Goal: Task Accomplishment & Management: Manage account settings

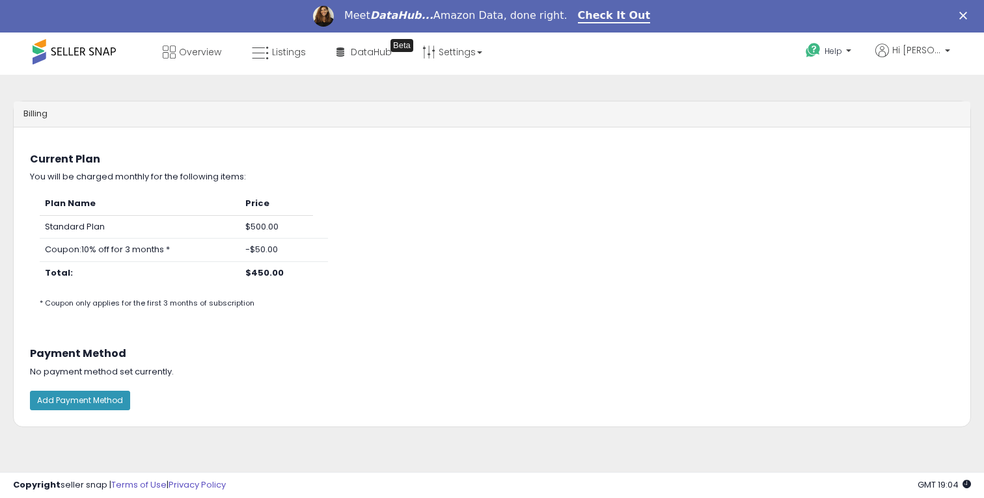
click at [955, 498] on div at bounding box center [492, 498] width 984 height 0
click at [930, 57] on p "Hi [PERSON_NAME]" at bounding box center [912, 52] width 75 height 16
click at [925, 97] on link "Account" at bounding box center [920, 100] width 34 height 12
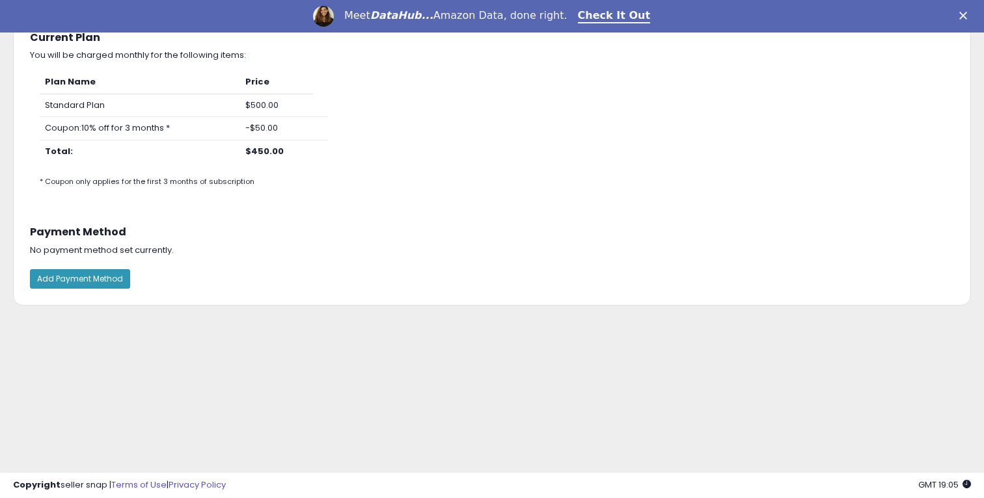
scroll to position [123, 0]
click at [968, 375] on div at bounding box center [492, 375] width 984 height 0
click at [955, 375] on div at bounding box center [492, 375] width 984 height 0
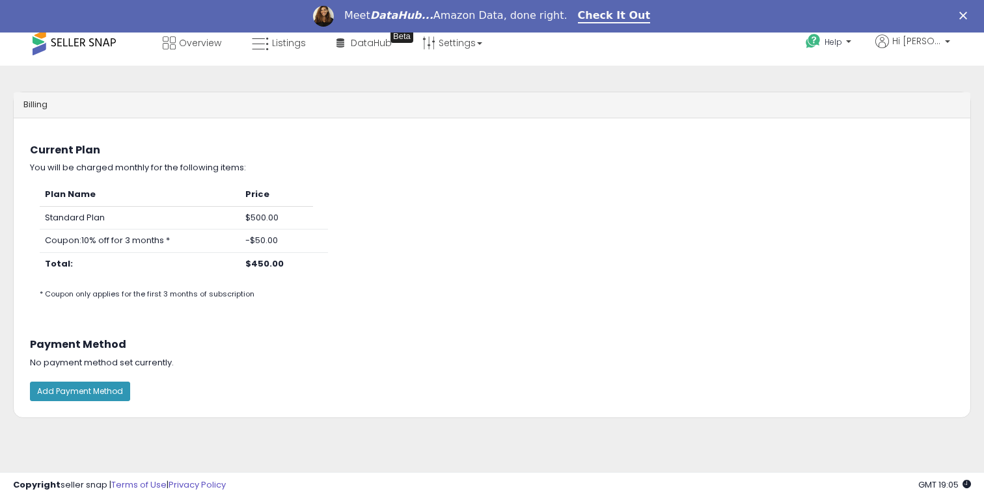
scroll to position [0, 0]
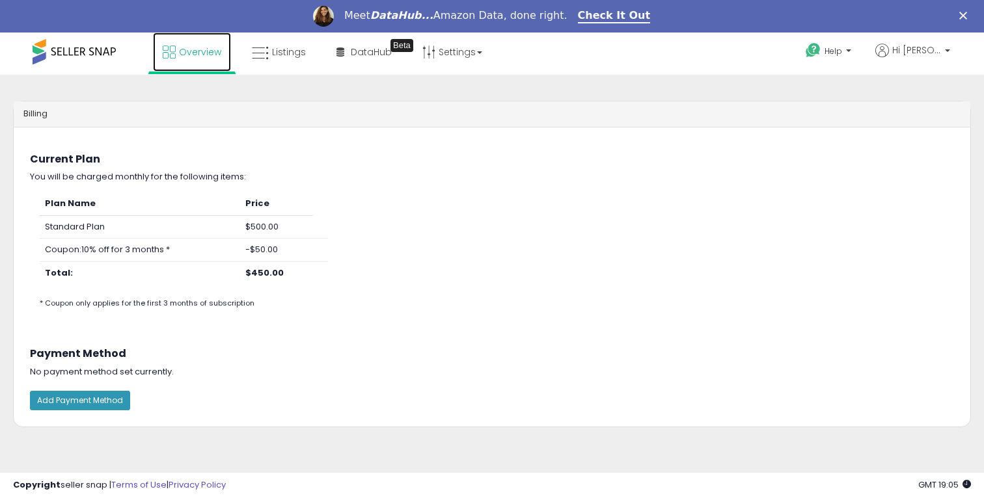
click at [211, 55] on span "Overview" at bounding box center [200, 52] width 42 height 13
click at [457, 58] on link "Settings" at bounding box center [452, 52] width 79 height 39
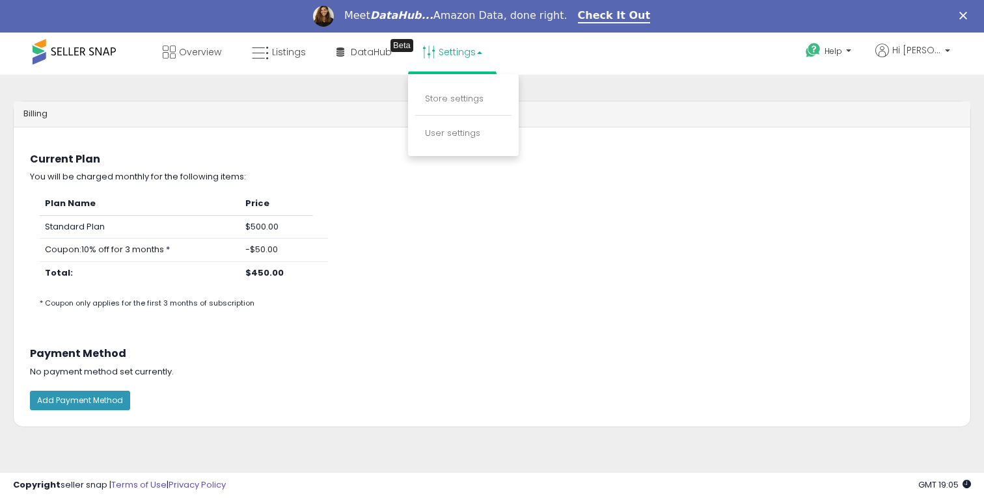
click at [962, 498] on div at bounding box center [492, 498] width 984 height 0
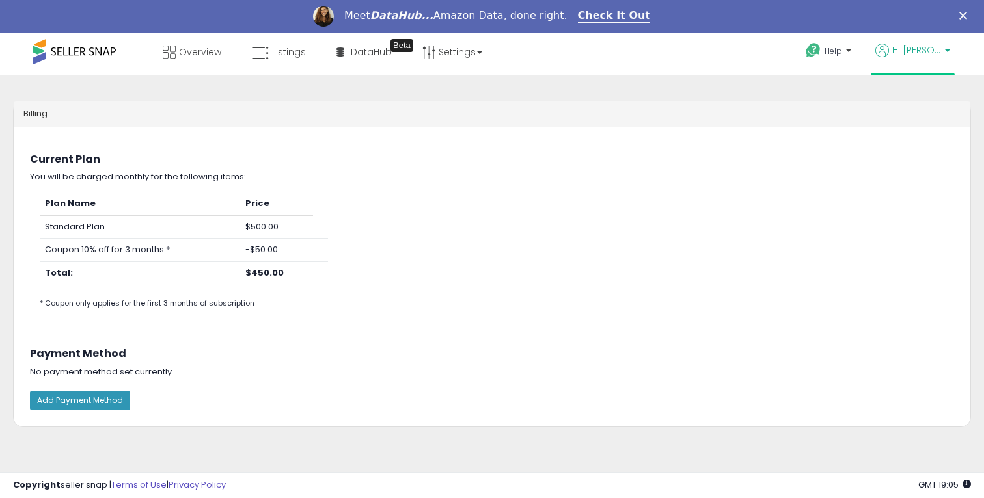
click at [928, 49] on span "Hi [PERSON_NAME]" at bounding box center [916, 50] width 49 height 13
click at [921, 100] on link "Account" at bounding box center [920, 100] width 34 height 12
click at [285, 268] on td "$450.00" at bounding box center [276, 273] width 72 height 23
click at [278, 271] on b "$450.00" at bounding box center [264, 273] width 38 height 12
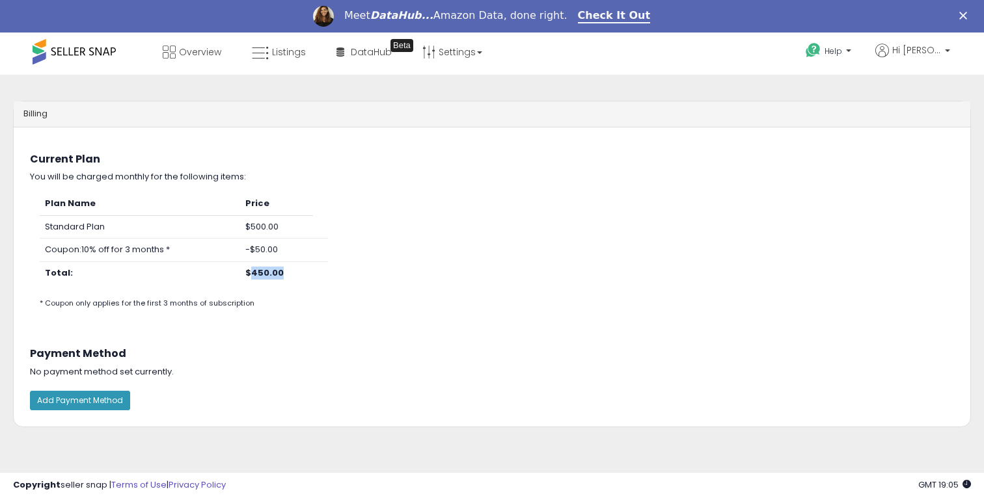
copy b "450.00"
click at [367, 172] on div "You will be charged monthly for the following items:" at bounding box center [491, 177] width 943 height 12
click at [116, 410] on button "Add Payment Method" at bounding box center [80, 401] width 100 height 20
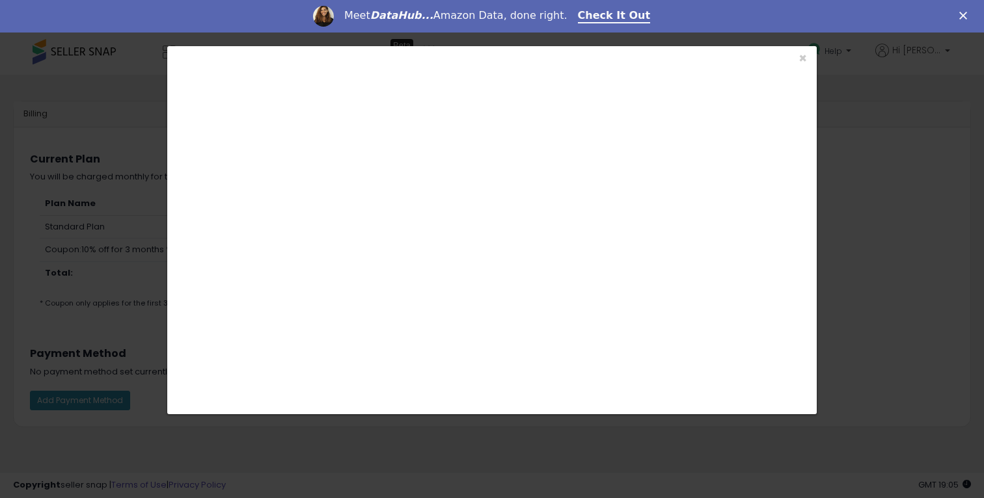
click at [955, 498] on div at bounding box center [492, 498] width 984 height 0
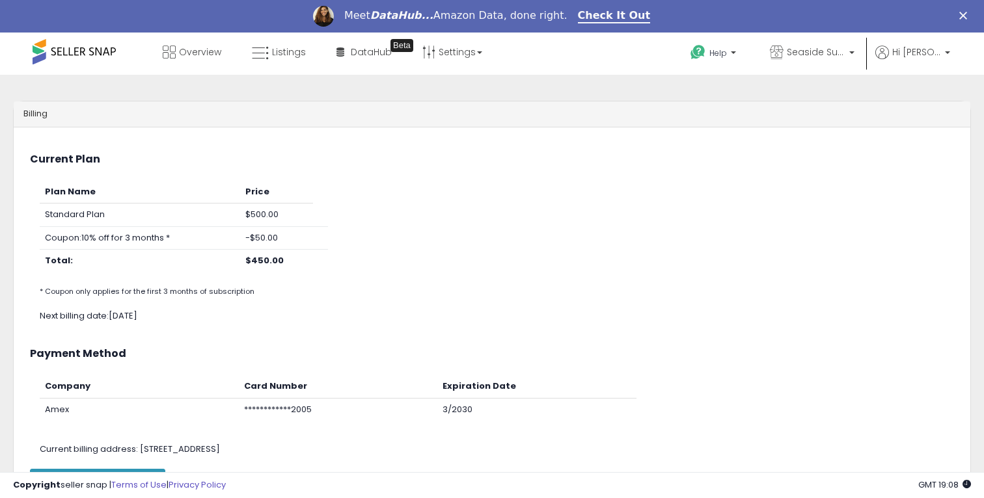
click at [943, 44] on ul "Help Contact Support Search Knowledge Hub Request a Feature Seaside Supplies LLC" at bounding box center [814, 54] width 279 height 42
click at [937, 53] on span "Hi [PERSON_NAME]" at bounding box center [916, 52] width 49 height 13
click at [924, 103] on link "Account" at bounding box center [920, 102] width 34 height 12
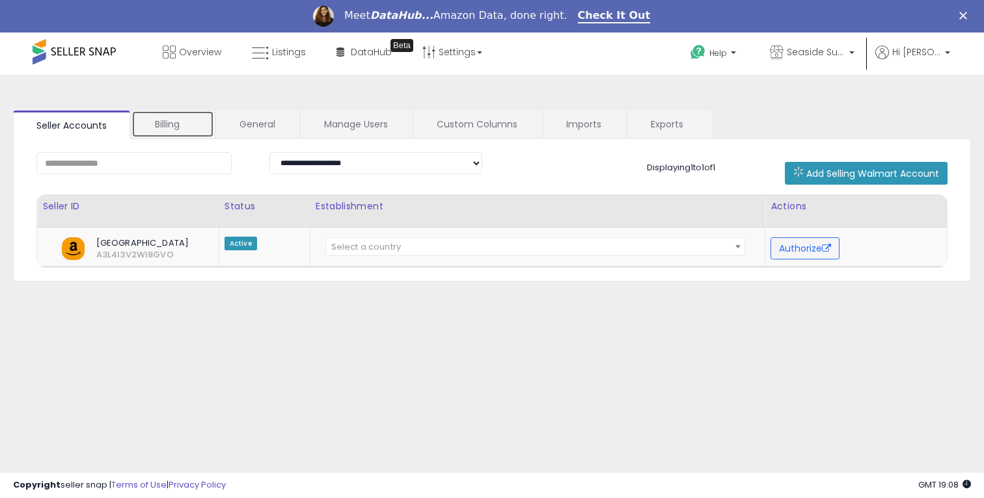
click at [198, 124] on link "Billing" at bounding box center [172, 124] width 83 height 27
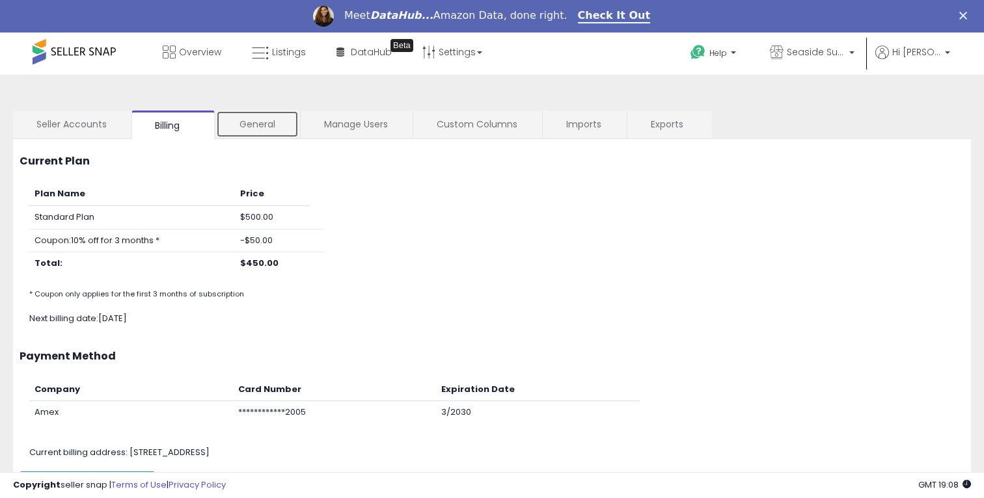
click at [243, 129] on link "General" at bounding box center [257, 124] width 83 height 27
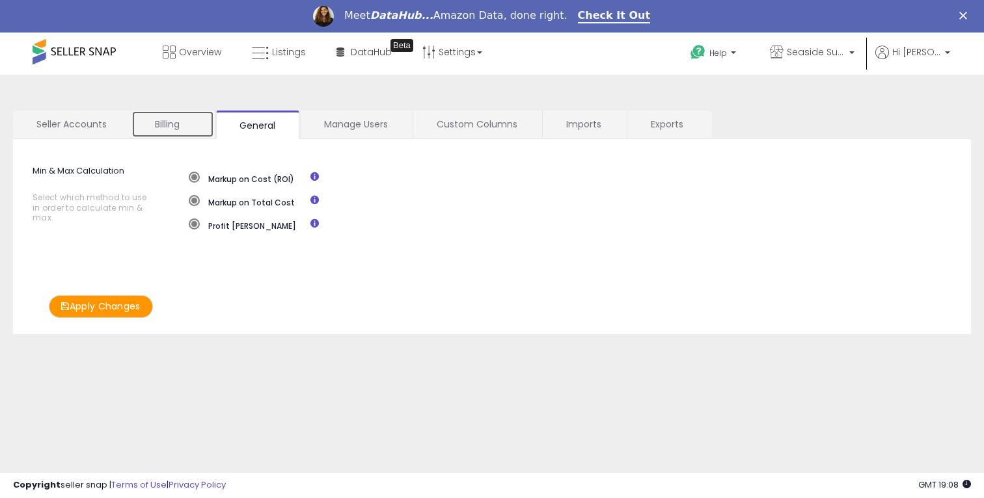
click at [192, 121] on link "Billing" at bounding box center [172, 124] width 83 height 27
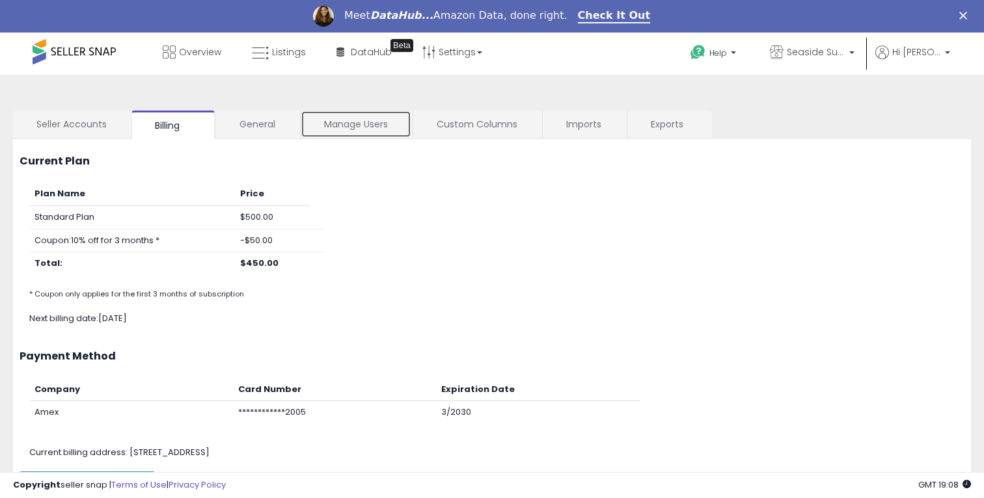
click at [338, 122] on link "Manage Users" at bounding box center [356, 124] width 111 height 27
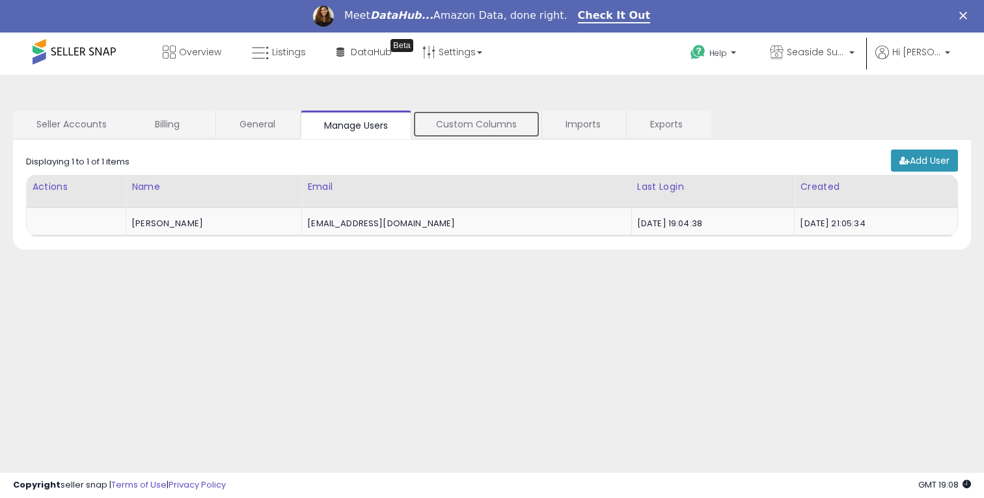
click at [468, 113] on link "Custom Columns" at bounding box center [477, 124] width 128 height 27
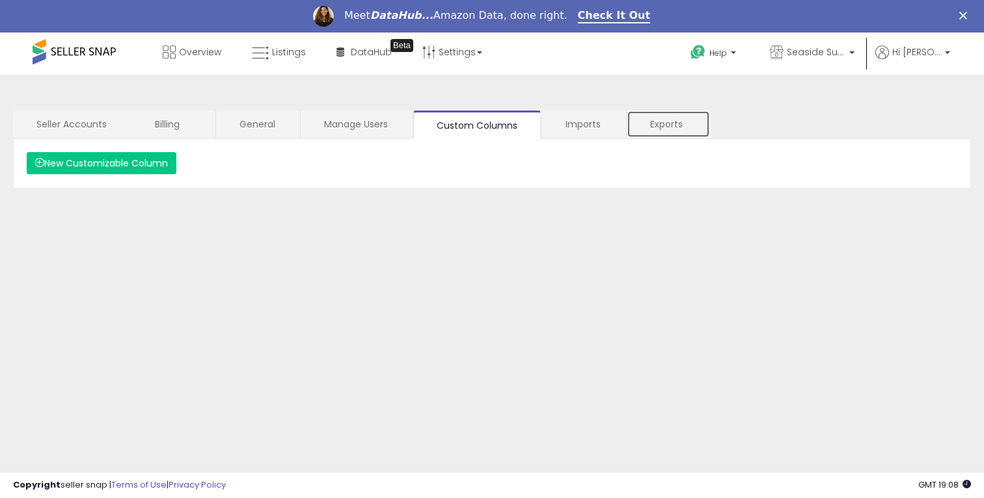
click at [649, 116] on link "Exports" at bounding box center [668, 124] width 83 height 27
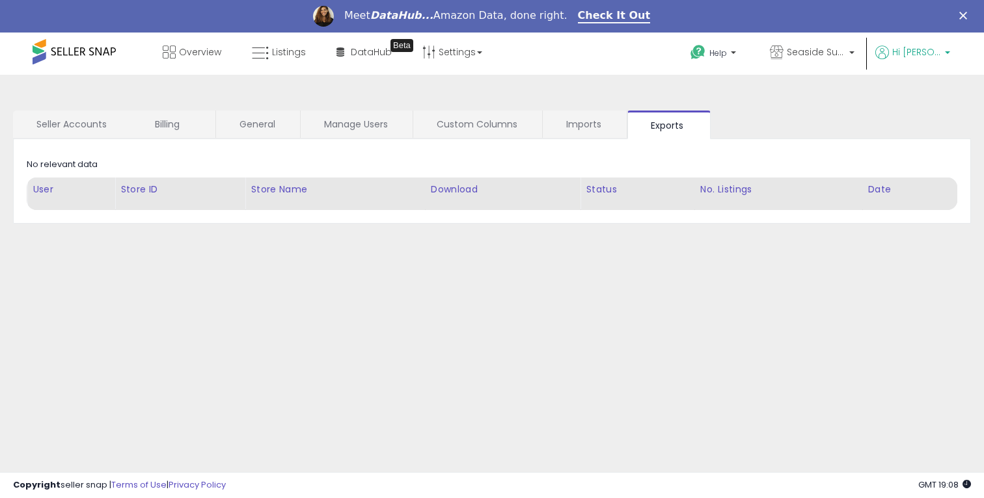
click at [889, 50] on icon at bounding box center [882, 53] width 14 height 14
click at [928, 136] on link "Profile" at bounding box center [921, 136] width 26 height 12
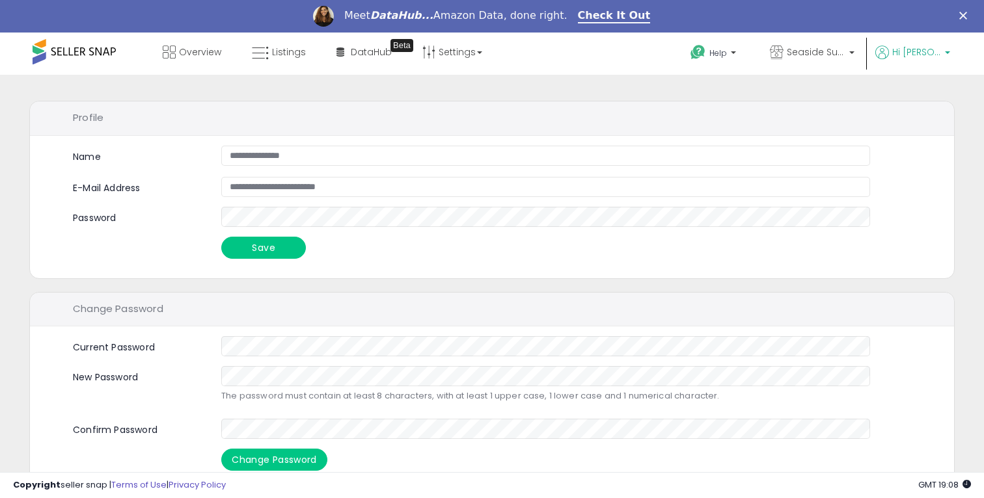
click at [933, 47] on span "Hi [PERSON_NAME]" at bounding box center [916, 52] width 49 height 13
click at [925, 108] on link "Account" at bounding box center [920, 102] width 34 height 12
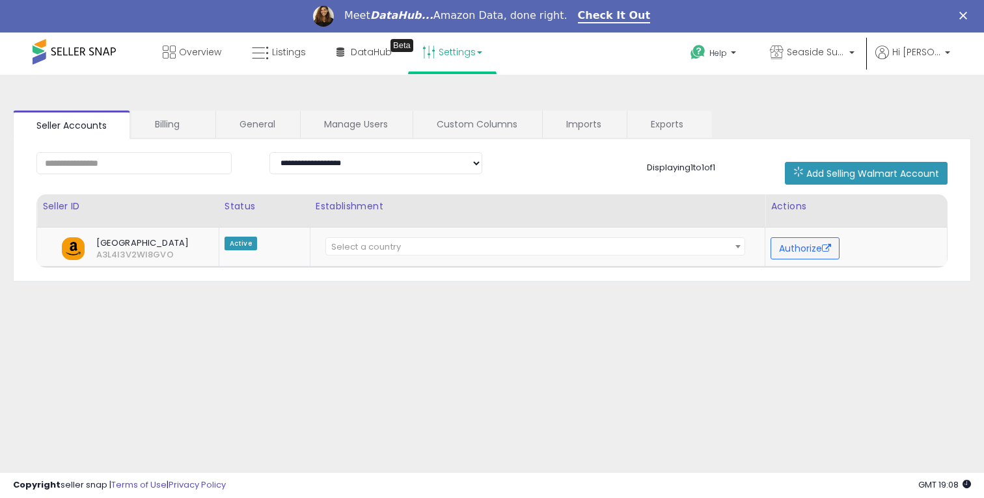
click at [468, 59] on link "Settings" at bounding box center [452, 52] width 79 height 39
click at [466, 132] on link "User settings" at bounding box center [452, 133] width 55 height 12
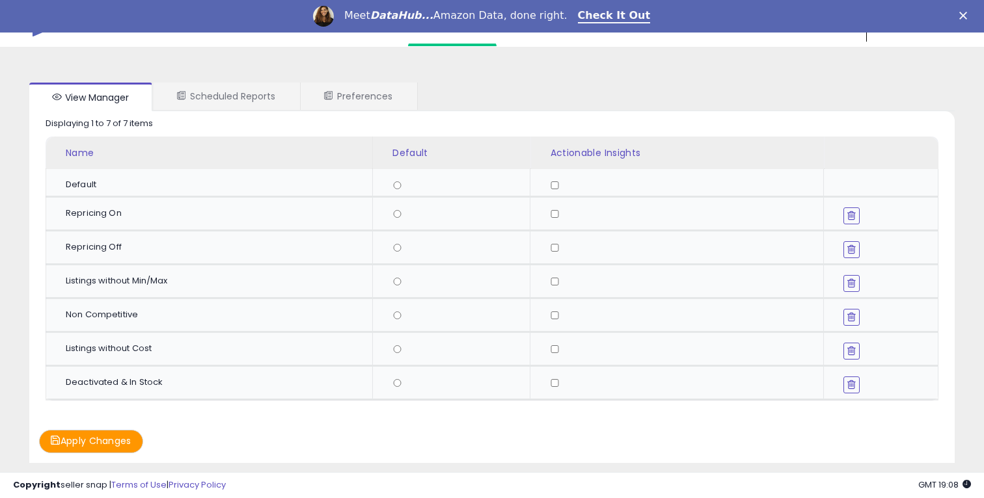
scroll to position [62, 0]
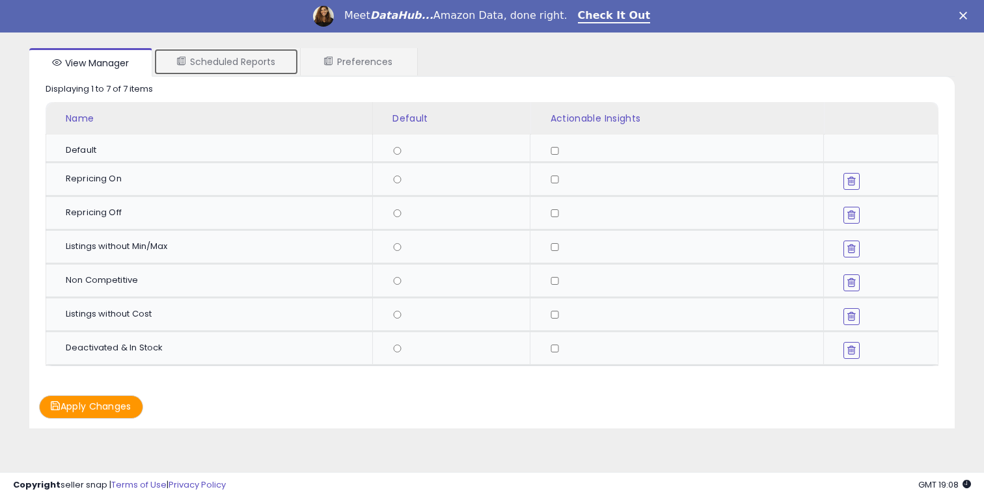
click at [253, 57] on link "Scheduled Reports" at bounding box center [226, 61] width 145 height 27
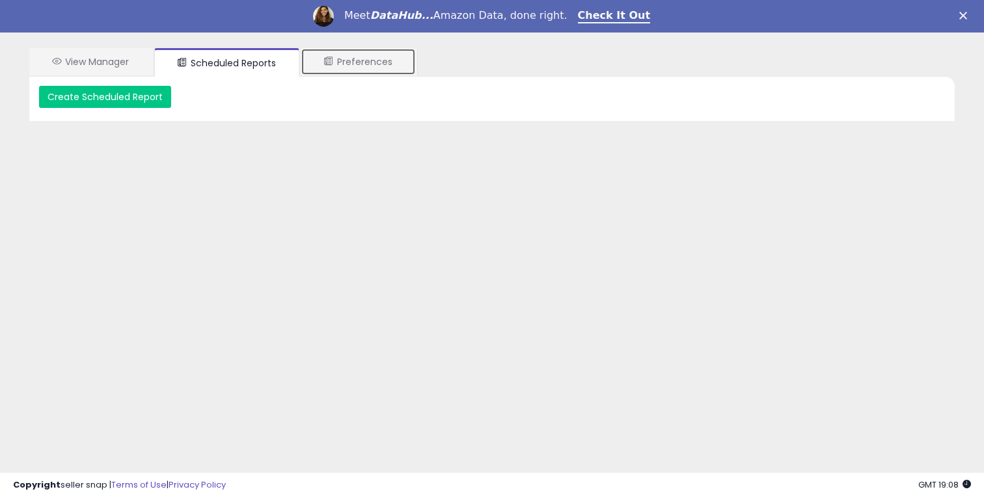
click at [325, 64] on link "Preferences" at bounding box center [358, 61] width 115 height 27
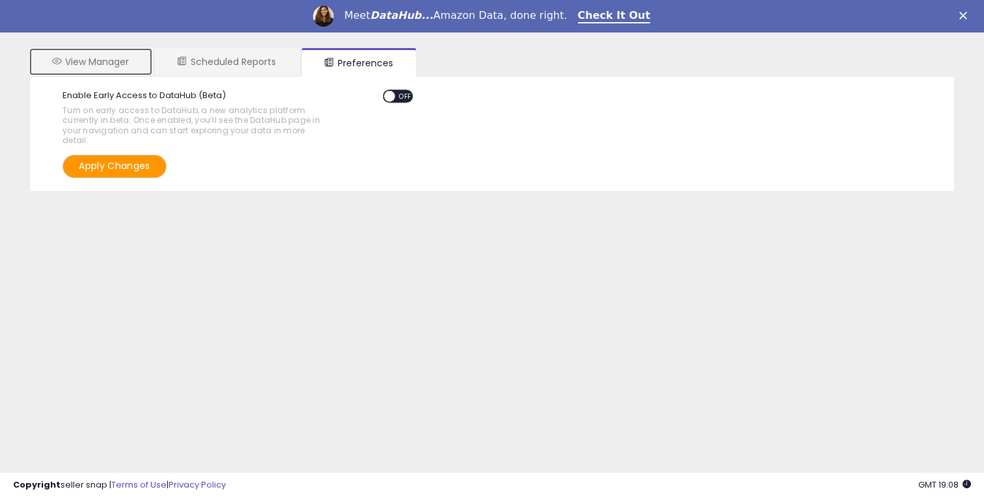
click at [99, 58] on link "View Manager" at bounding box center [90, 61] width 123 height 27
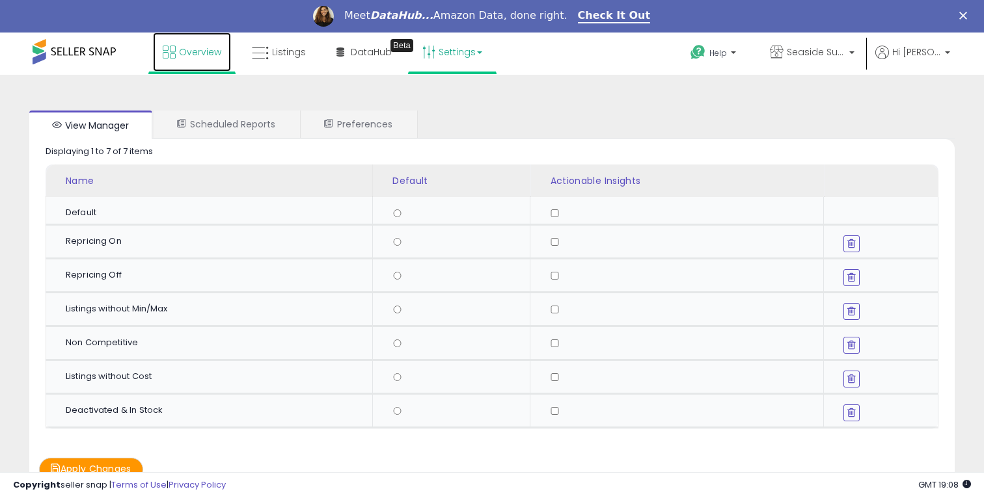
click at [193, 55] on span "Overview" at bounding box center [200, 52] width 42 height 13
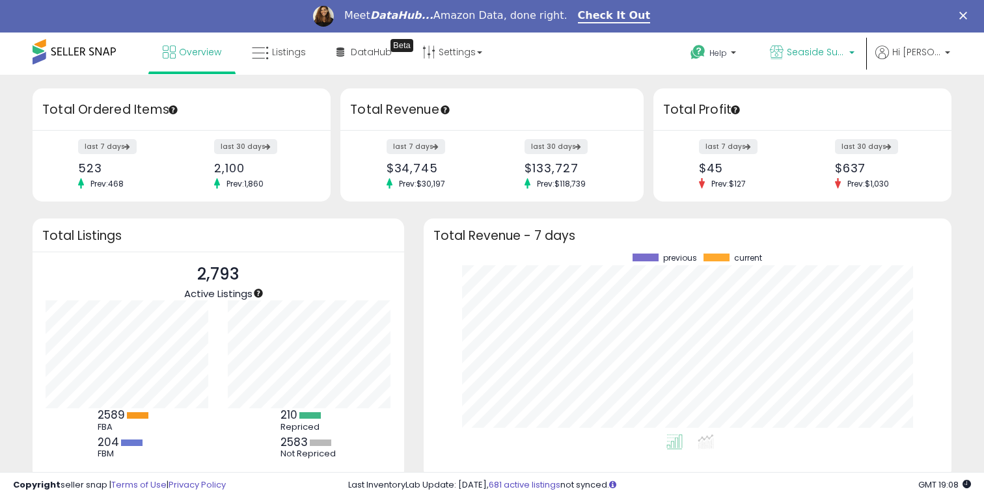
click at [821, 44] on link "Seaside Supplies LLC" at bounding box center [812, 54] width 104 height 42
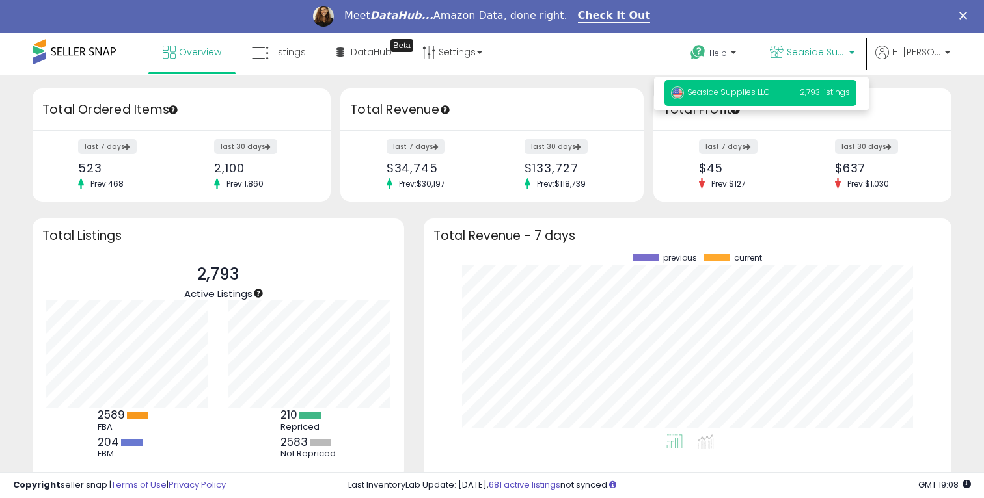
click at [794, 98] on p "Seaside Supplies LLC 2,793 listings" at bounding box center [760, 93] width 192 height 26
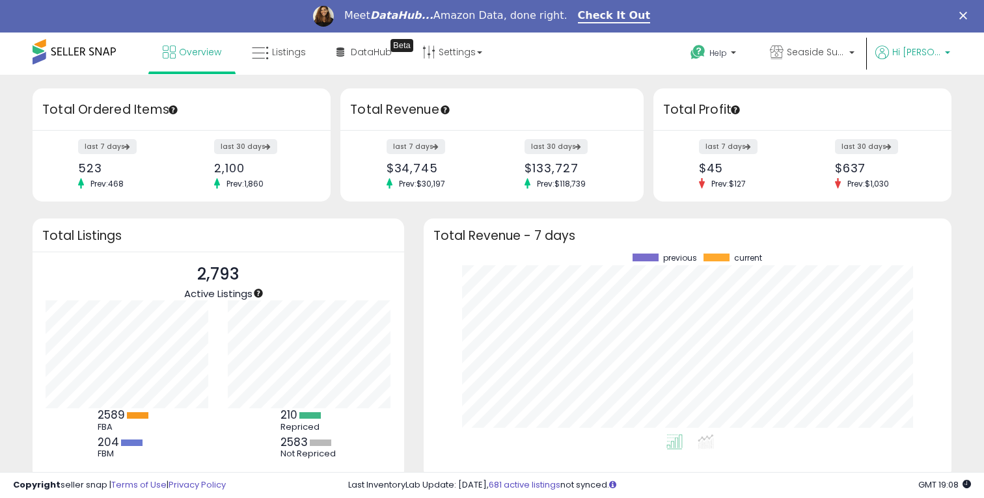
click at [911, 53] on span "Hi [PERSON_NAME]" at bounding box center [916, 52] width 49 height 13
click at [919, 133] on link "Profile" at bounding box center [921, 136] width 26 height 12
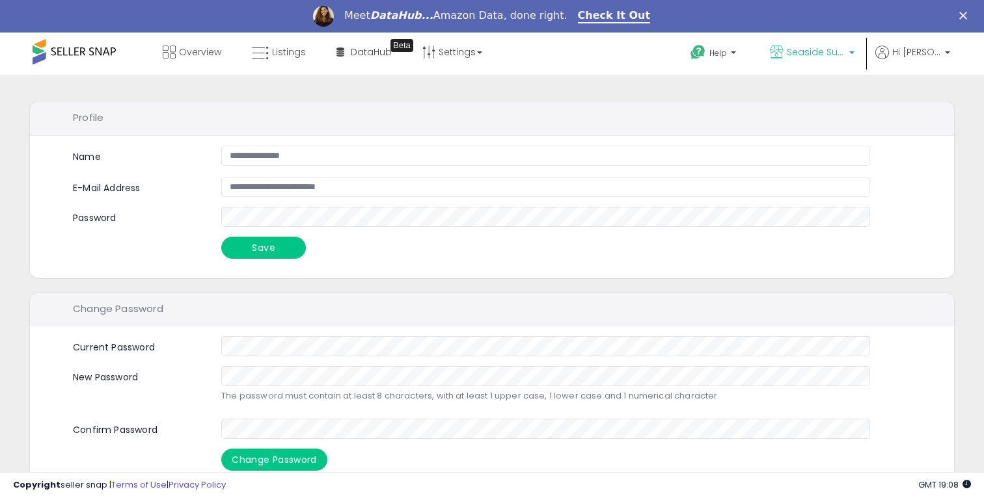
click at [854, 53] on b at bounding box center [851, 55] width 5 height 9
click at [912, 53] on span "Hi [PERSON_NAME]" at bounding box center [916, 52] width 49 height 13
click at [930, 98] on link "Account" at bounding box center [920, 102] width 34 height 12
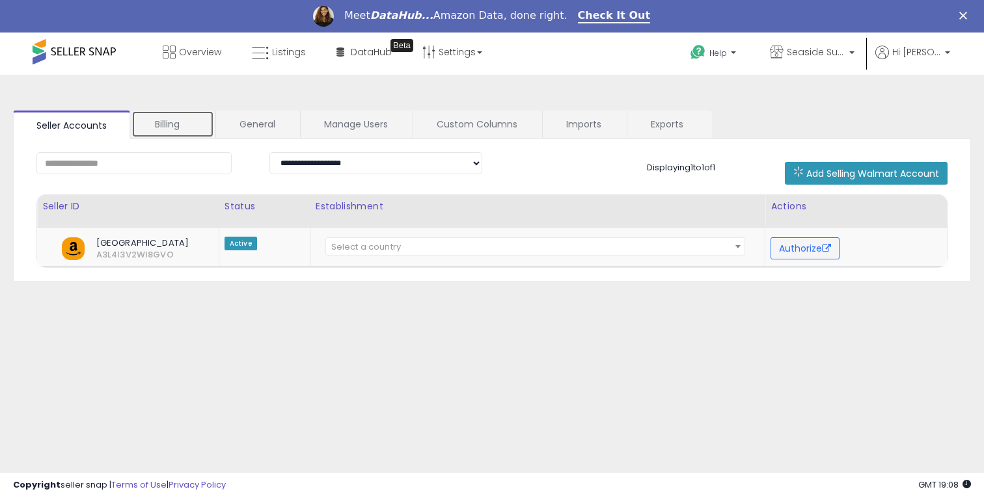
click at [185, 115] on link "Billing" at bounding box center [172, 124] width 83 height 27
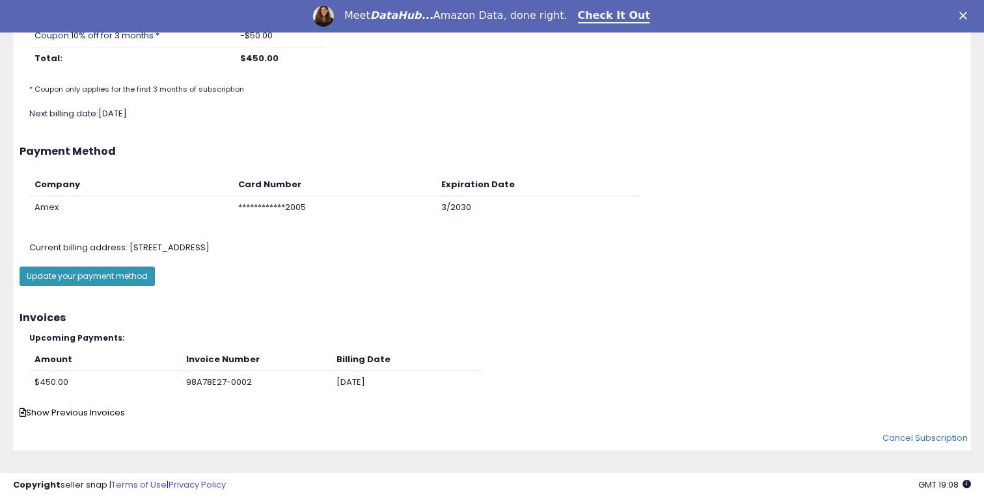
scroll to position [223, 0]
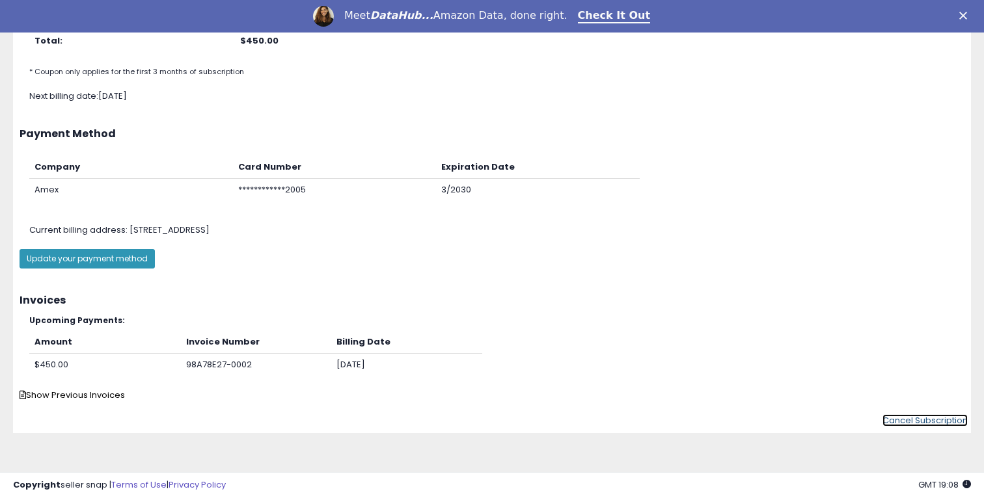
click at [913, 420] on link "Cancel Subscription" at bounding box center [924, 420] width 85 height 12
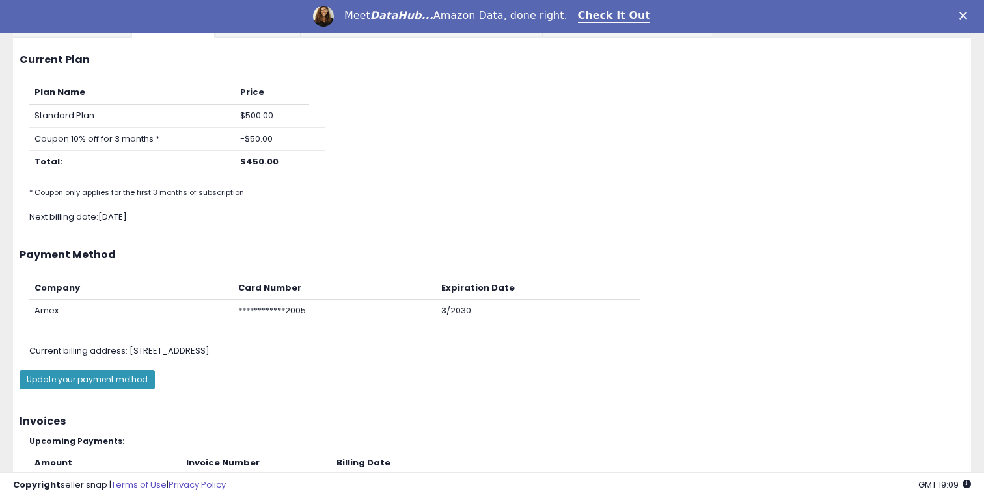
scroll to position [0, 0]
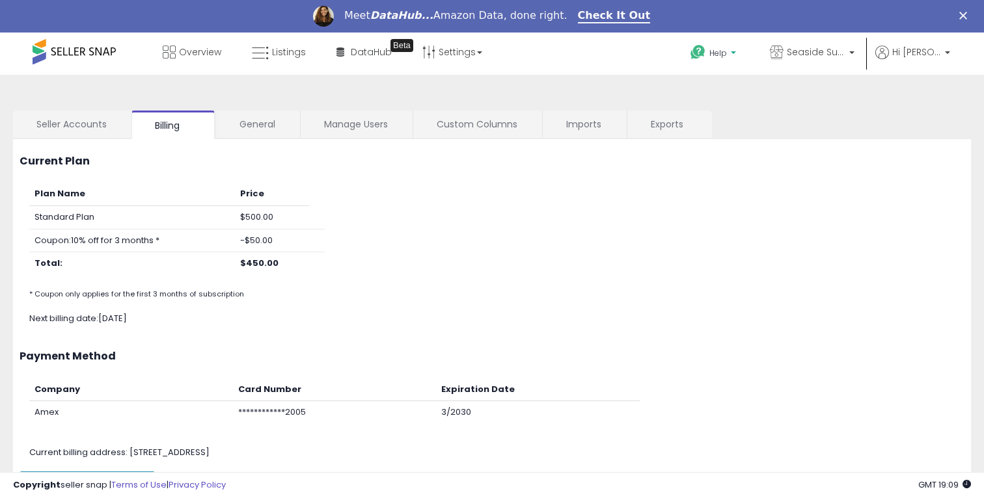
click at [722, 57] on span "Help" at bounding box center [718, 52] width 18 height 11
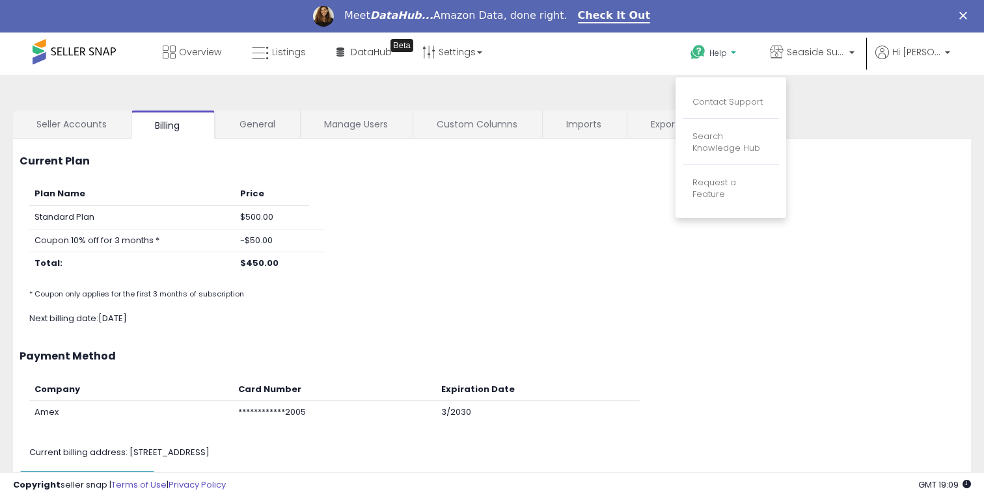
click at [581, 269] on div "Plan Name Price Standard Plan $500.00 Coupon: 10% off for 3 months * -$50.00 To…" at bounding box center [492, 243] width 964 height 120
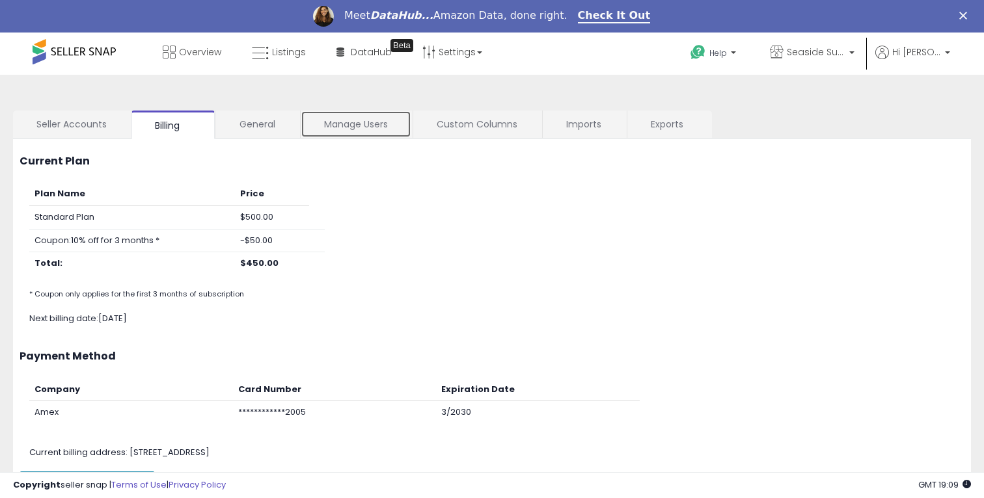
click at [373, 129] on link "Manage Users" at bounding box center [356, 124] width 111 height 27
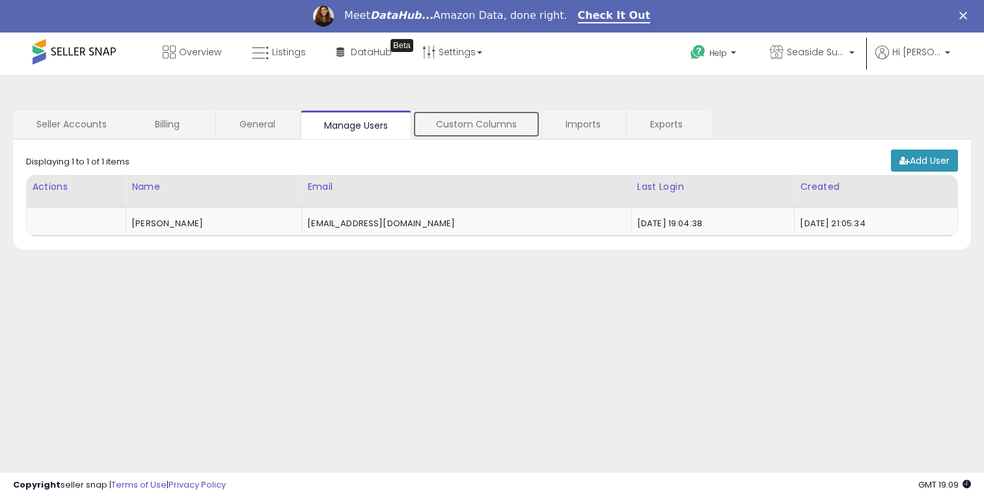
click at [472, 127] on link "Custom Columns" at bounding box center [477, 124] width 128 height 27
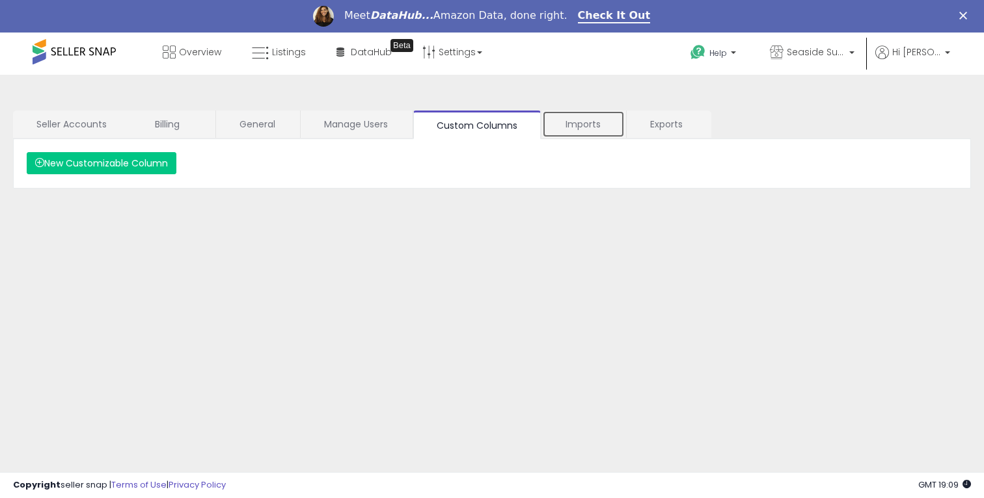
click at [582, 129] on link "Imports" at bounding box center [583, 124] width 83 height 27
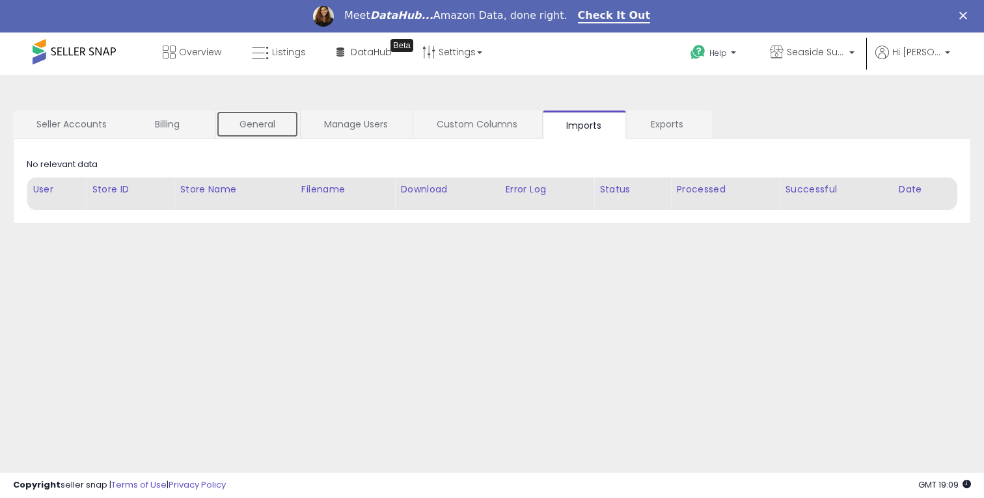
click at [269, 123] on link "General" at bounding box center [257, 124] width 83 height 27
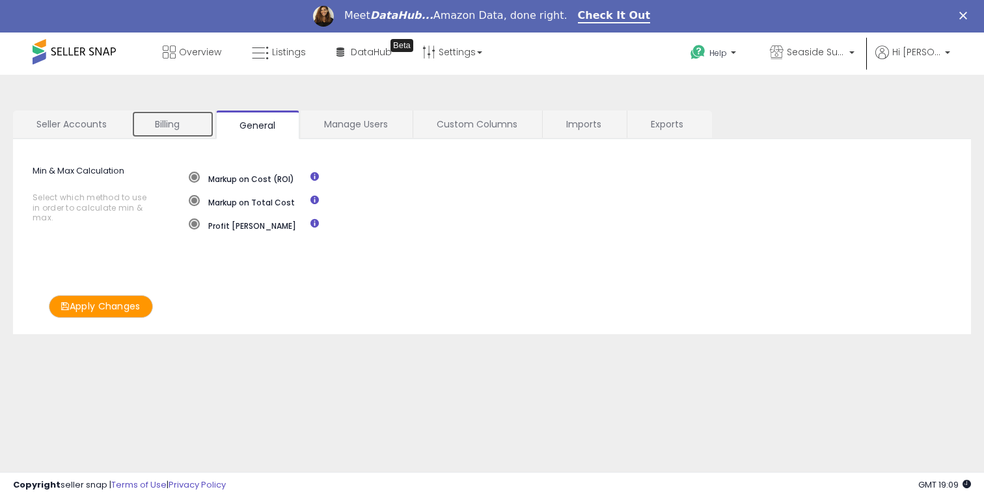
click at [178, 124] on link "Billing" at bounding box center [172, 124] width 83 height 27
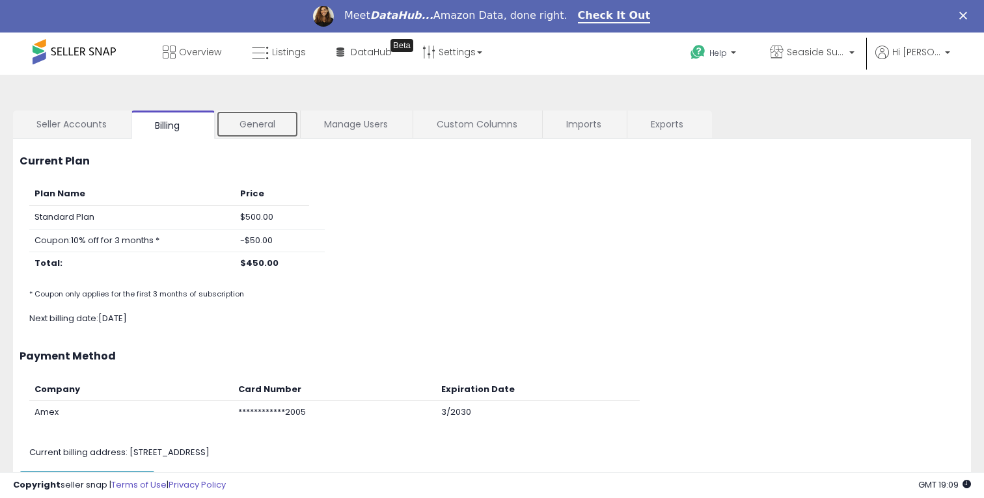
click at [247, 116] on link "General" at bounding box center [257, 124] width 83 height 27
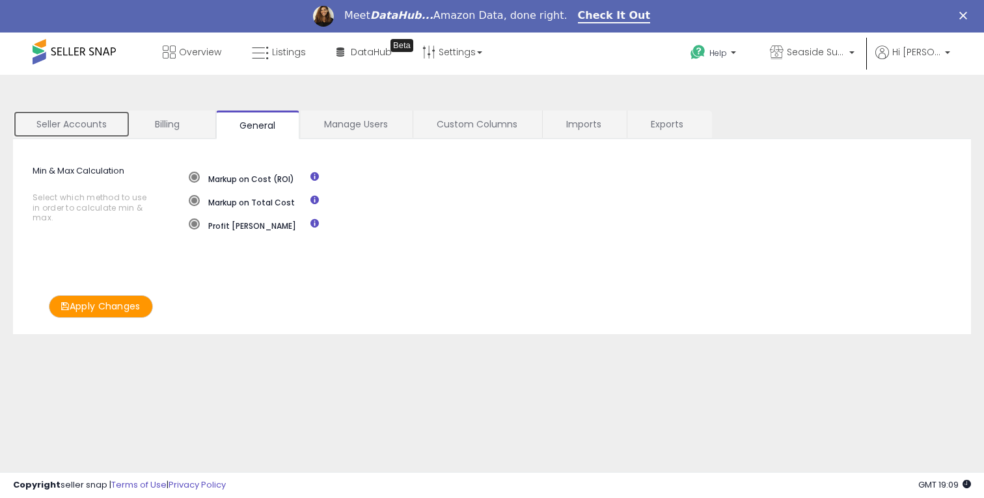
click at [92, 118] on link "Seller Accounts" at bounding box center [71, 124] width 117 height 27
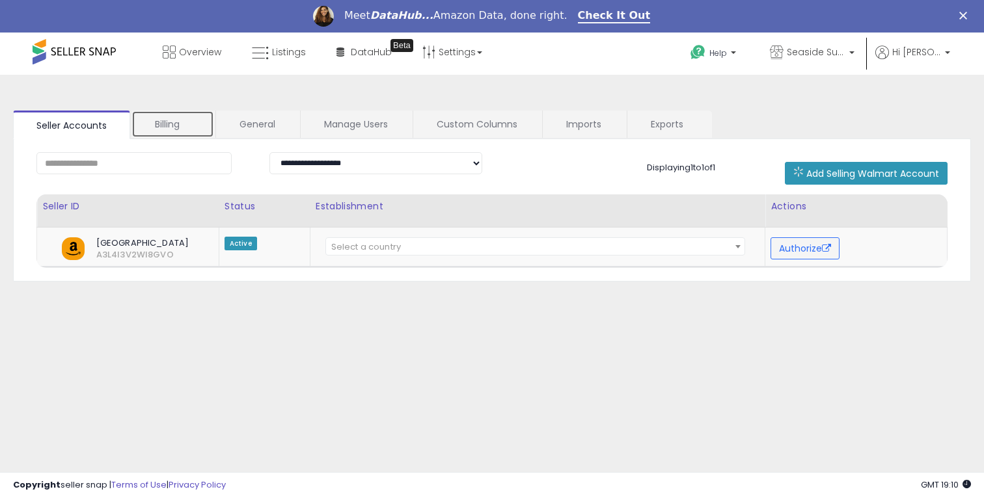
click at [176, 117] on link "Billing" at bounding box center [172, 124] width 83 height 27
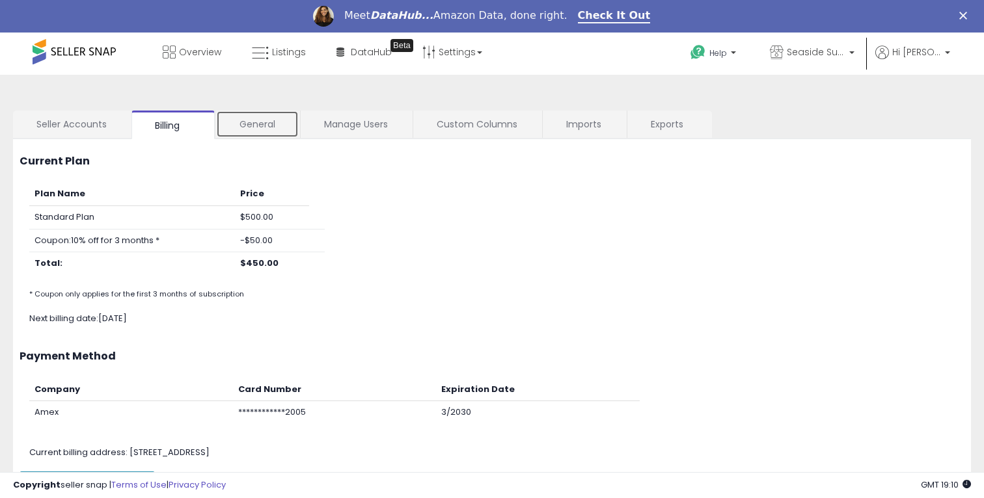
click at [245, 118] on link "General" at bounding box center [257, 124] width 83 height 27
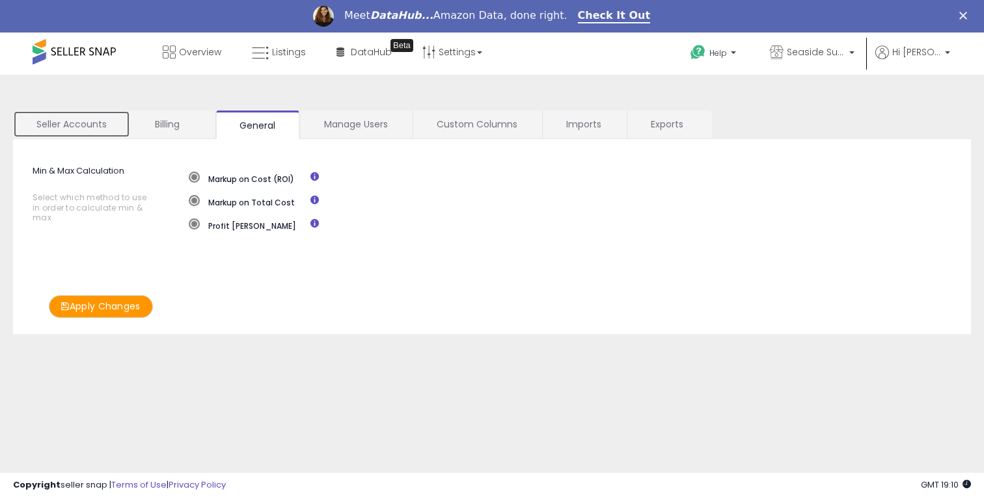
click at [90, 129] on link "Seller Accounts" at bounding box center [71, 124] width 117 height 27
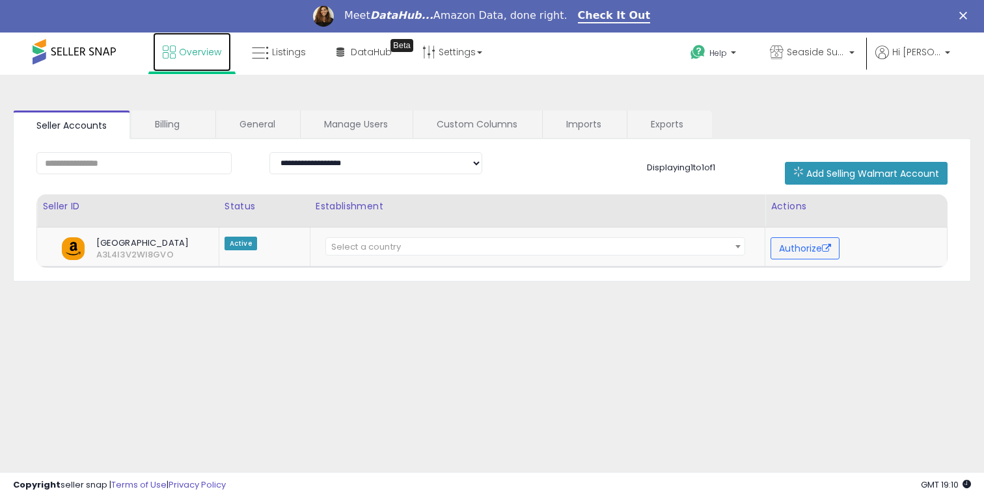
click at [196, 52] on span "Overview" at bounding box center [200, 52] width 42 height 13
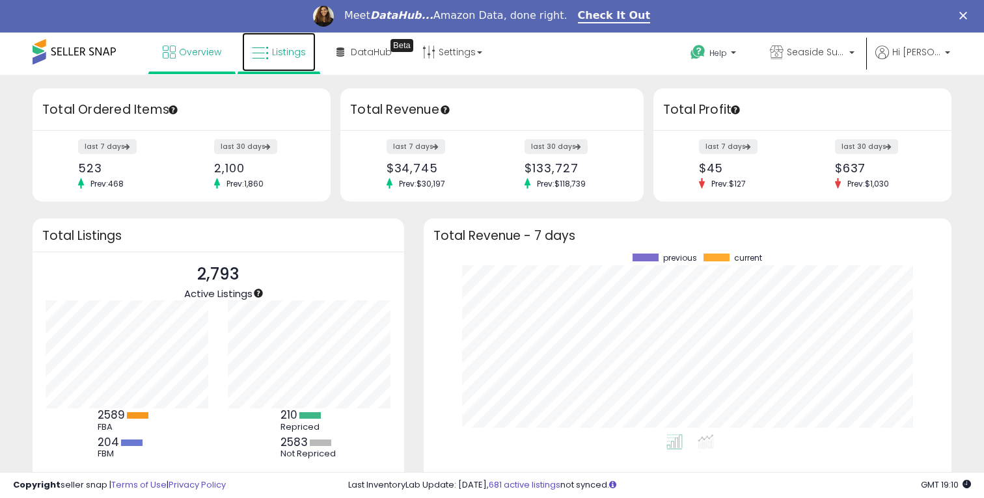
click at [289, 58] on span "Listings" at bounding box center [289, 52] width 34 height 13
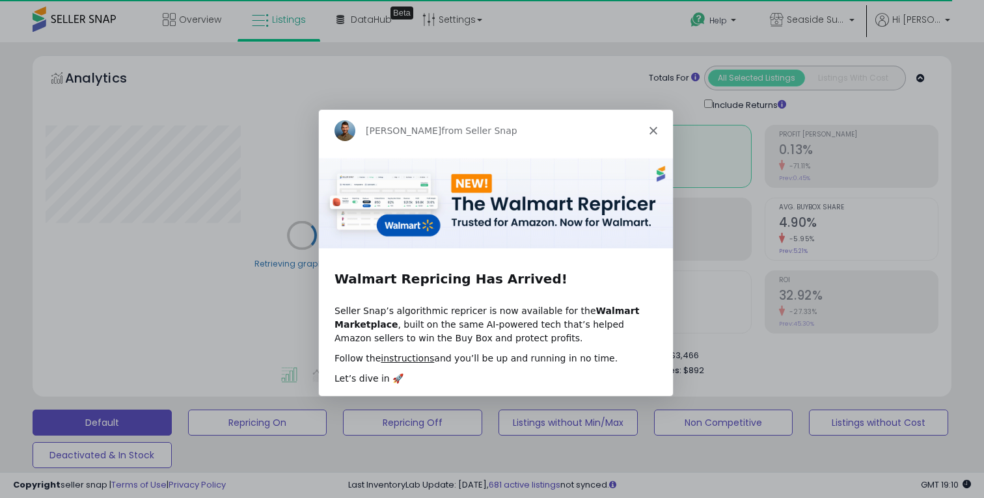
click at [657, 131] on div "[PERSON_NAME] from Seller Snap" at bounding box center [495, 130] width 354 height 42
click at [650, 131] on icon "Close" at bounding box center [653, 130] width 8 height 8
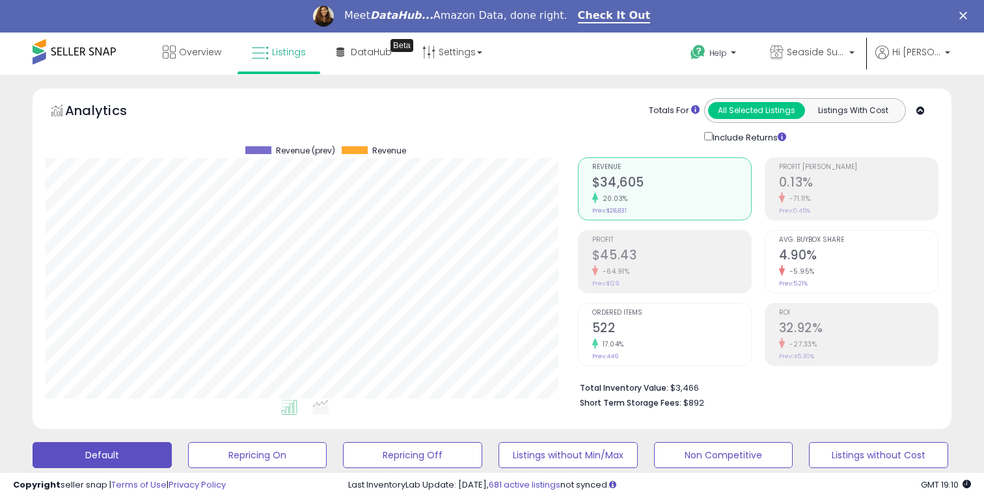
scroll to position [267, 532]
click at [385, 59] on link "DataHub Beta" at bounding box center [364, 52] width 75 height 39
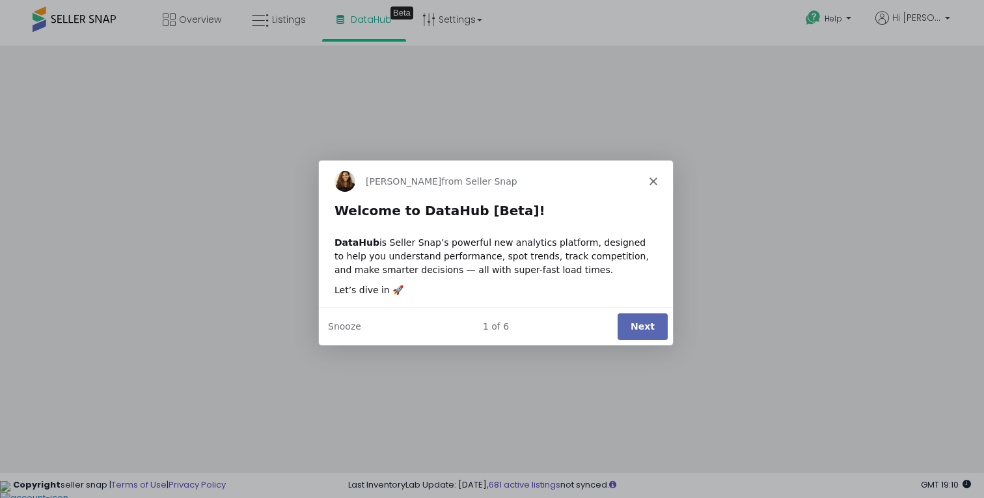
click at [647, 181] on div "[PERSON_NAME] from Seller Snap" at bounding box center [495, 181] width 354 height 42
click at [653, 181] on polygon "Close" at bounding box center [653, 181] width 8 height 8
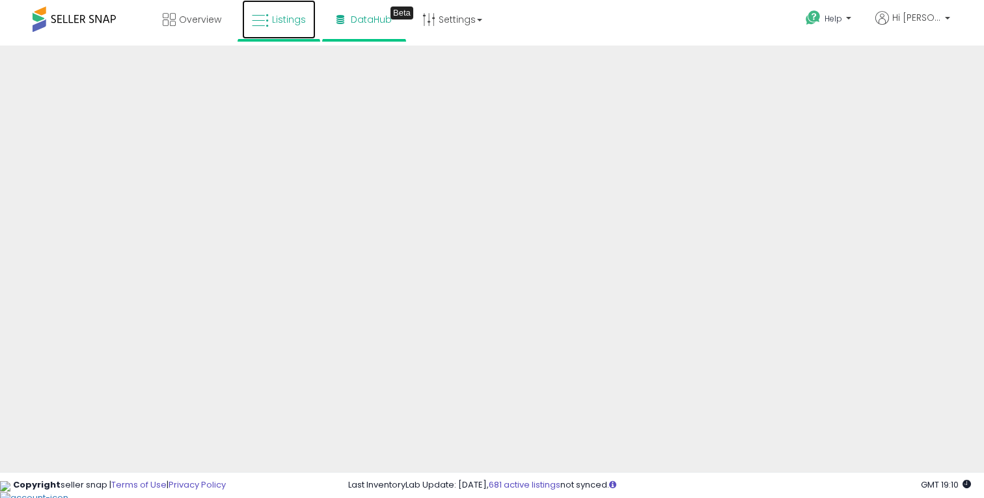
click at [269, 18] on link "Listings" at bounding box center [279, 19] width 74 height 39
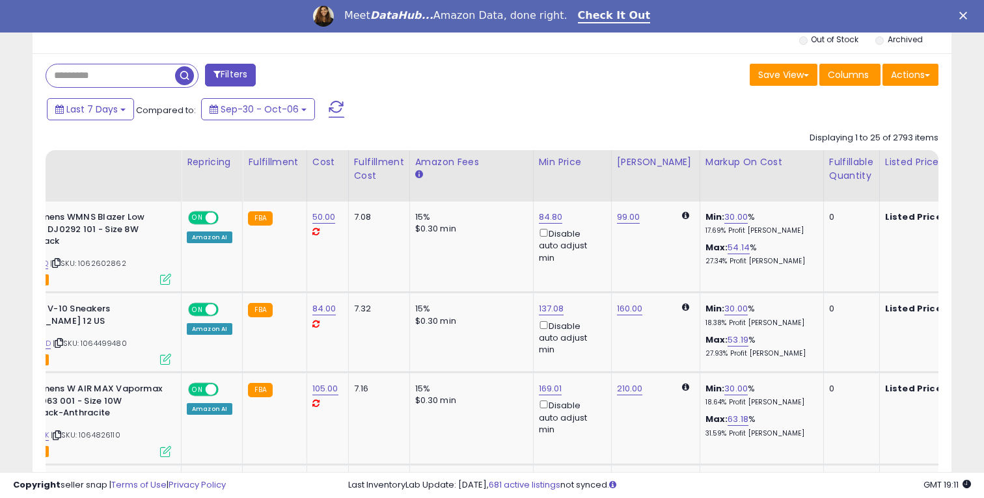
scroll to position [0, 110]
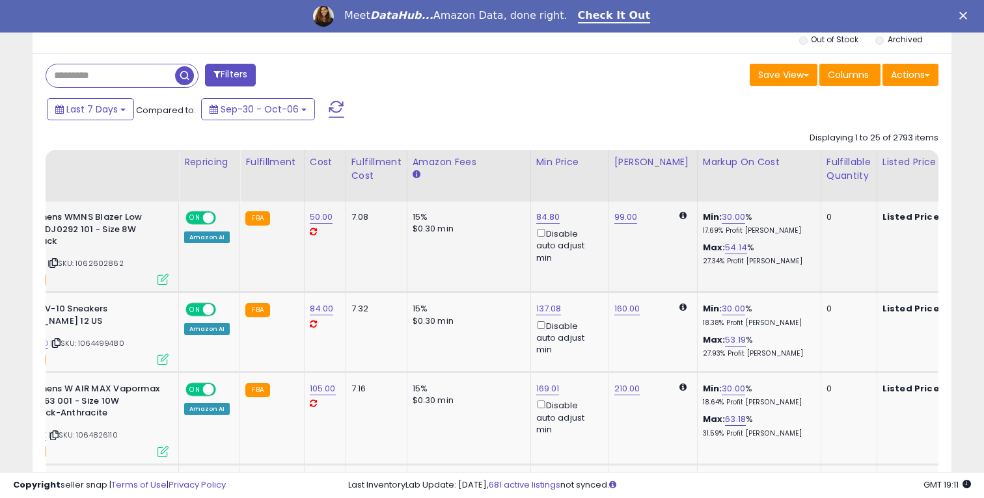
click at [703, 230] on p "17.69% Profit [PERSON_NAME]" at bounding box center [757, 230] width 108 height 9
click at [722, 218] on link "30.00" at bounding box center [733, 217] width 23 height 13
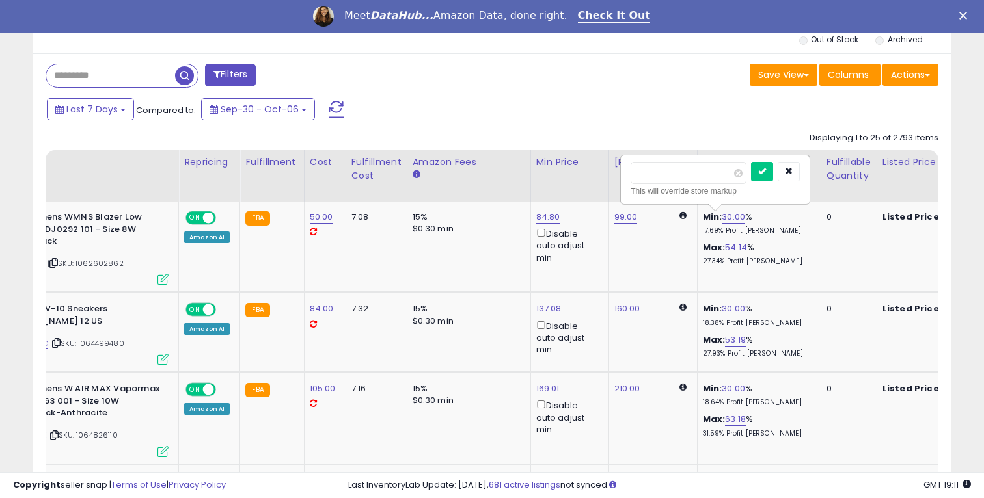
click at [742, 174] on span at bounding box center [738, 173] width 8 height 8
click at [800, 166] on button "button" at bounding box center [789, 172] width 22 height 20
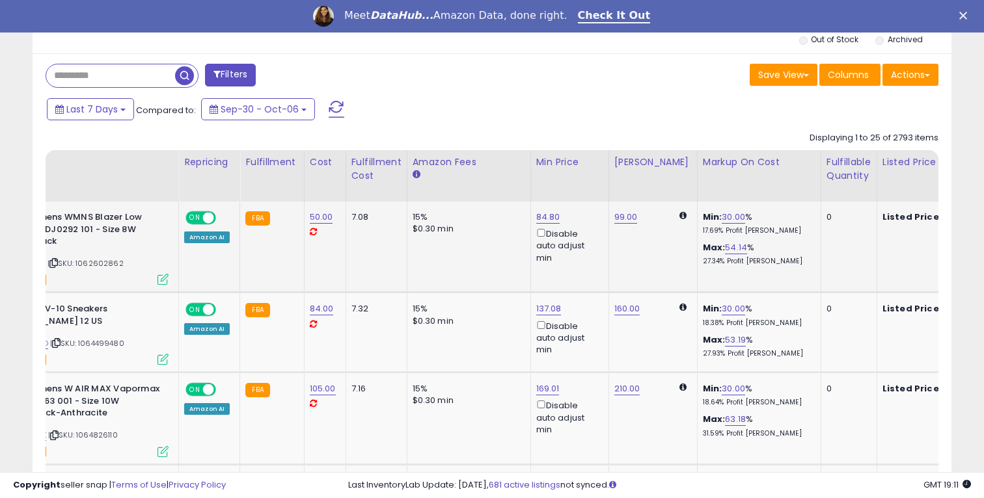
scroll to position [0, 0]
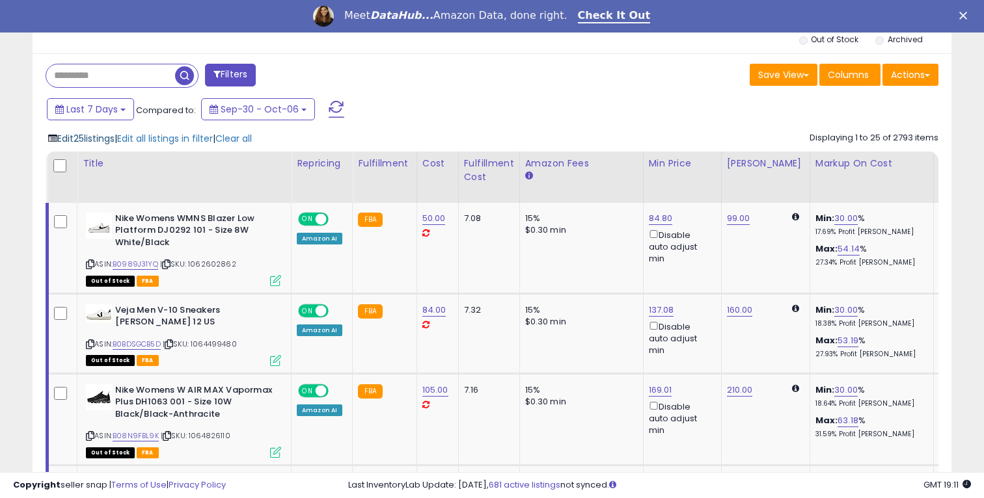
click at [87, 138] on span "Edit 25 listings" at bounding box center [85, 138] width 57 height 13
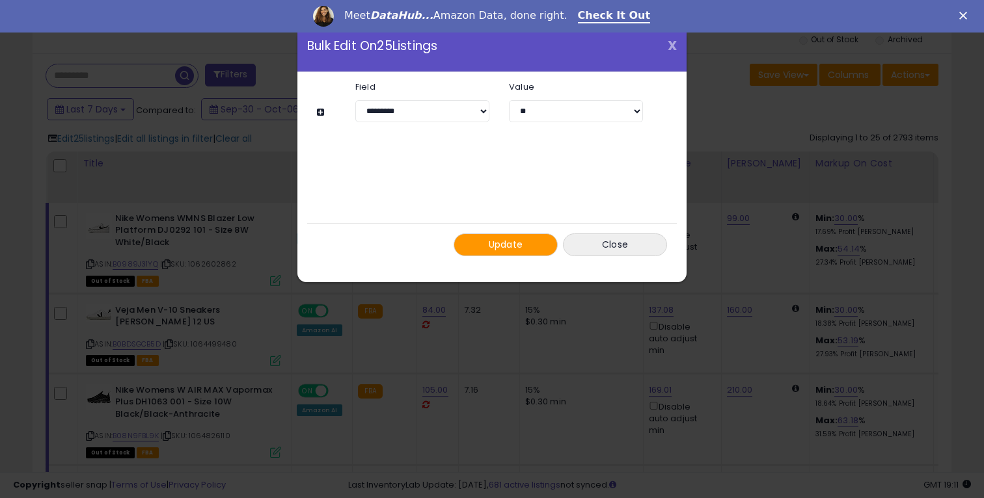
click at [671, 47] on span "X" at bounding box center [672, 45] width 9 height 18
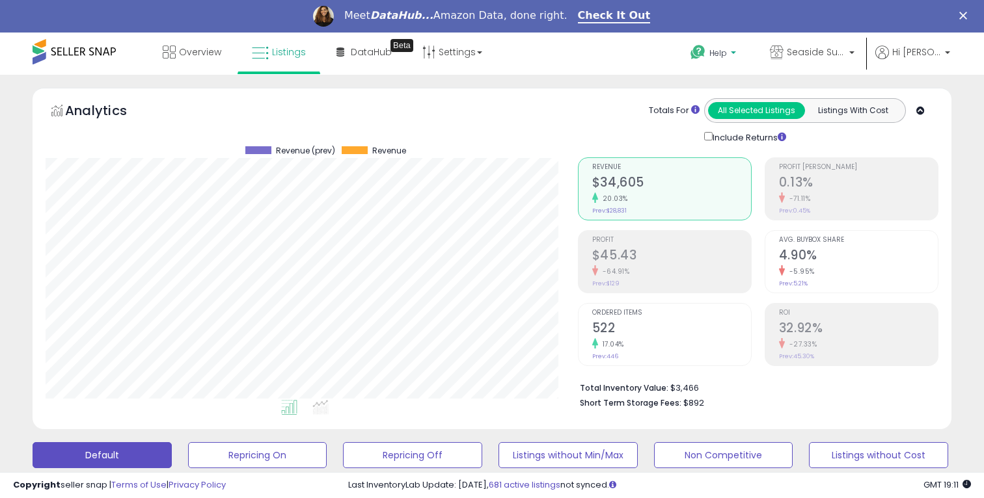
click at [735, 48] on p "Help" at bounding box center [714, 54] width 49 height 14
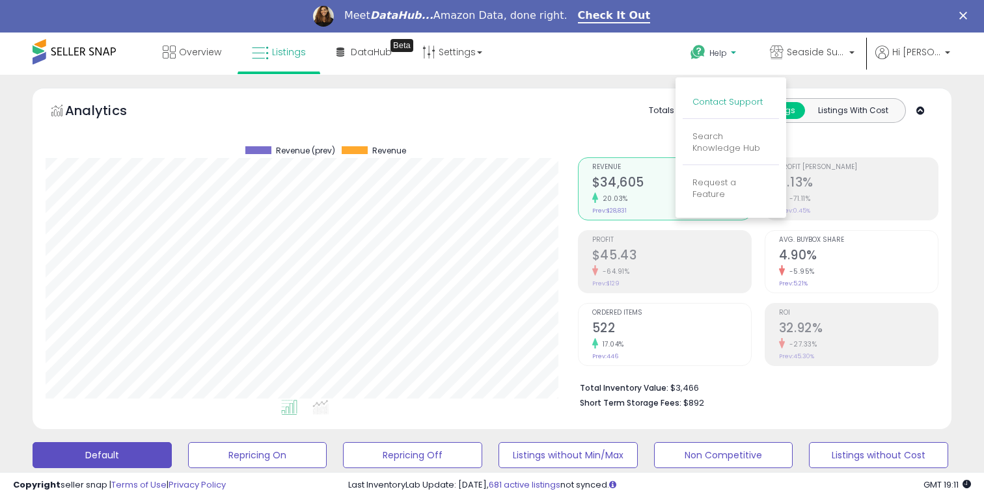
click at [725, 100] on link "Contact Support" at bounding box center [727, 102] width 70 height 12
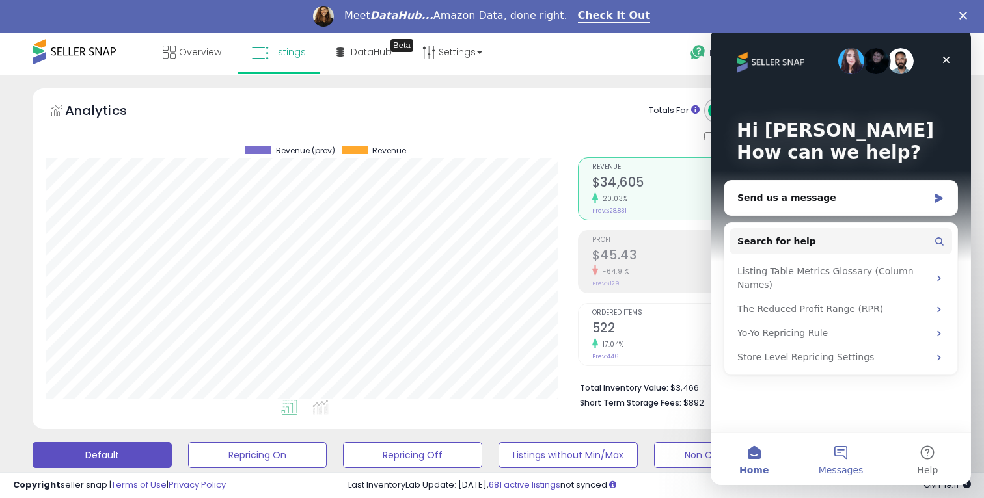
click at [841, 459] on button "Messages" at bounding box center [840, 459] width 87 height 52
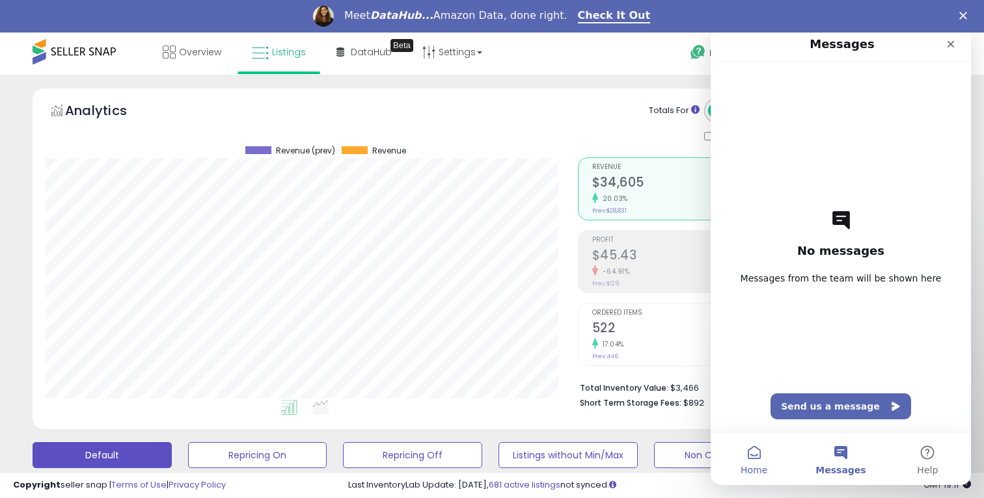
click at [746, 450] on button "Home" at bounding box center [754, 459] width 87 height 52
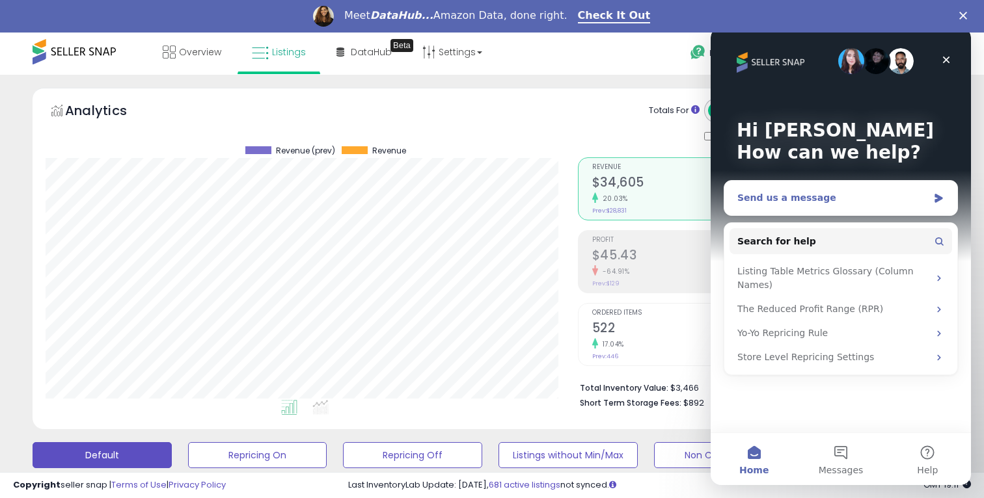
click at [843, 202] on div "Send us a message" at bounding box center [832, 198] width 191 height 14
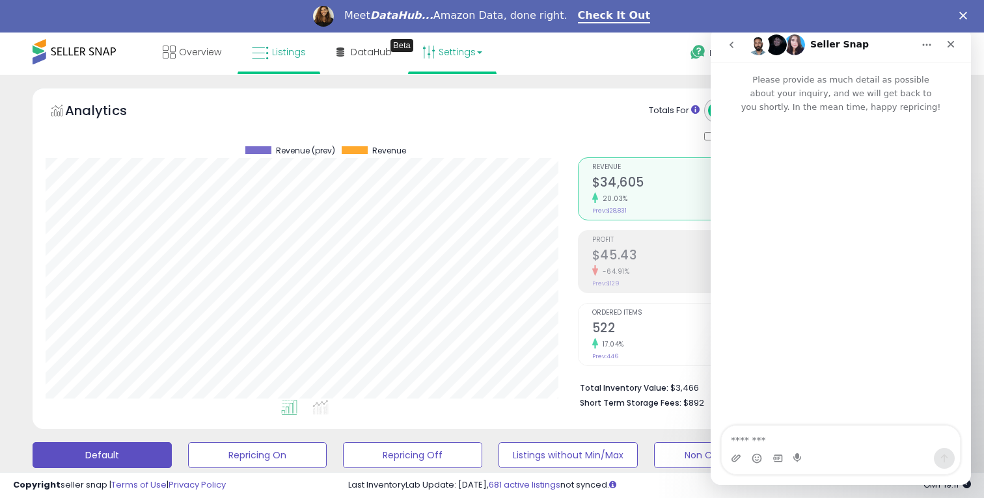
click at [444, 42] on link "Settings" at bounding box center [452, 52] width 79 height 39
click at [450, 51] on link "Settings" at bounding box center [452, 52] width 79 height 39
click at [464, 58] on link "Settings" at bounding box center [452, 52] width 79 height 39
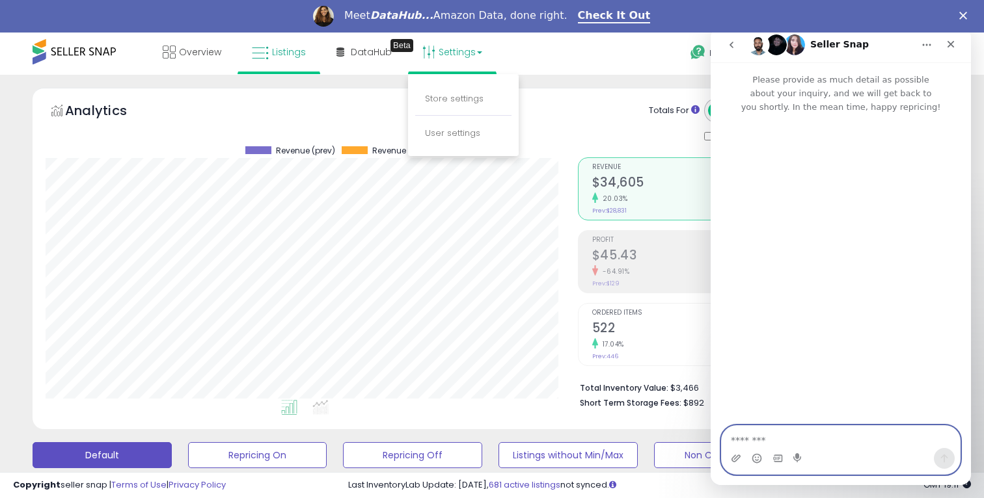
click at [758, 446] on textarea "Message…" at bounding box center [841, 437] width 238 height 22
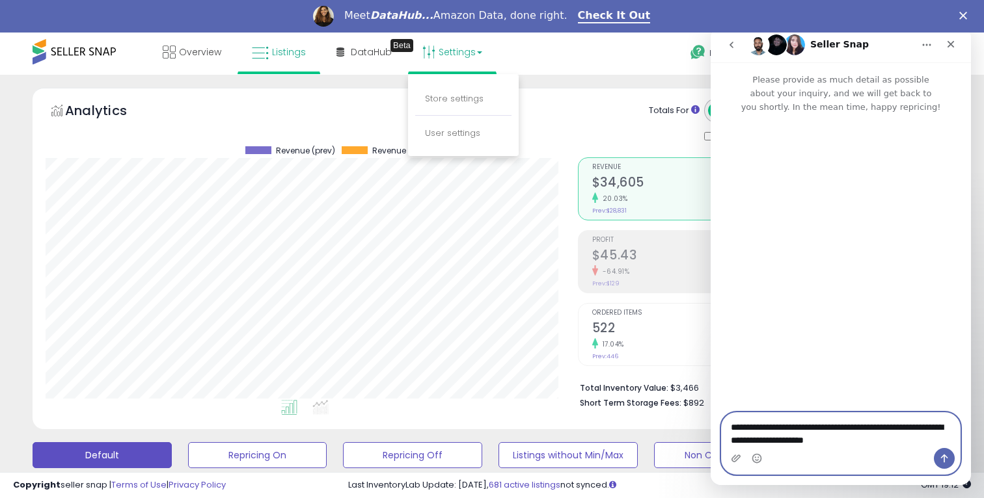
type textarea "**********"
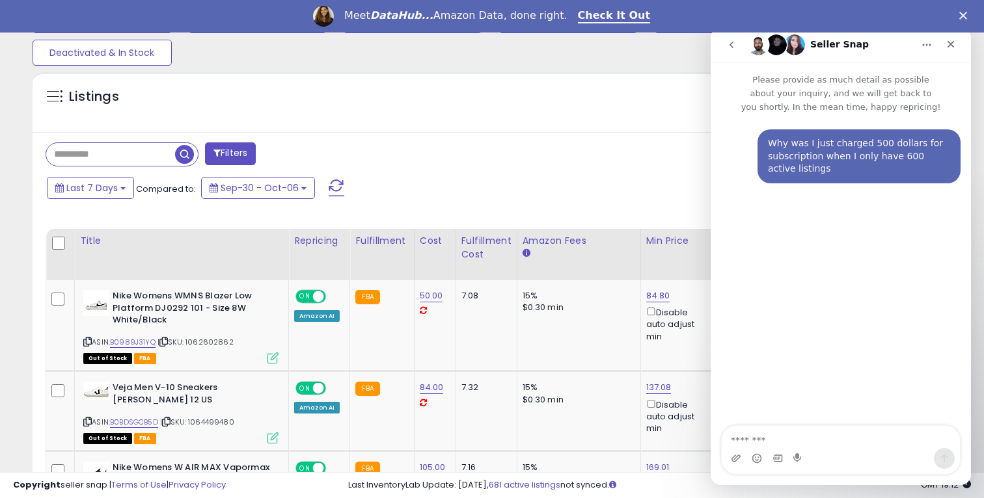
scroll to position [442, 0]
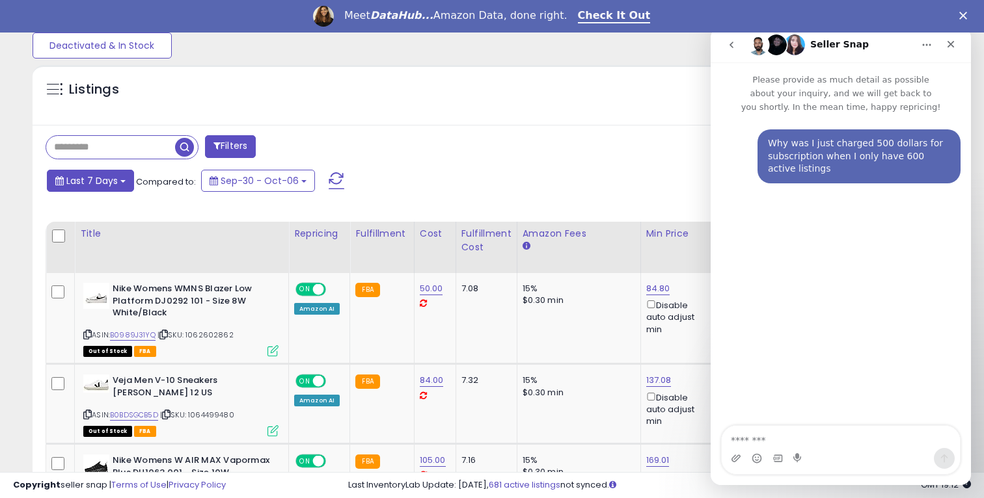
click at [122, 173] on button "Last 7 Days" at bounding box center [90, 181] width 87 height 22
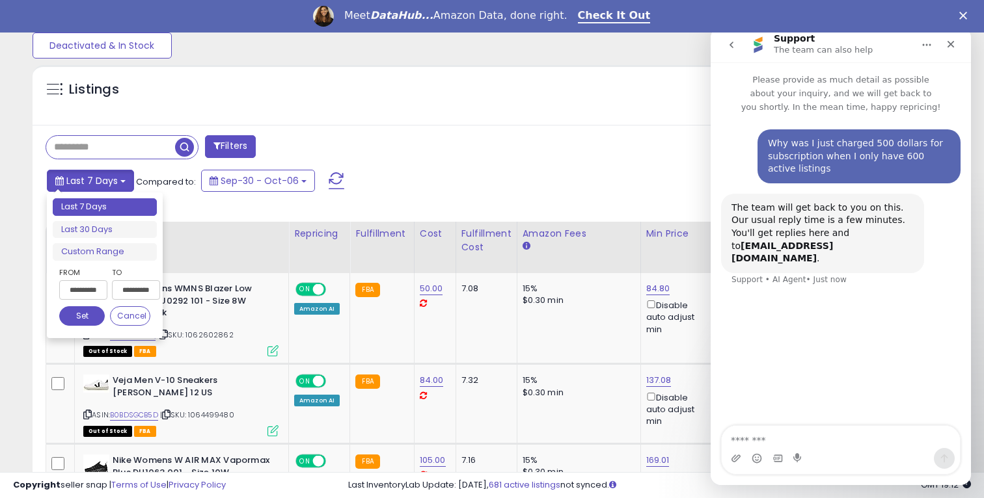
click at [121, 173] on button "Last 7 Days" at bounding box center [90, 181] width 87 height 22
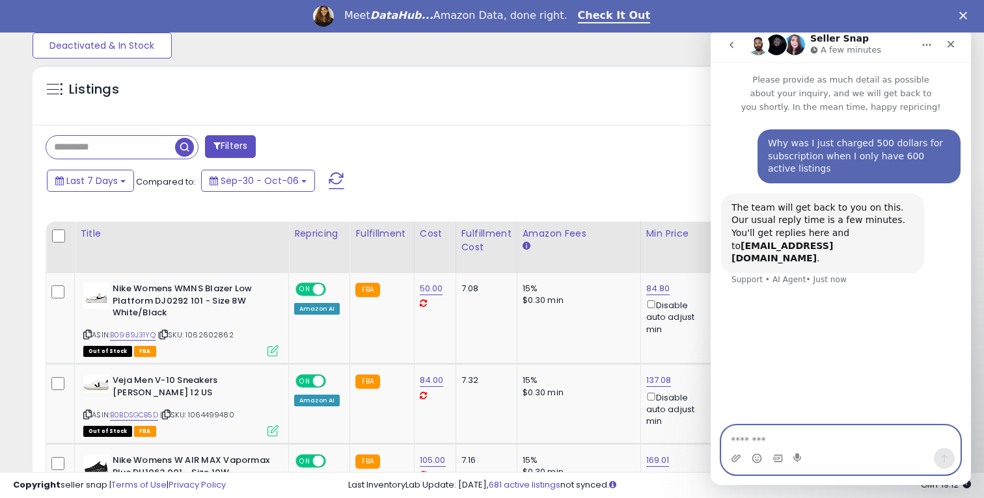
click at [789, 437] on textarea "Message…" at bounding box center [841, 437] width 238 height 22
type textarea "**"
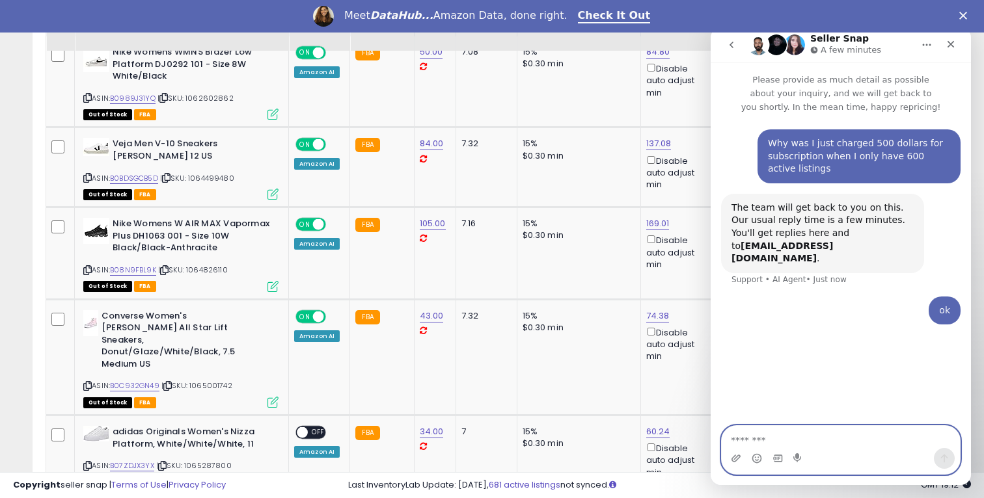
scroll to position [653, 0]
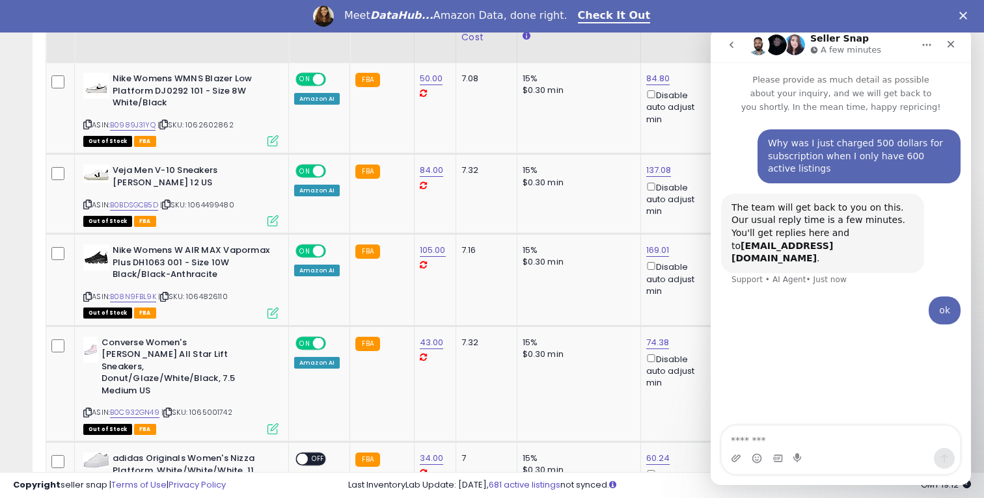
click at [734, 51] on button "go back" at bounding box center [731, 45] width 25 height 25
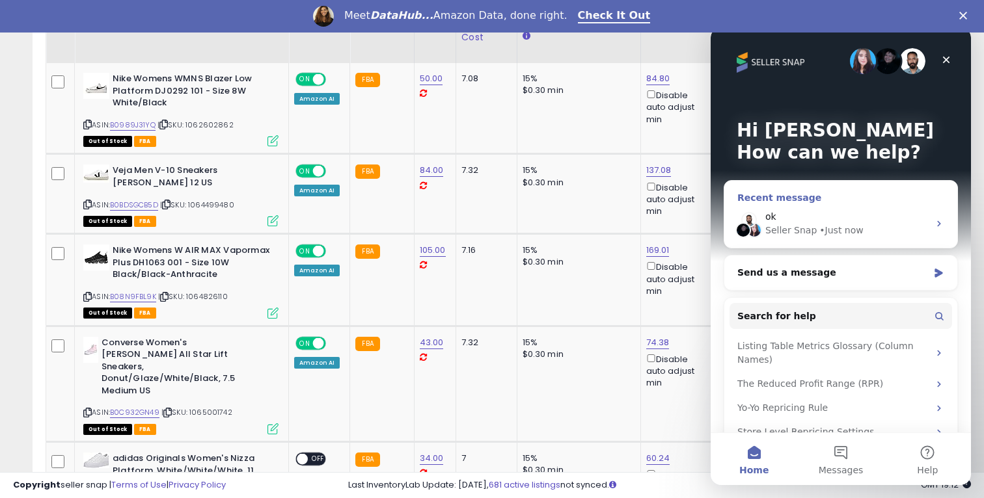
click at [842, 208] on div "ok Seller Snap • Just now" at bounding box center [840, 224] width 233 height 48
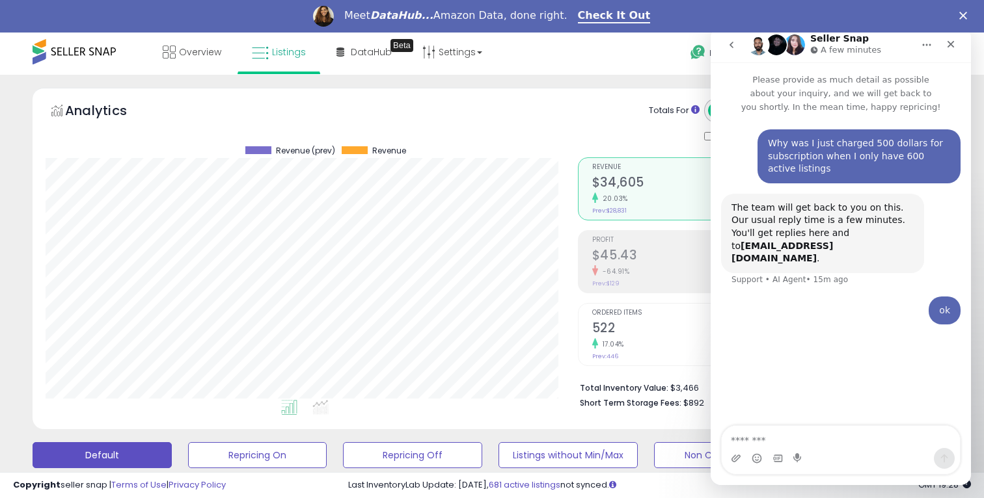
scroll to position [18, 0]
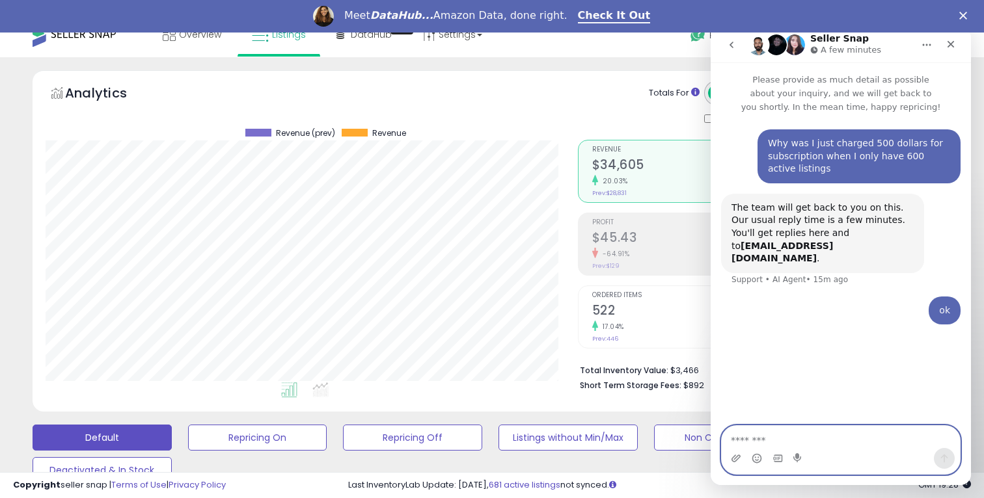
click at [755, 438] on textarea "Message…" at bounding box center [841, 437] width 238 height 22
type textarea "******"
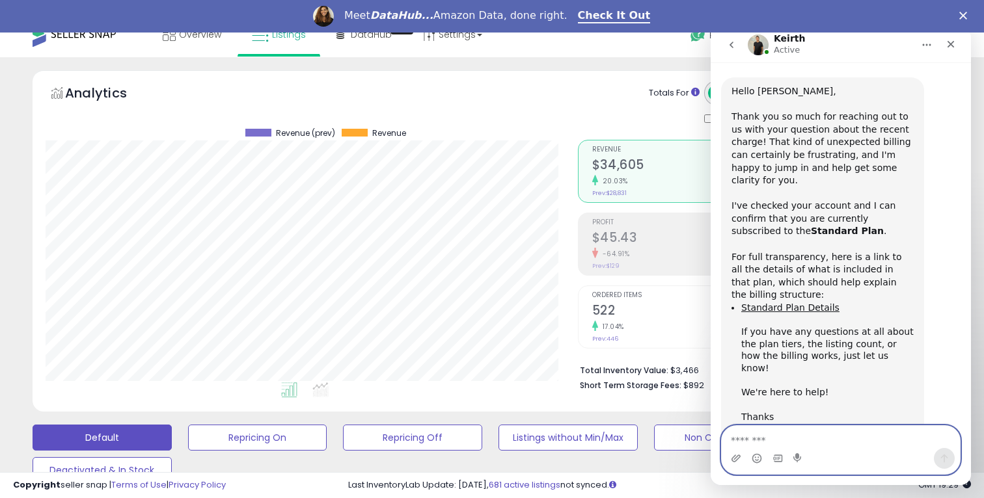
scroll to position [311, 0]
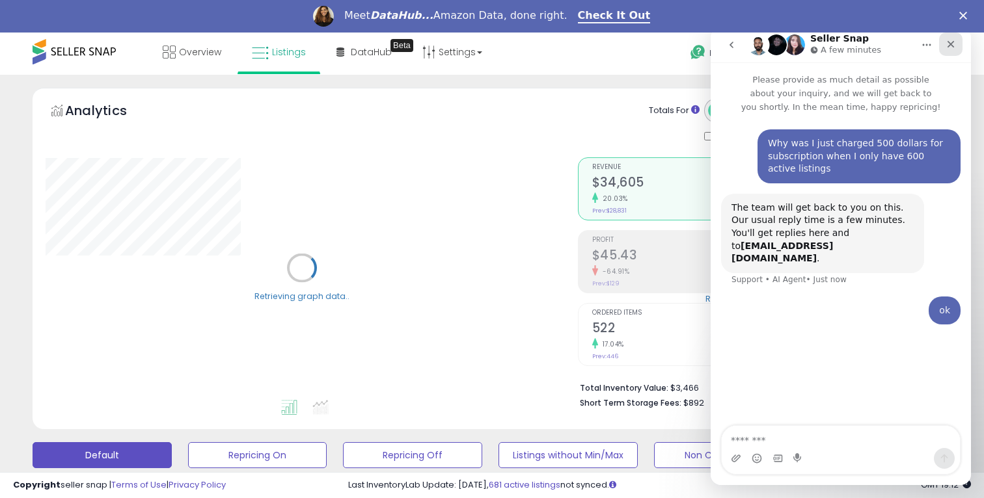
click at [946, 44] on icon "Close" at bounding box center [950, 44] width 10 height 10
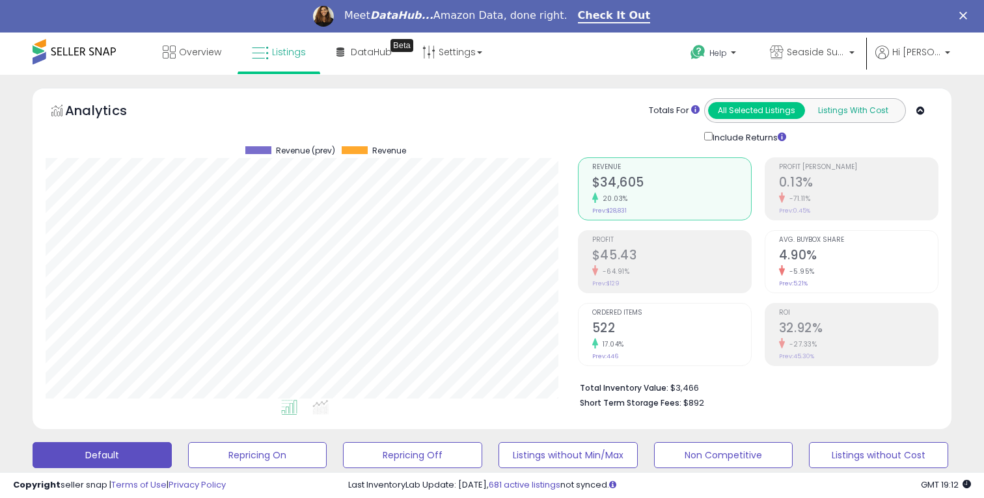
click at [835, 106] on button "Listings With Cost" at bounding box center [852, 110] width 97 height 17
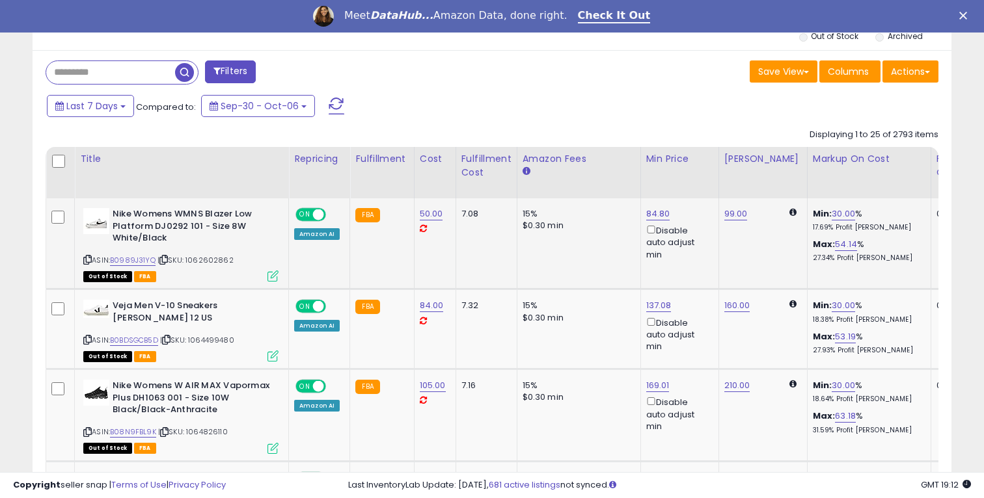
scroll to position [516, 0]
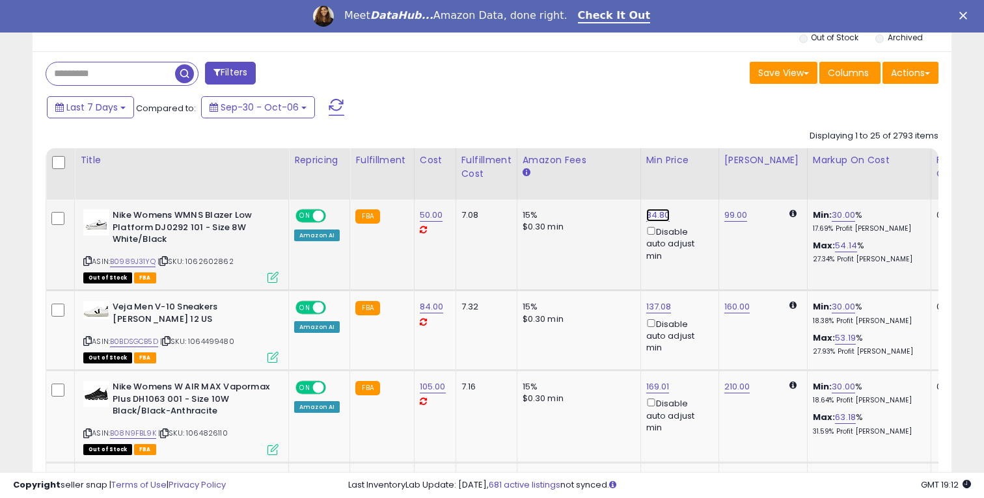
click at [652, 214] on link "84.80" at bounding box center [658, 215] width 24 height 13
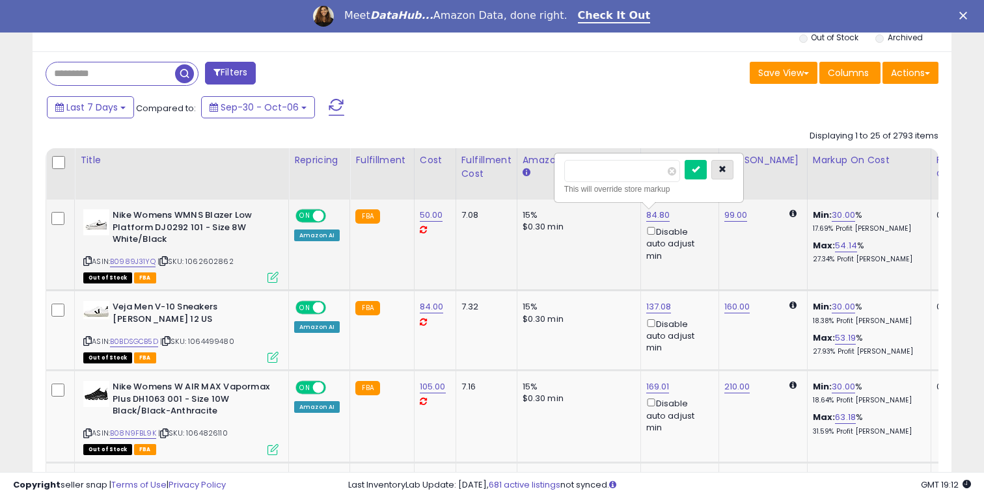
click at [726, 173] on icon "button" at bounding box center [722, 169] width 8 height 8
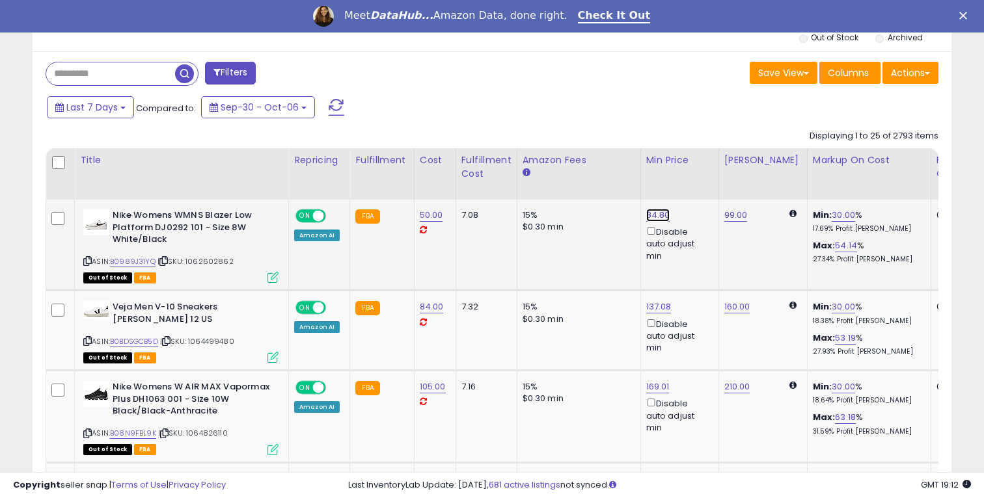
click at [658, 215] on link "84.80" at bounding box center [658, 215] width 24 height 13
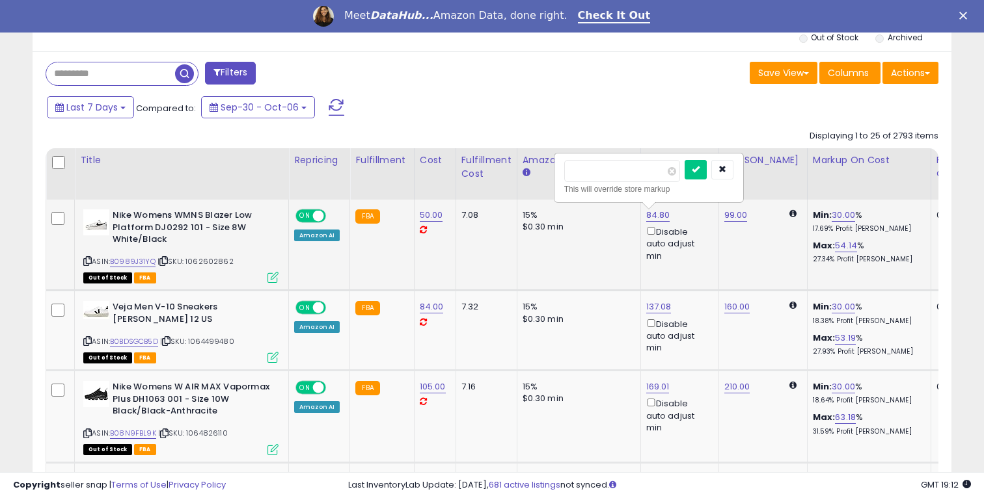
click at [644, 178] on input "*****" at bounding box center [622, 171] width 116 height 22
click at [650, 121] on div "Last 7 Days Compared to: Sep-30 - Oct-06" at bounding box center [379, 108] width 670 height 29
click at [676, 172] on span at bounding box center [672, 171] width 8 height 8
click at [700, 247] on div "Disable auto adjust min" at bounding box center [677, 243] width 62 height 38
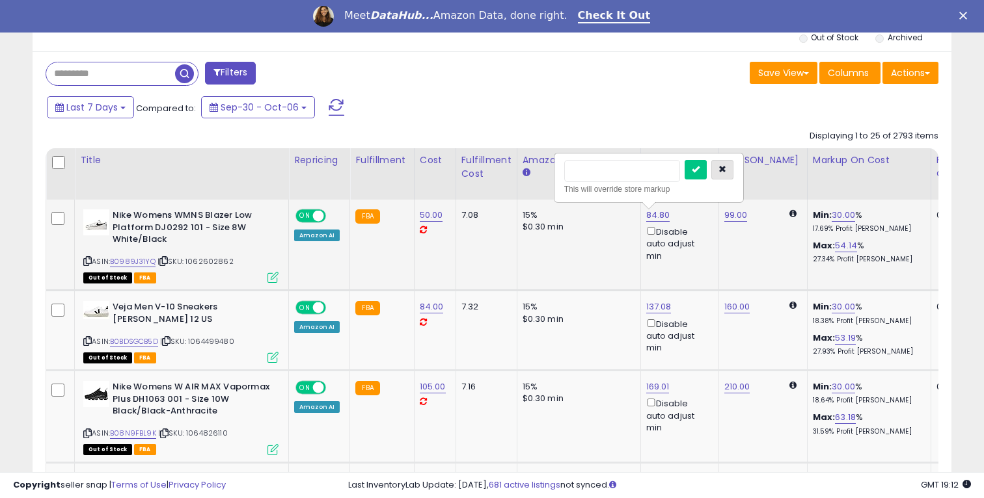
click at [733, 167] on button "button" at bounding box center [722, 170] width 22 height 20
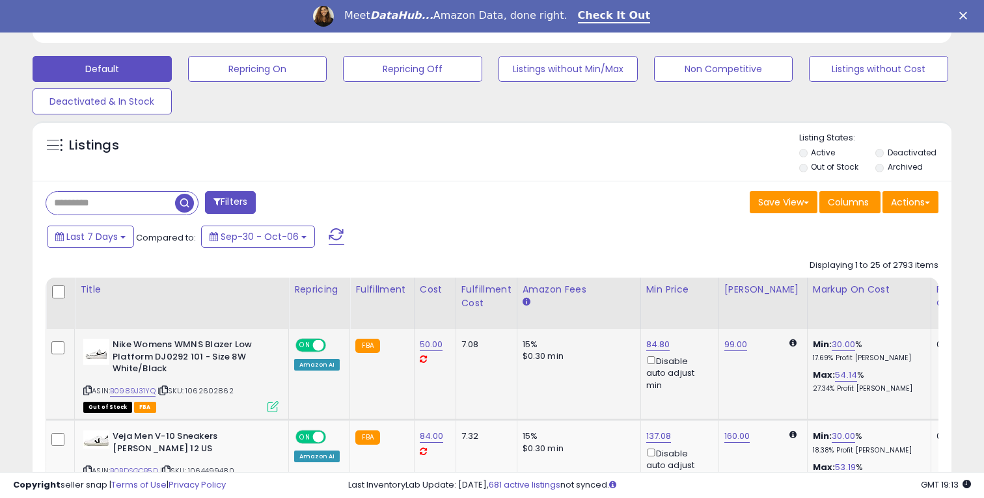
scroll to position [386, 0]
click at [234, 202] on button "Filters" at bounding box center [230, 203] width 51 height 23
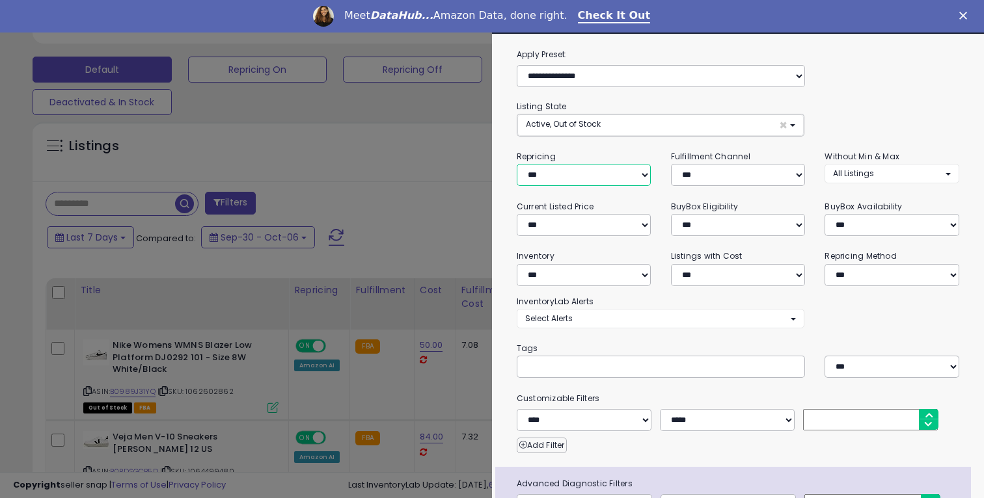
click at [574, 173] on select "**********" at bounding box center [584, 175] width 135 height 22
click at [517, 164] on select "**********" at bounding box center [584, 175] width 135 height 22
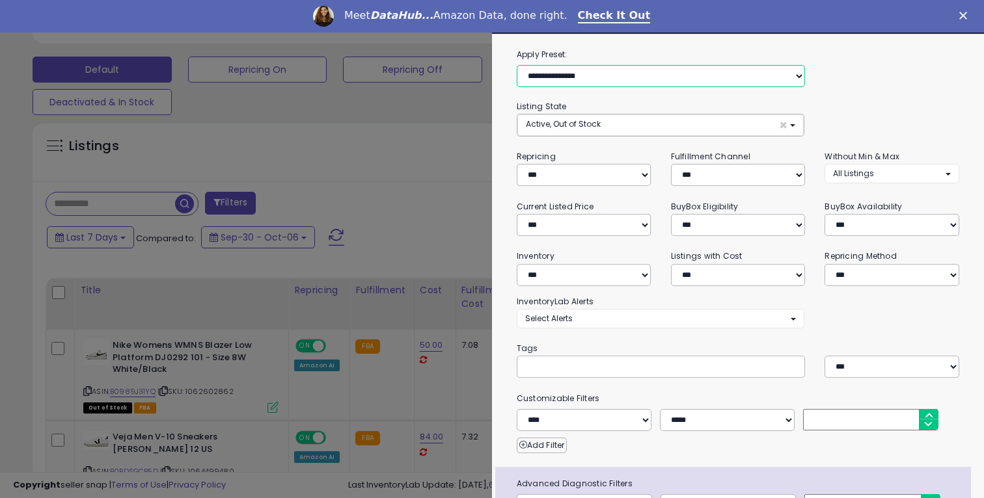
click at [549, 69] on select "**********" at bounding box center [661, 76] width 289 height 22
click at [470, 229] on div at bounding box center [492, 249] width 984 height 498
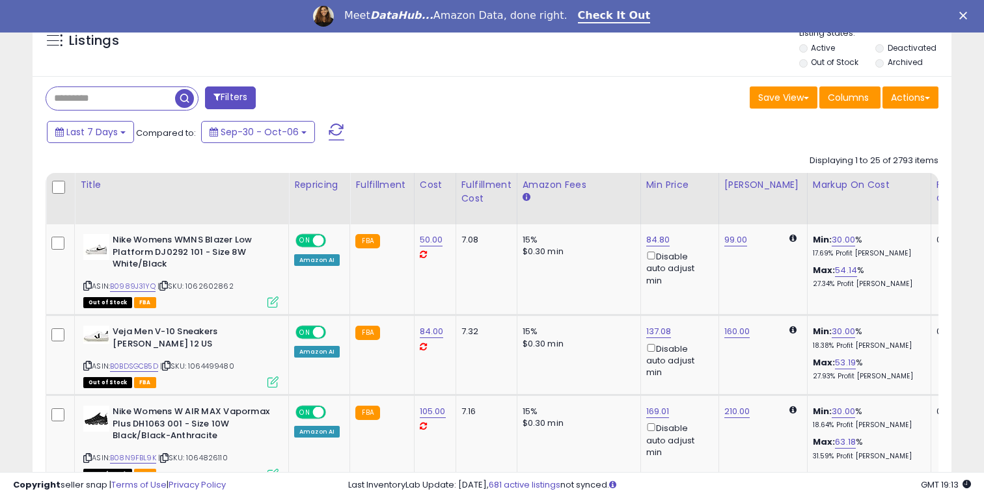
scroll to position [0, 0]
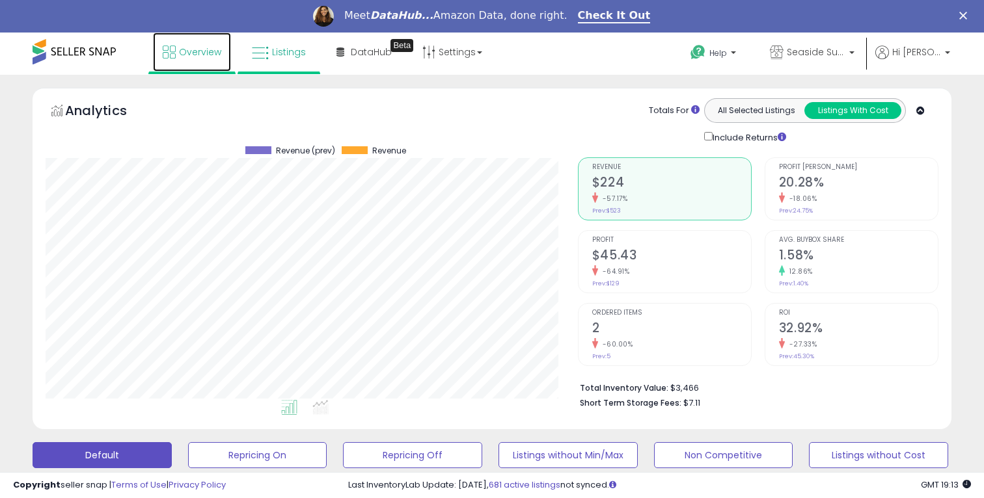
click at [210, 59] on link "Overview" at bounding box center [192, 52] width 78 height 39
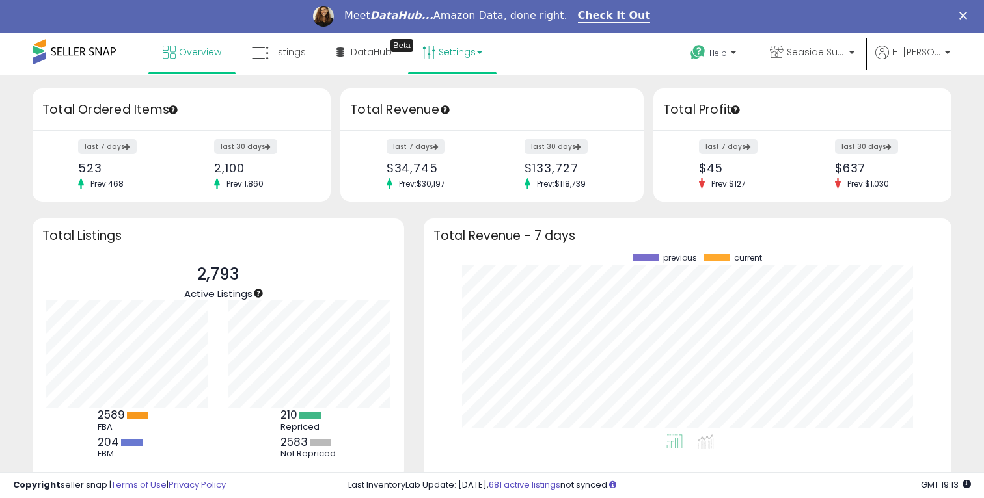
click at [452, 51] on link "Settings" at bounding box center [452, 52] width 79 height 39
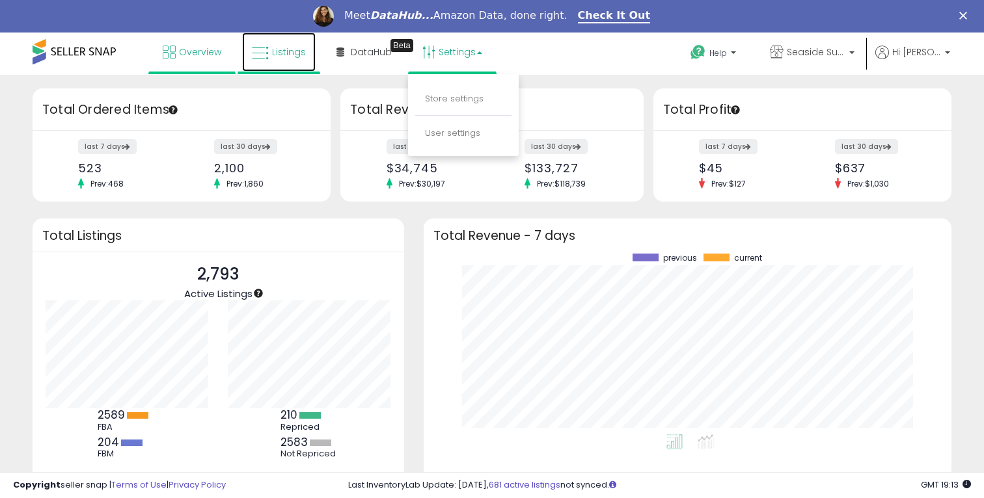
click at [284, 53] on span "Listings" at bounding box center [289, 52] width 34 height 13
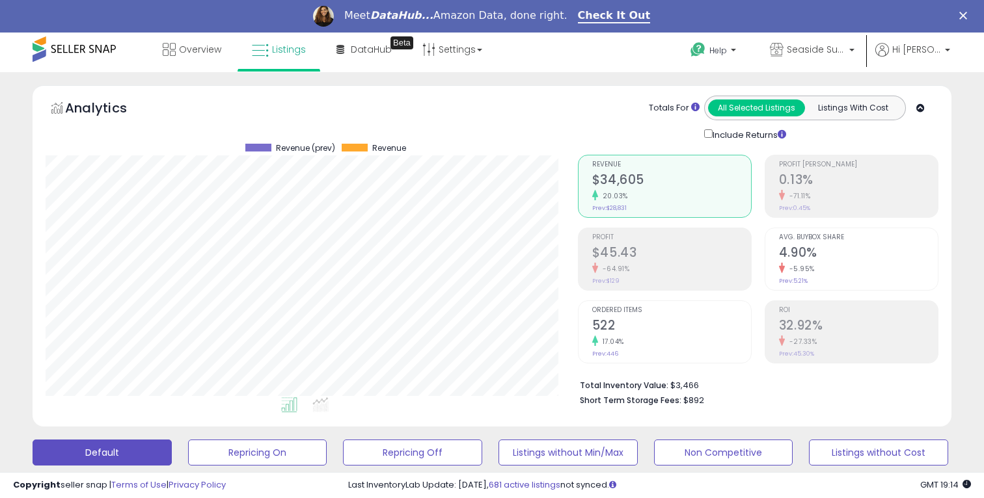
scroll to position [267, 532]
click at [208, 43] on span "Overview" at bounding box center [200, 49] width 42 height 13
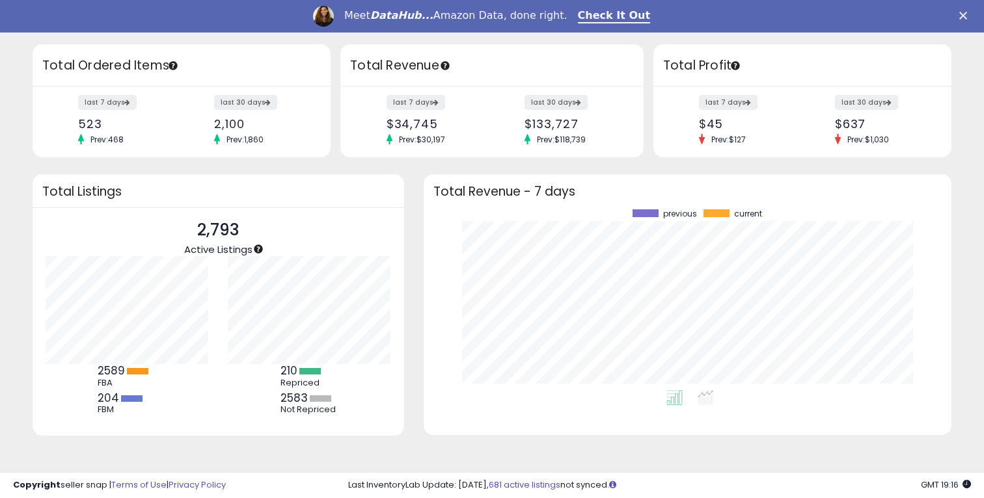
scroll to position [116, 0]
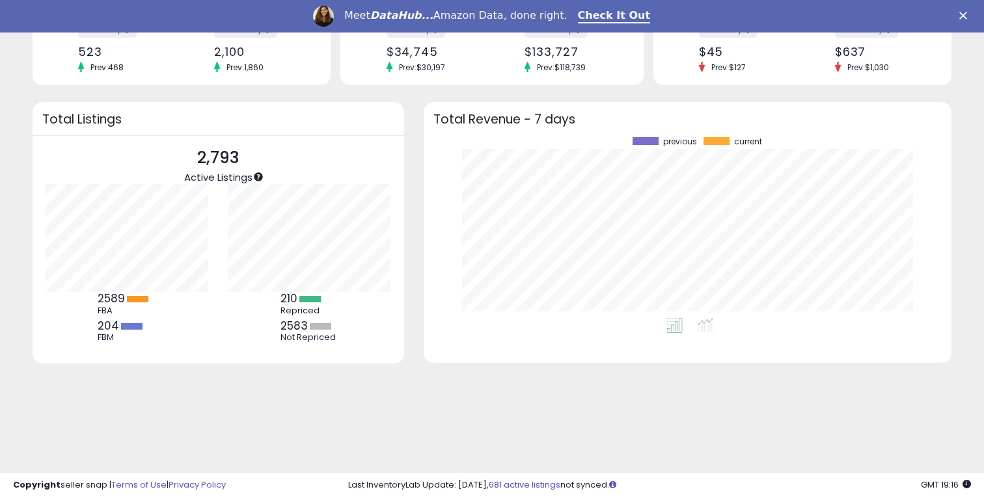
click at [136, 301] on div at bounding box center [137, 299] width 21 height 7
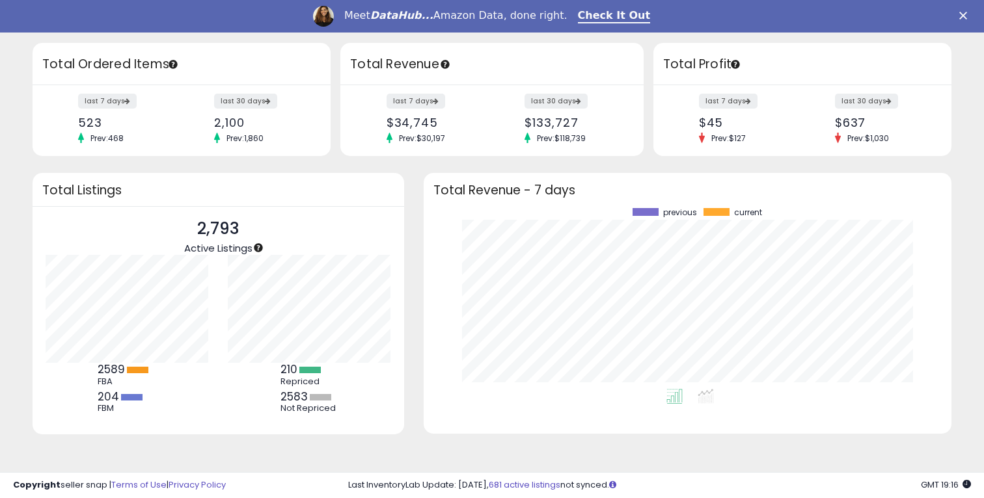
scroll to position [0, 0]
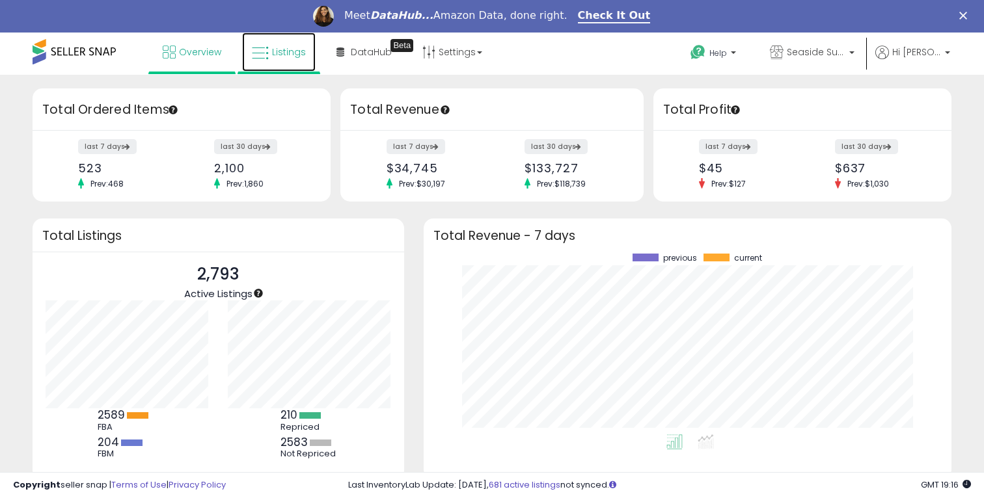
click at [295, 62] on link "Listings" at bounding box center [279, 52] width 74 height 39
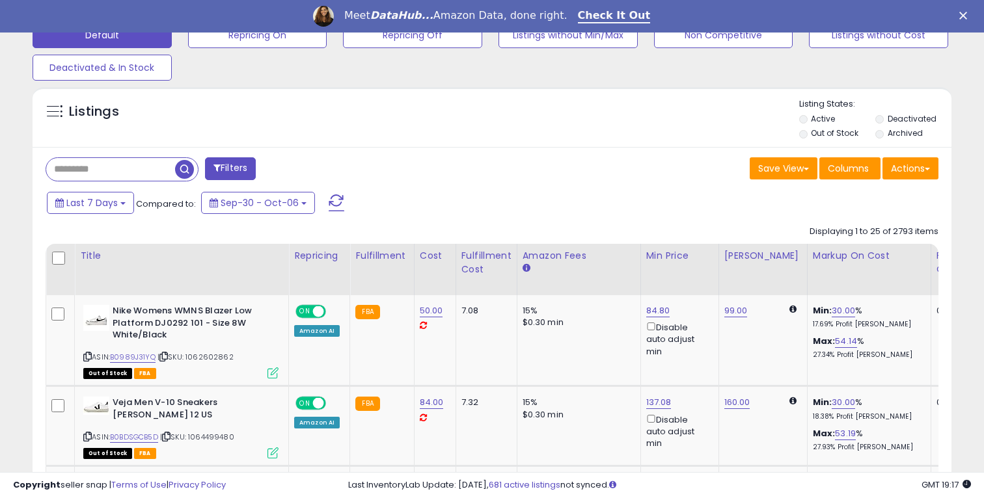
scroll to position [429, 0]
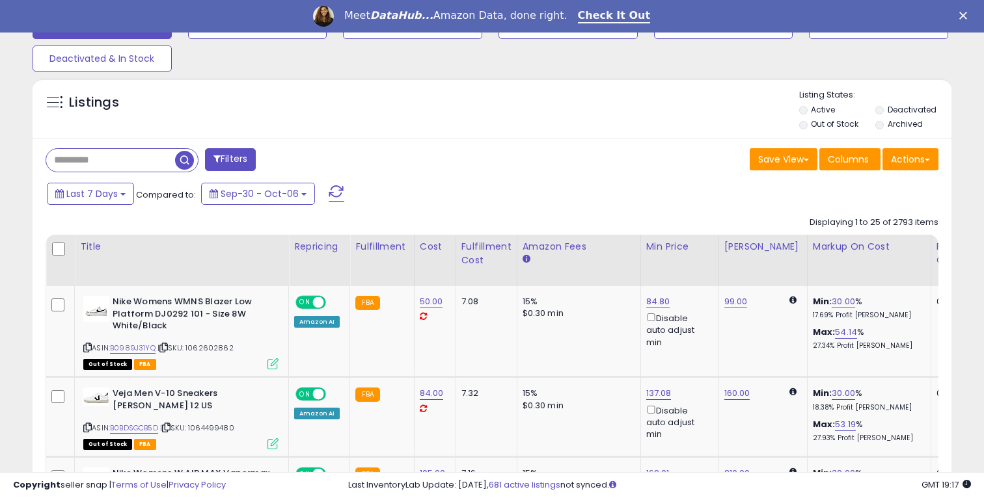
click at [819, 124] on label "Out of Stock" at bounding box center [834, 123] width 47 height 11
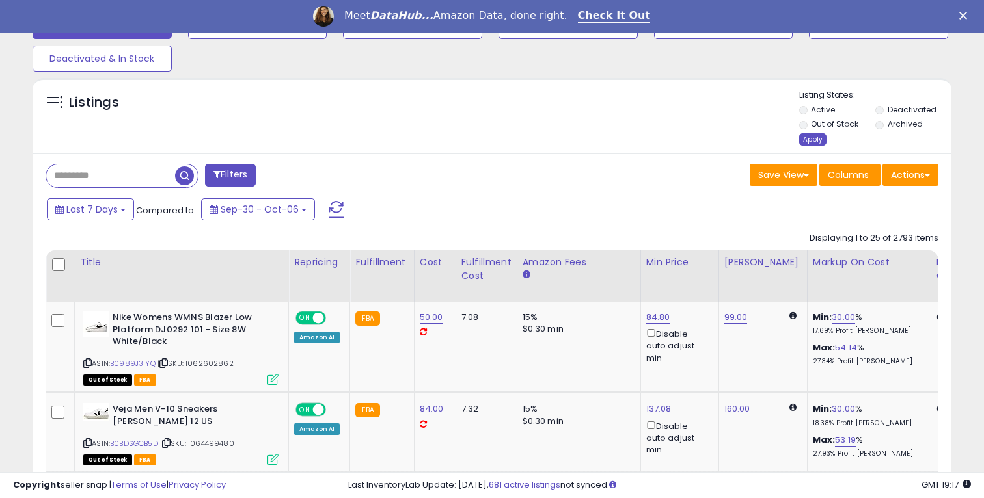
click at [816, 139] on div "Apply" at bounding box center [812, 139] width 27 height 12
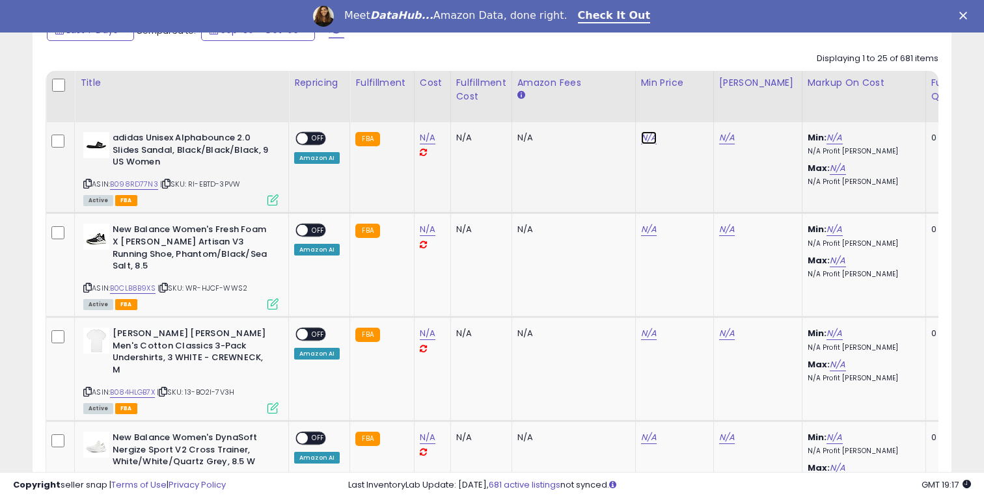
click at [645, 138] on link "N/A" at bounding box center [649, 137] width 16 height 13
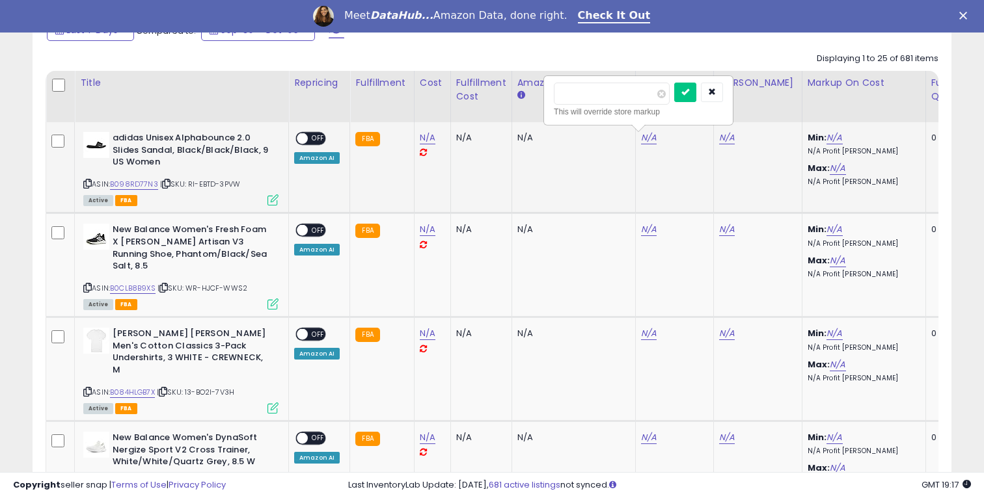
click at [136, 138] on b "adidas Unisex Alphabounce 2.0 Slides Sandal, Black/Black/Black, 9 US Women" at bounding box center [192, 152] width 158 height 40
click at [102, 139] on img at bounding box center [96, 145] width 26 height 26
click at [310, 141] on span "OFF" at bounding box center [318, 138] width 21 height 11
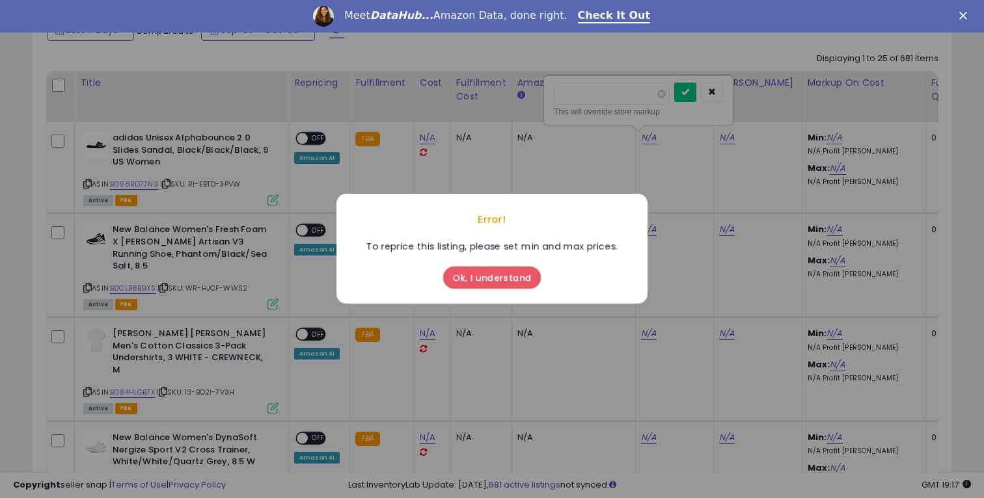
click at [636, 169] on div "Error! To reprice this listing, please set min and max prices. Ok, I understand" at bounding box center [492, 249] width 984 height 498
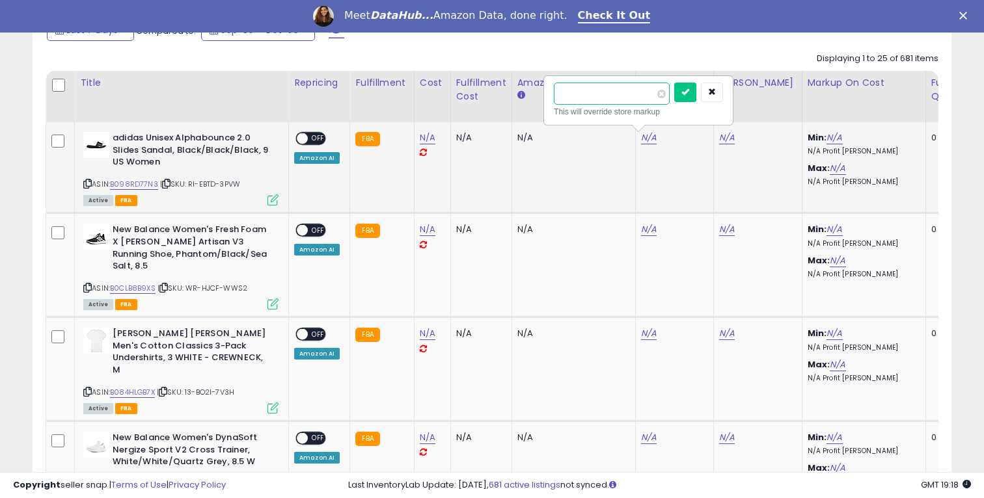
click at [638, 96] on input "number" at bounding box center [612, 94] width 116 height 22
type input "**"
click at [696, 91] on button "submit" at bounding box center [685, 93] width 22 height 20
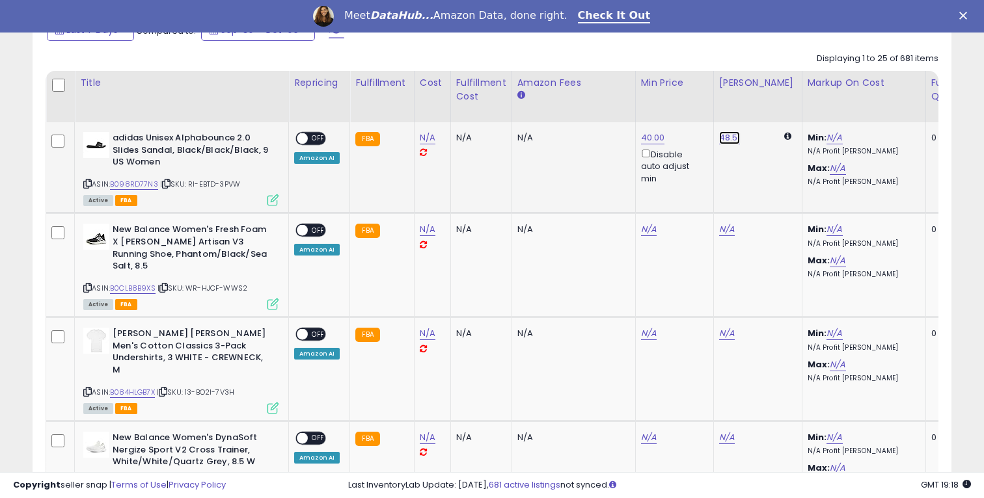
click at [722, 141] on link "48.51" at bounding box center [729, 137] width 21 height 13
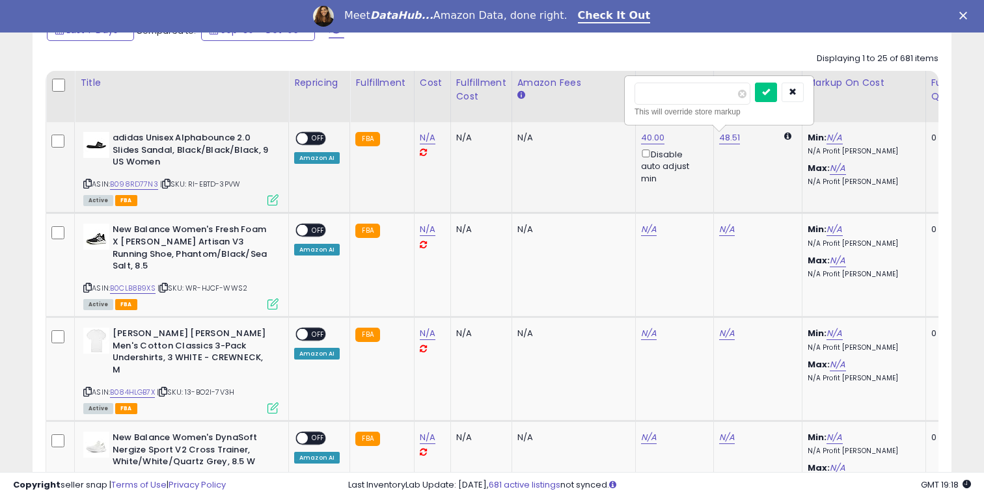
click at [784, 137] on icon at bounding box center [787, 136] width 7 height 8
click at [798, 94] on button "button" at bounding box center [792, 93] width 22 height 20
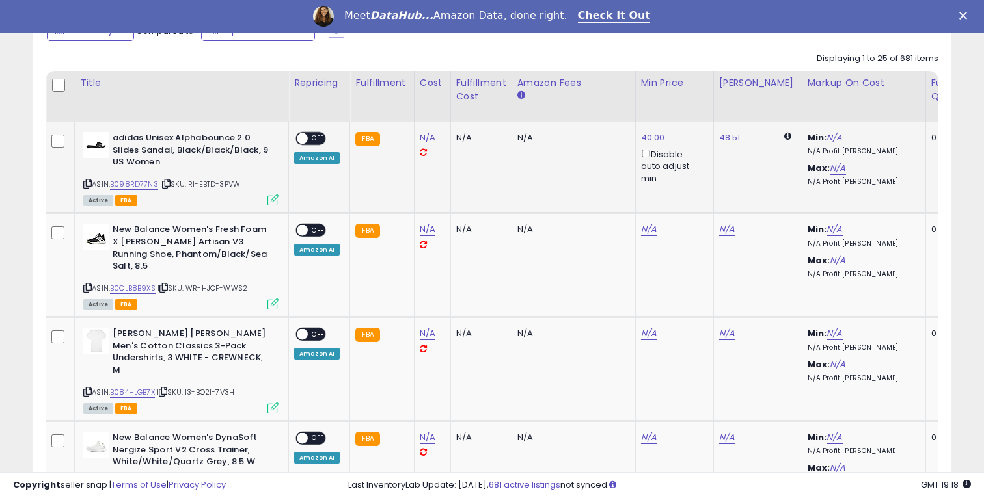
click at [307, 134] on div "ON OFF" at bounding box center [296, 138] width 31 height 11
click at [308, 134] on div "ON OFF" at bounding box center [296, 138] width 31 height 11
click at [308, 143] on div "ON OFF" at bounding box center [296, 138] width 31 height 11
click at [314, 136] on span "OFF" at bounding box center [318, 138] width 21 height 11
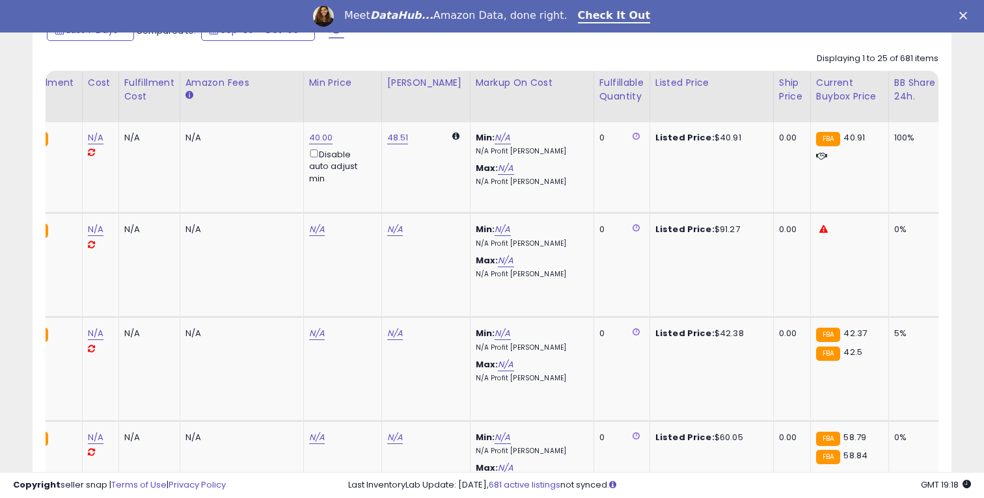
scroll to position [0, 90]
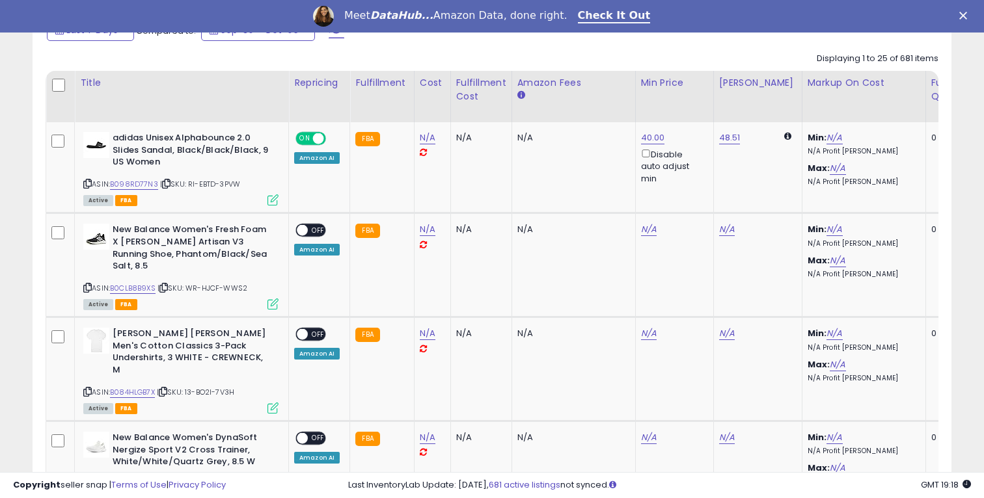
click at [784, 137] on icon at bounding box center [787, 136] width 7 height 8
click at [728, 139] on link "48.51" at bounding box center [729, 137] width 21 height 13
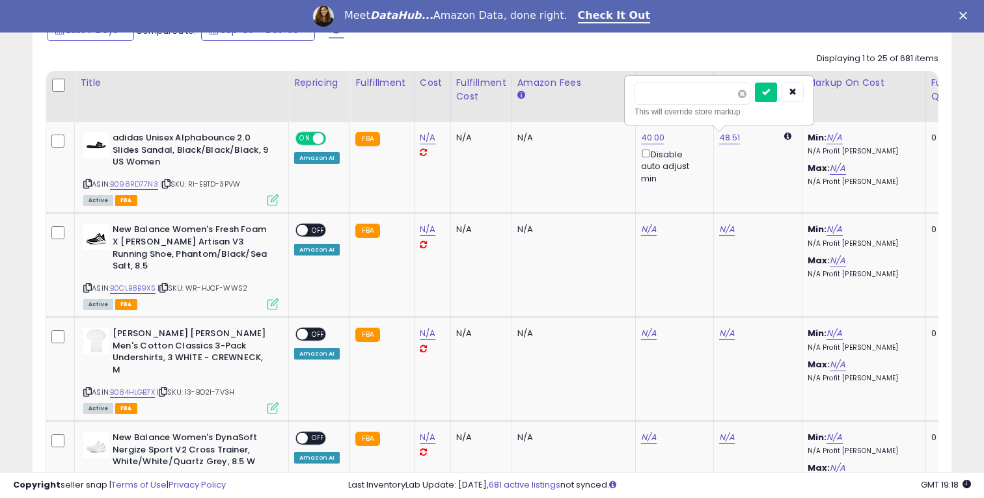
click at [746, 93] on span at bounding box center [742, 94] width 8 height 8
click at [759, 165] on td "48.51 This will override store markup" at bounding box center [757, 167] width 88 height 91
click at [796, 90] on icon "button" at bounding box center [793, 92] width 8 height 8
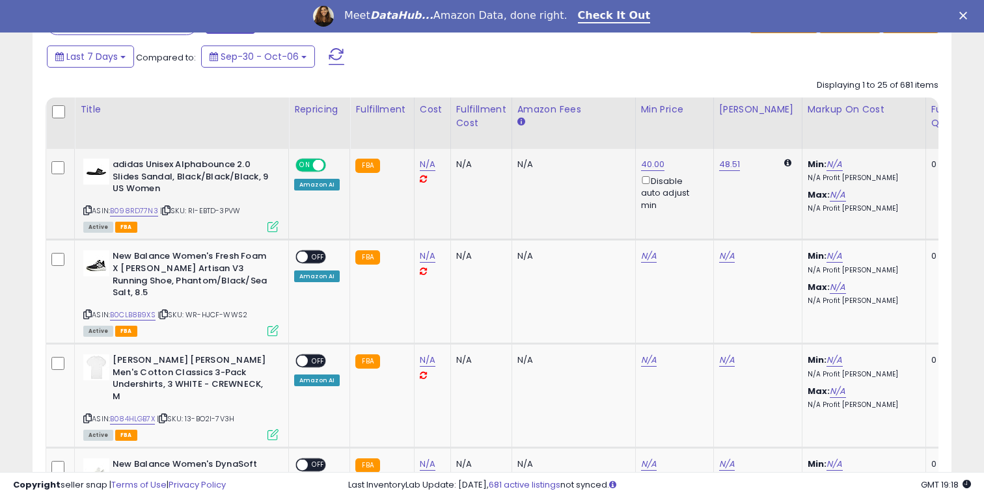
click at [317, 189] on div "Amazon AI" at bounding box center [317, 185] width 46 height 12
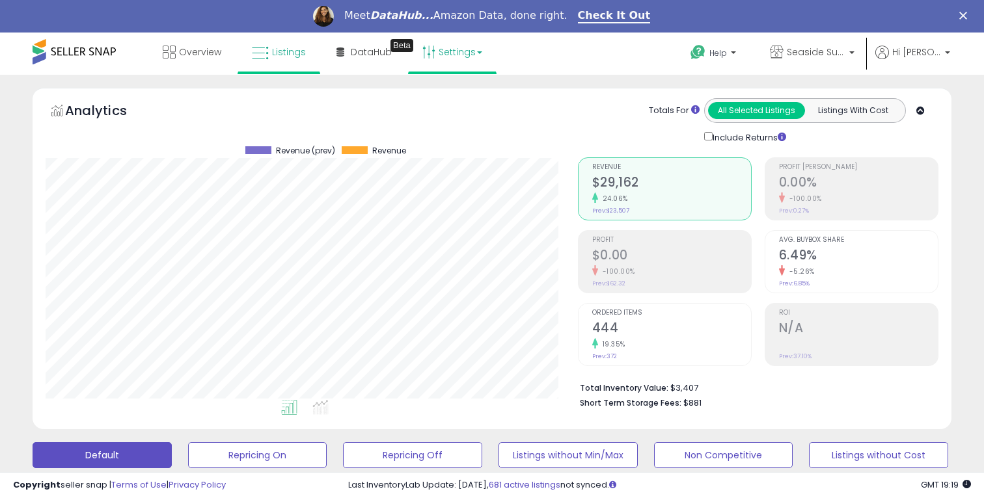
click at [451, 50] on link "Settings" at bounding box center [452, 52] width 79 height 39
click at [456, 96] on link "Store settings" at bounding box center [454, 98] width 59 height 12
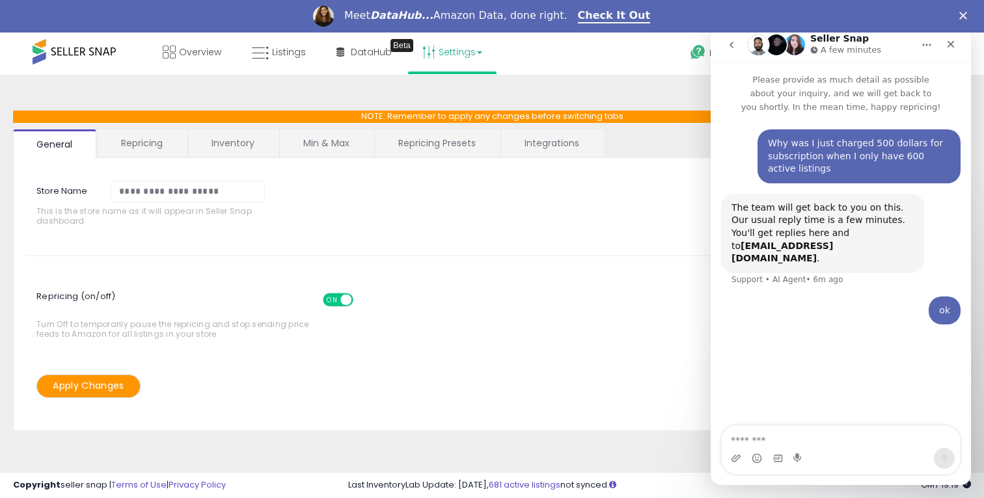
click at [159, 141] on link "Repricing" at bounding box center [142, 142] width 88 height 27
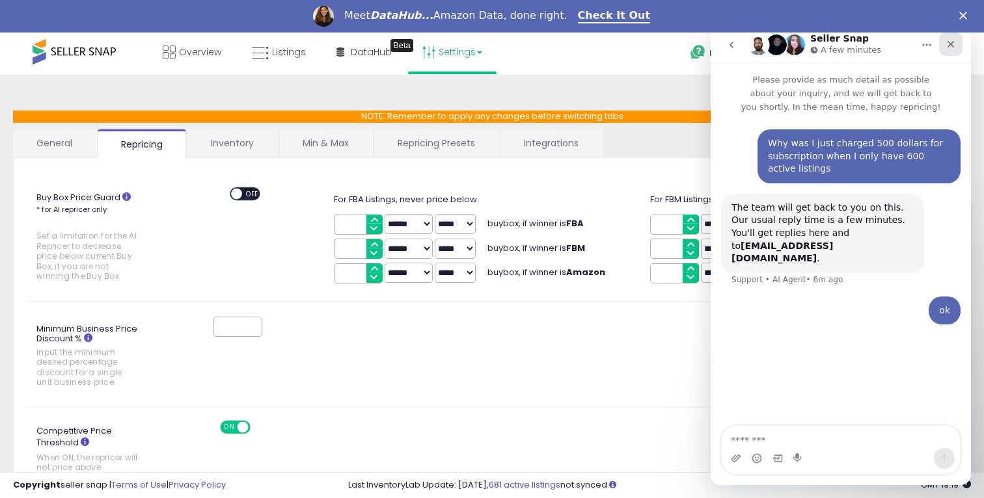
click at [953, 48] on icon "Close" at bounding box center [950, 44] width 10 height 10
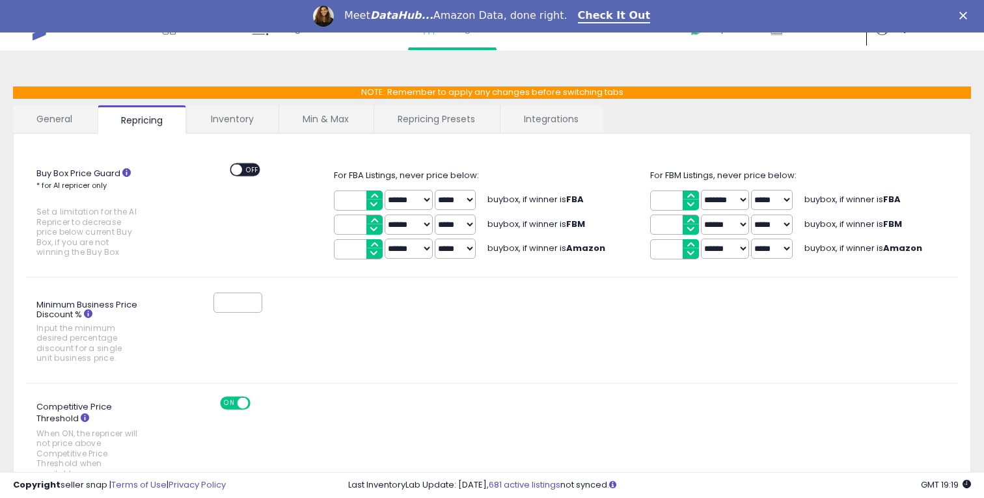
scroll to position [57, 0]
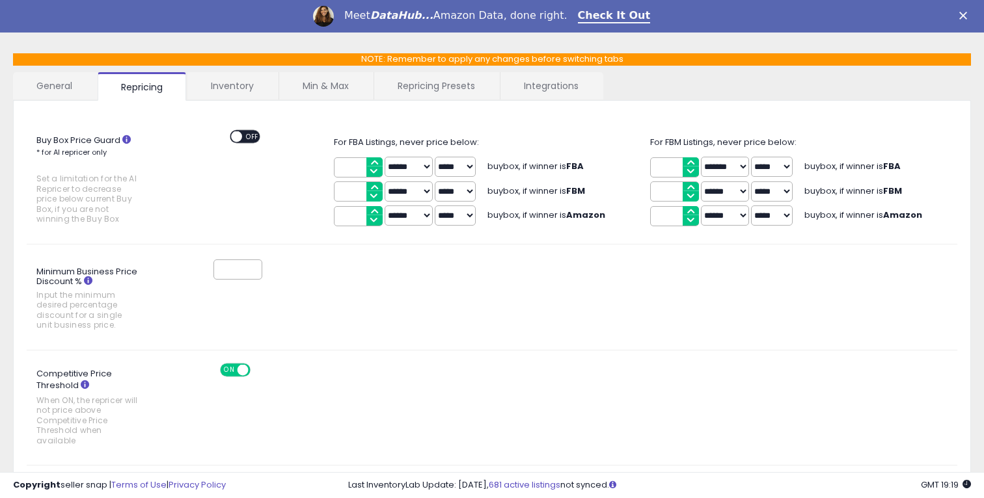
click at [349, 160] on input "****" at bounding box center [358, 167] width 49 height 20
click at [120, 144] on label "Buy Box Price Guard * for AI repricer only Set a limitation for the AI Repricer…" at bounding box center [96, 180] width 139 height 101
click at [122, 141] on icon at bounding box center [126, 139] width 8 height 8
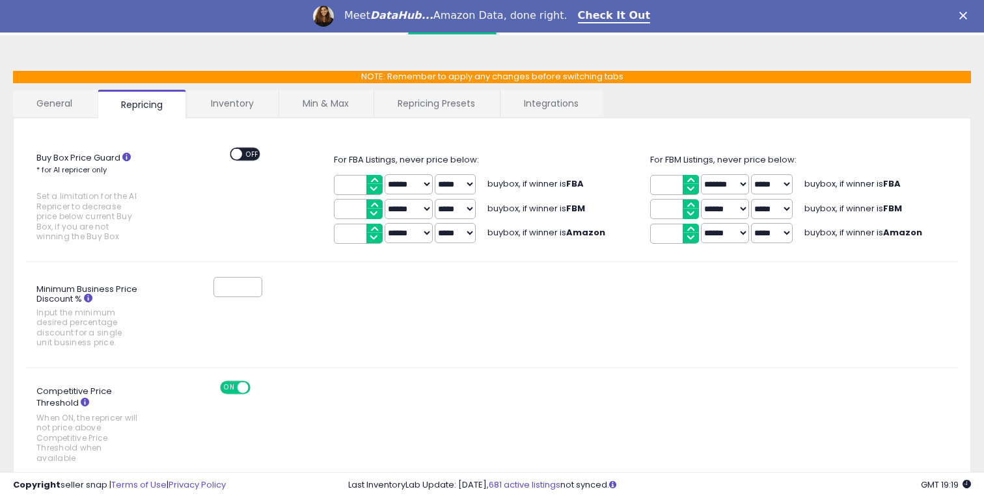
scroll to position [38, 0]
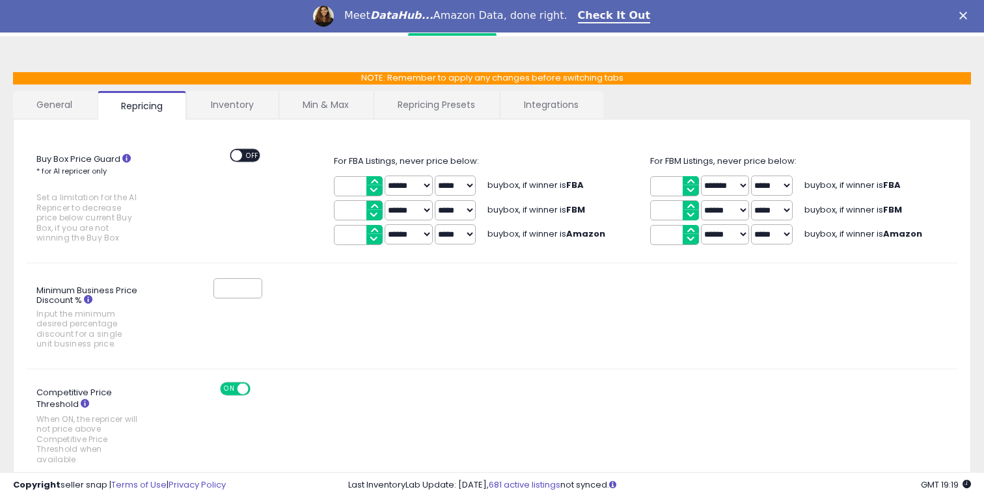
click at [321, 107] on link "Min & Max" at bounding box center [325, 104] width 93 height 27
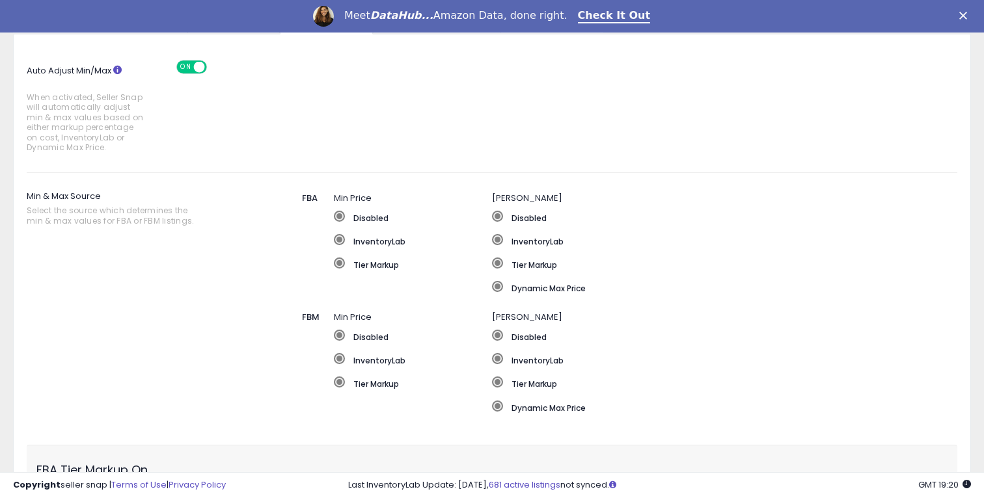
scroll to position [153, 0]
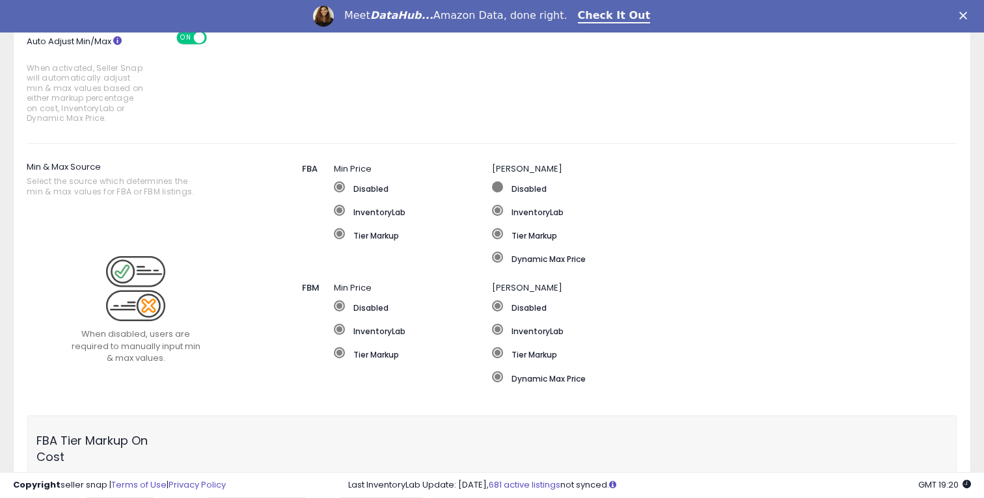
click at [532, 187] on label "Disabled" at bounding box center [690, 188] width 396 height 13
click at [366, 185] on label "Disabled" at bounding box center [413, 188] width 158 height 13
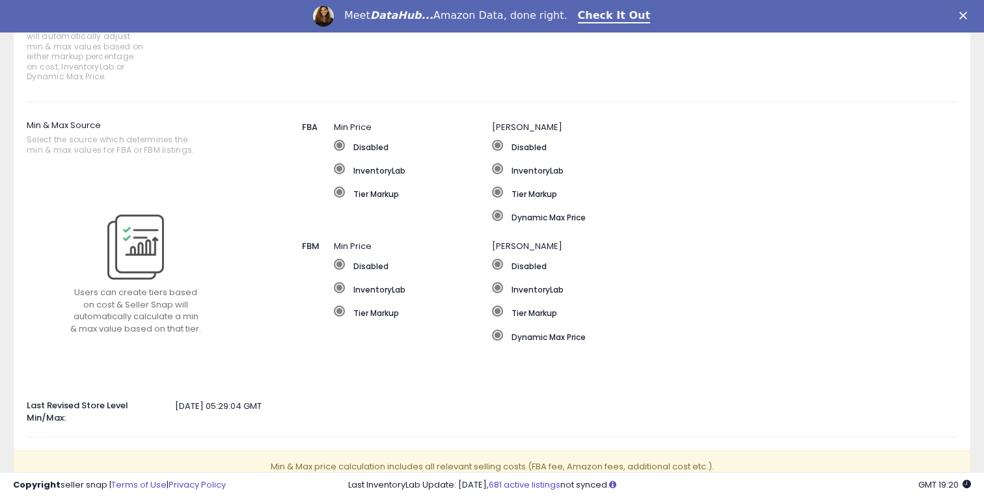
scroll to position [197, 0]
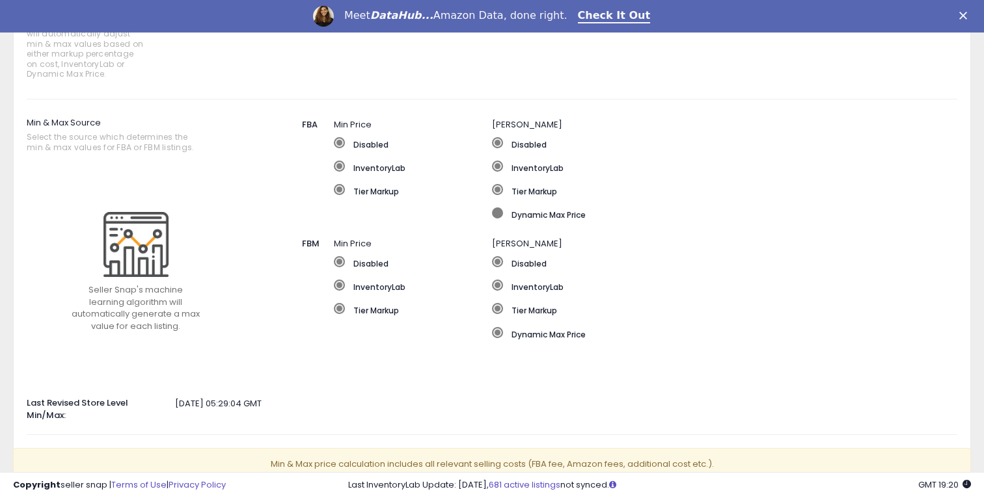
click at [551, 212] on label "Dynamic Max Price" at bounding box center [690, 214] width 396 height 13
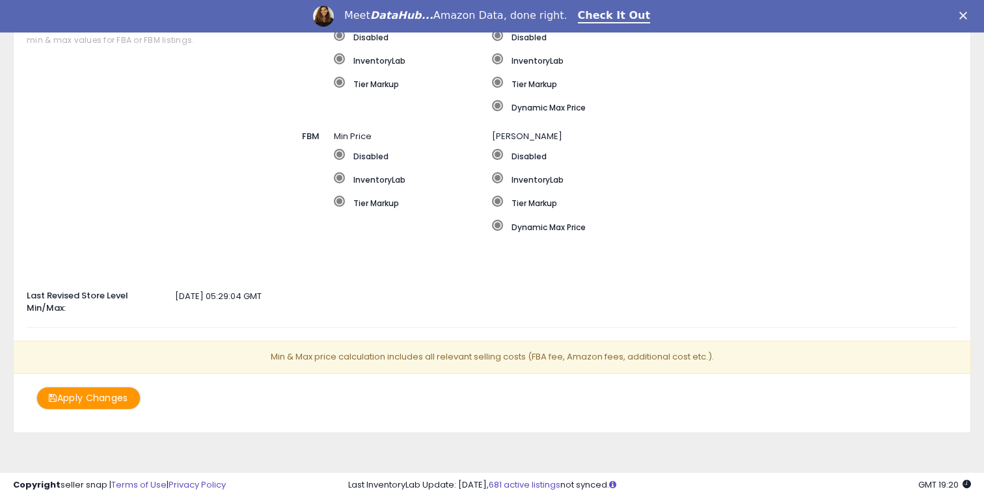
click at [97, 391] on button "Apply Changes" at bounding box center [88, 398] width 104 height 23
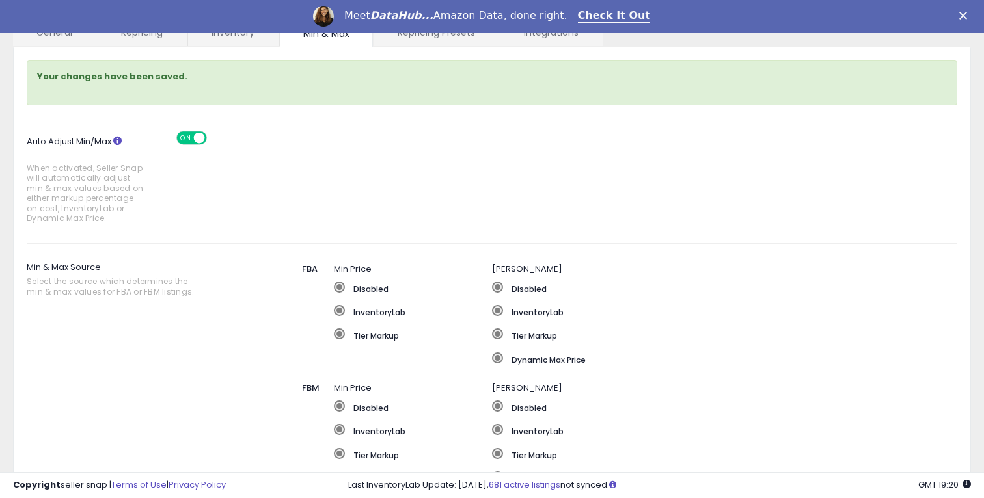
scroll to position [0, 0]
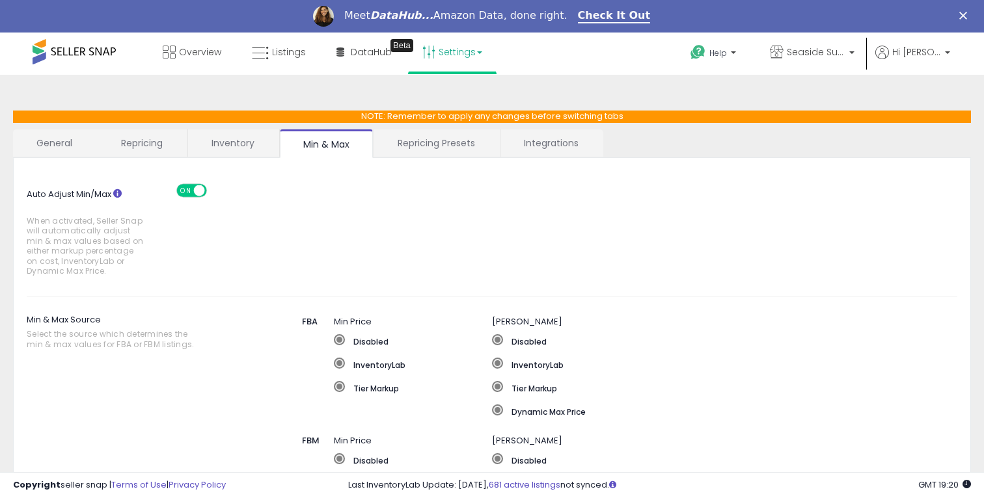
click at [426, 150] on link "Repricing Presets" at bounding box center [436, 142] width 124 height 27
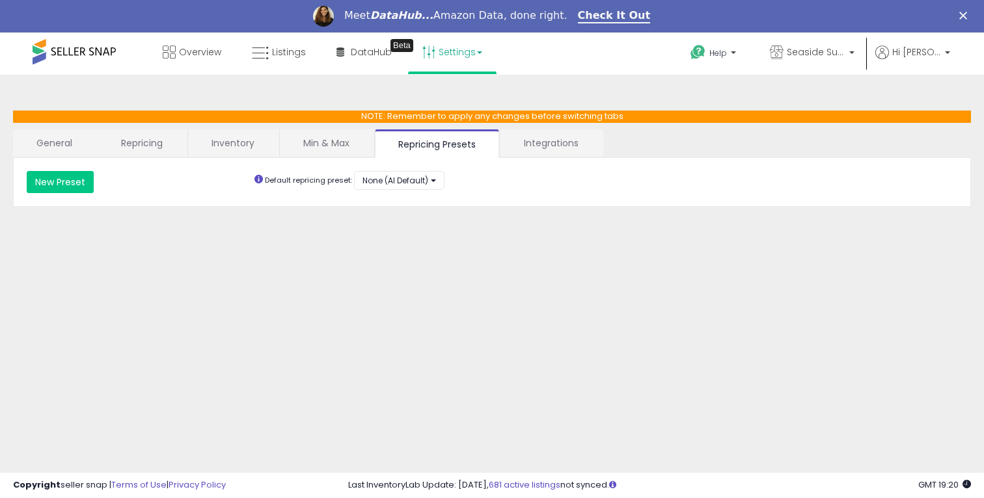
click at [67, 137] on link "General" at bounding box center [54, 142] width 83 height 27
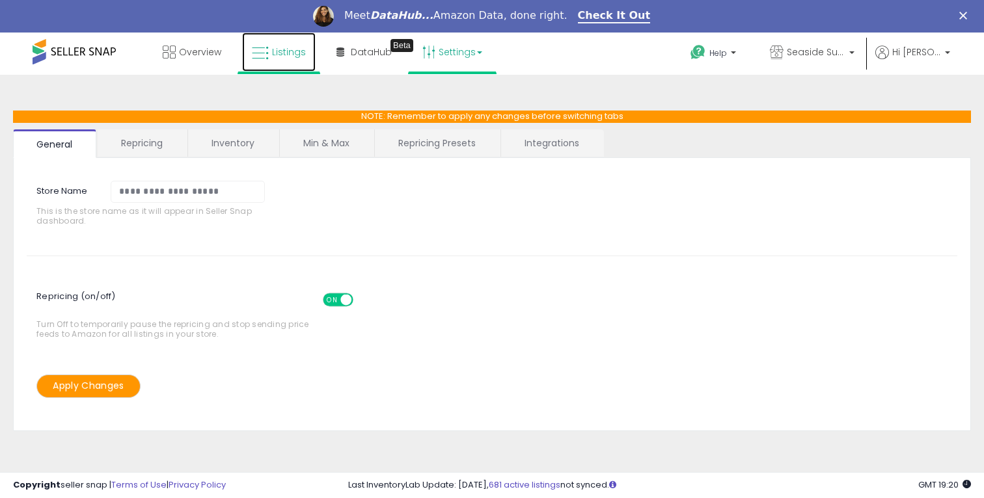
click at [282, 43] on link "Listings" at bounding box center [279, 52] width 74 height 39
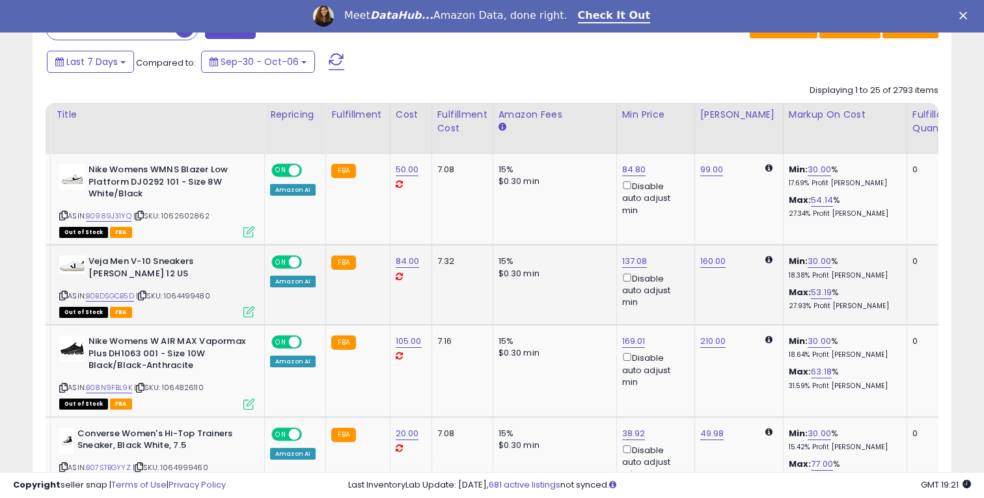
scroll to position [540, 0]
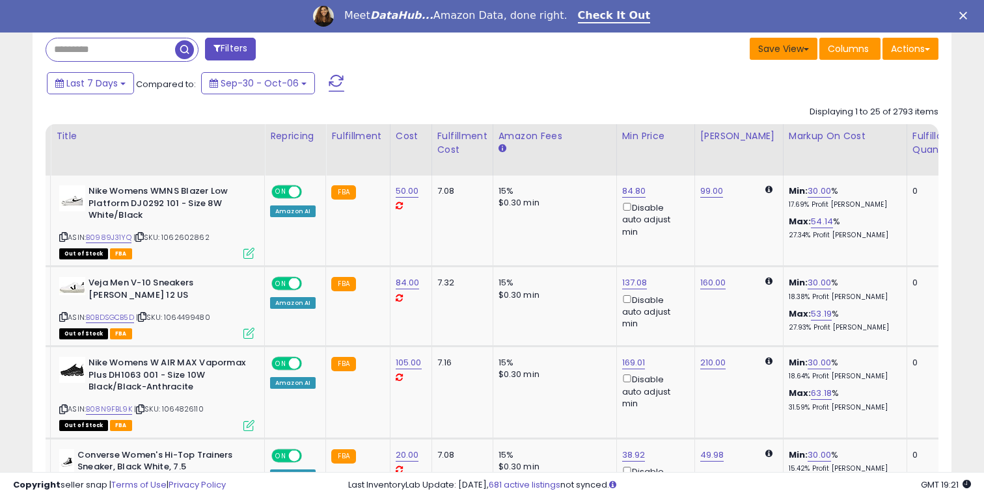
click at [797, 50] on button "Save View" at bounding box center [784, 49] width 68 height 22
click at [121, 94] on button "Last 7 Days" at bounding box center [90, 83] width 87 height 22
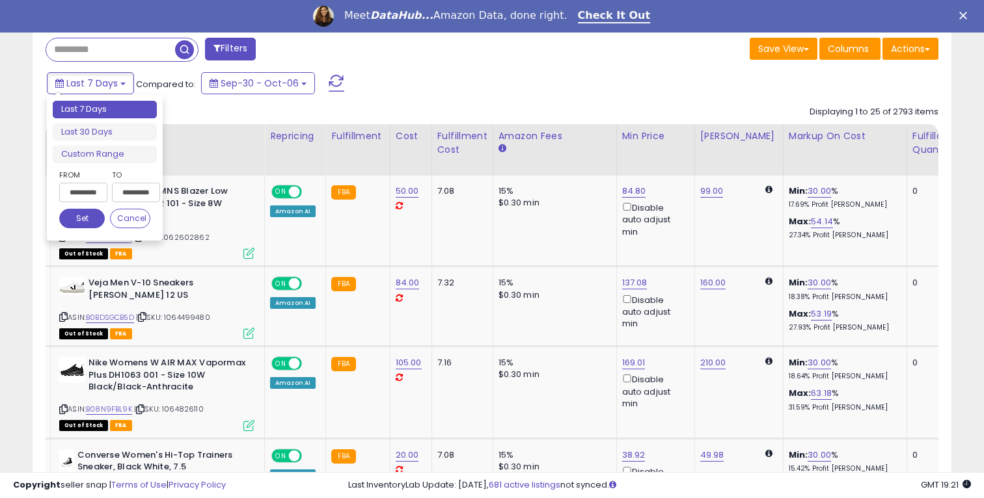
click at [239, 45] on button "Filters" at bounding box center [230, 49] width 51 height 23
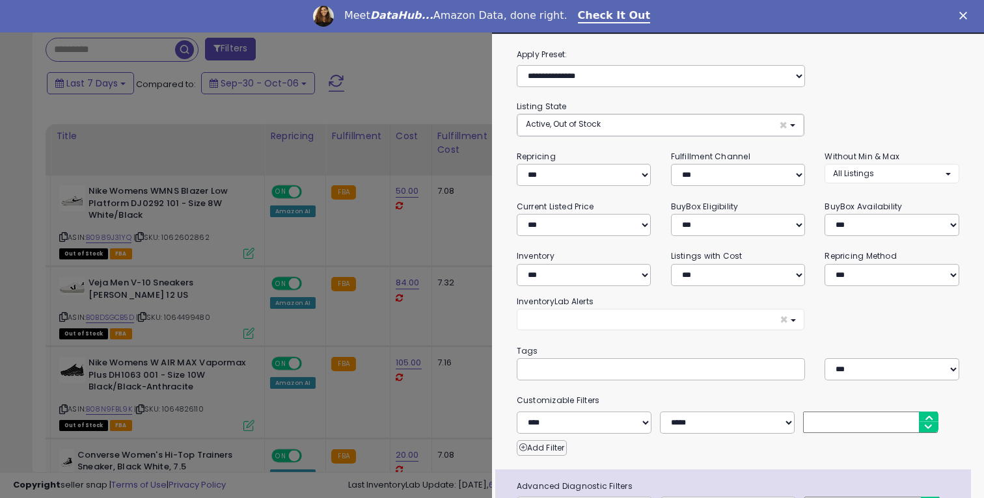
click at [483, 88] on div at bounding box center [492, 249] width 984 height 498
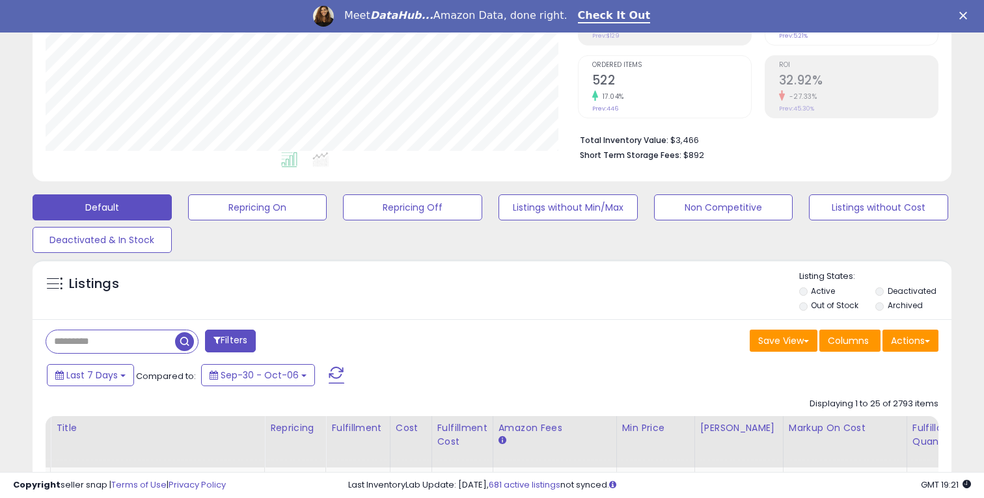
scroll to position [267, 532]
click at [822, 299] on li "Active" at bounding box center [836, 293] width 75 height 14
click at [824, 305] on label "Out of Stock" at bounding box center [834, 305] width 47 height 11
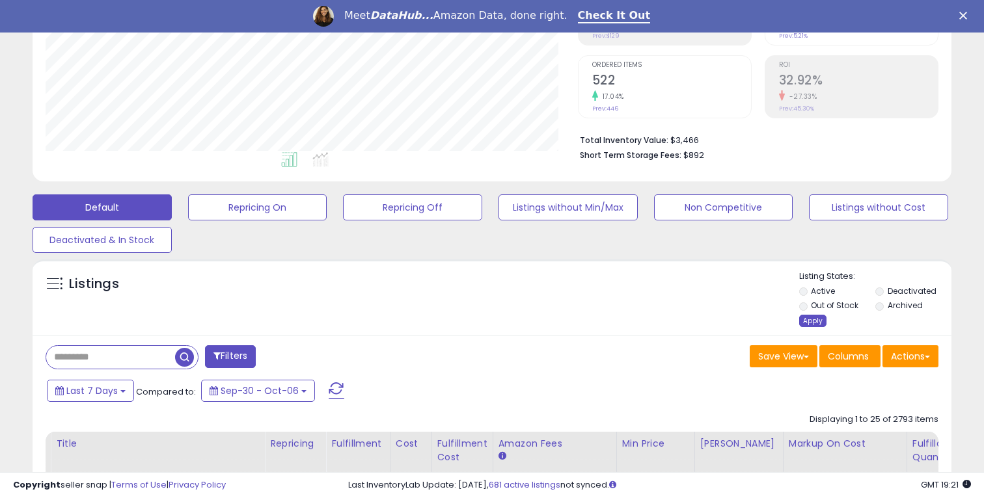
click at [811, 320] on div "Apply" at bounding box center [812, 321] width 27 height 12
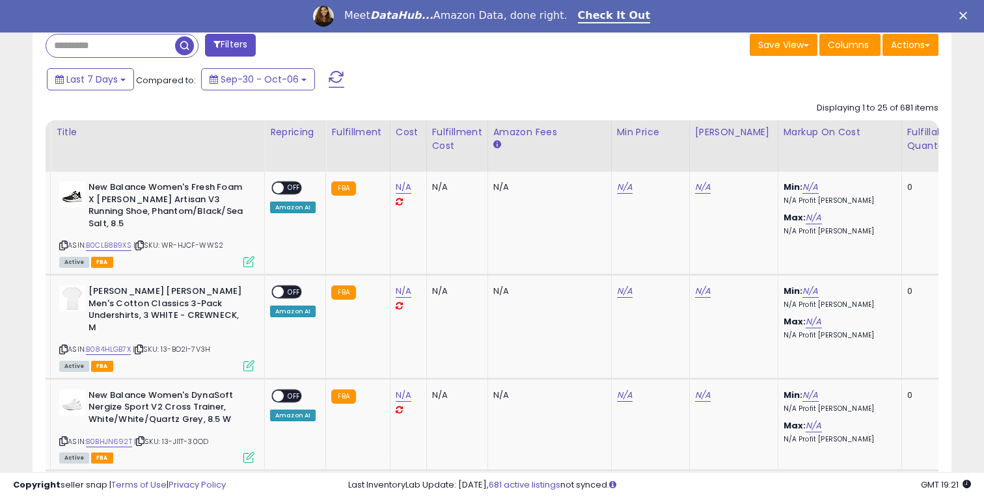
scroll to position [533, 0]
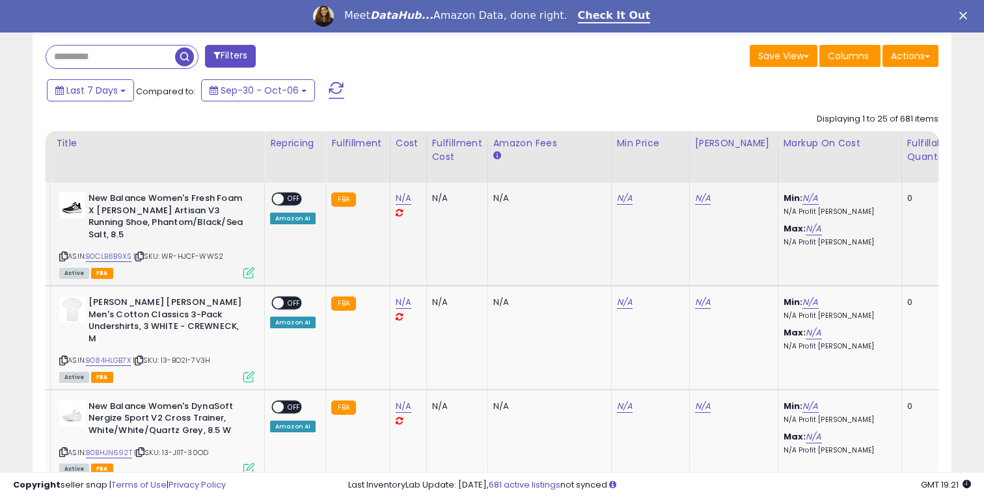
click at [290, 201] on span "OFF" at bounding box center [294, 199] width 21 height 11
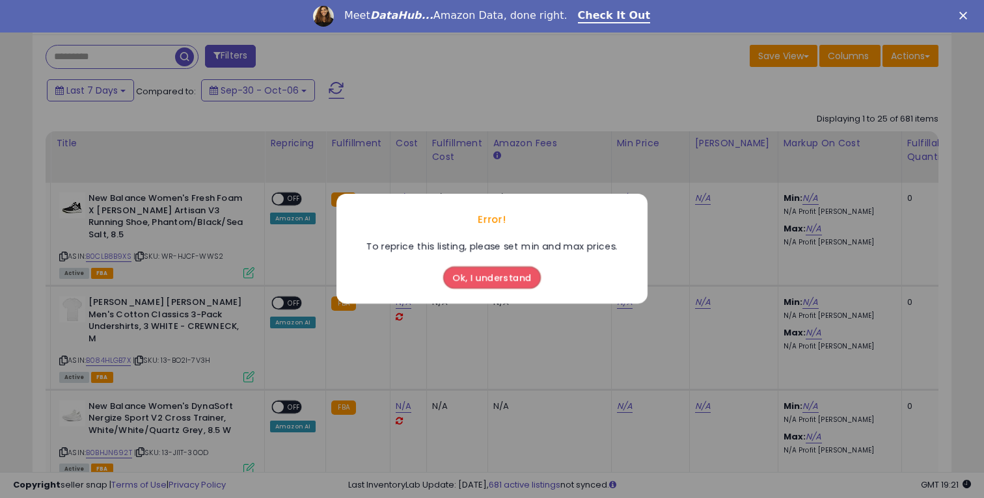
click at [468, 276] on button "Ok, I understand" at bounding box center [492, 278] width 98 height 22
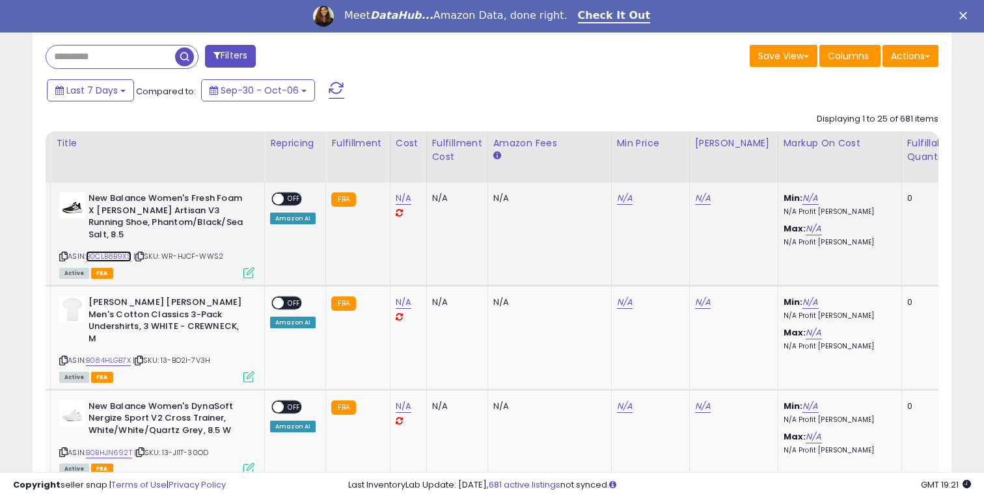
click at [123, 251] on link "B0CLB8B9XS" at bounding box center [109, 256] width 46 height 11
click at [617, 195] on link "N/A" at bounding box center [625, 198] width 16 height 13
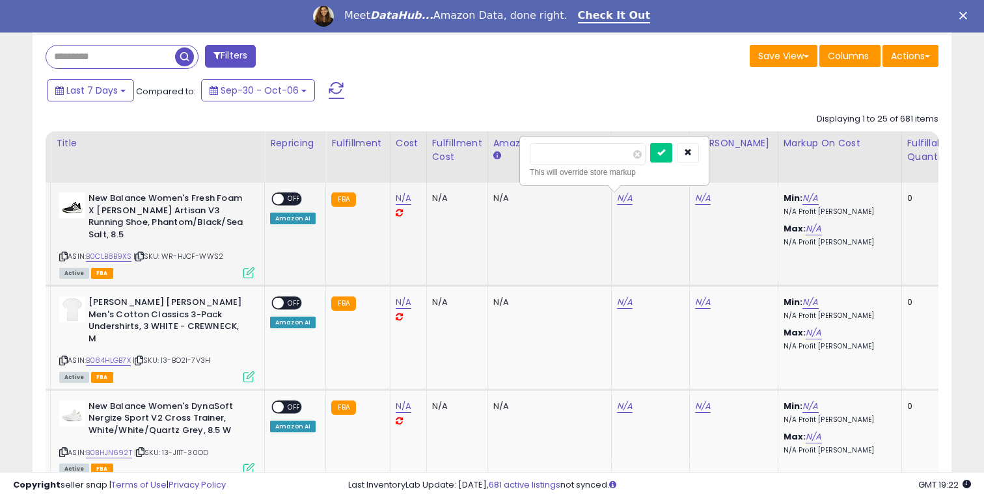
type input "*****"
click at [661, 144] on button "submit" at bounding box center [661, 153] width 22 height 20
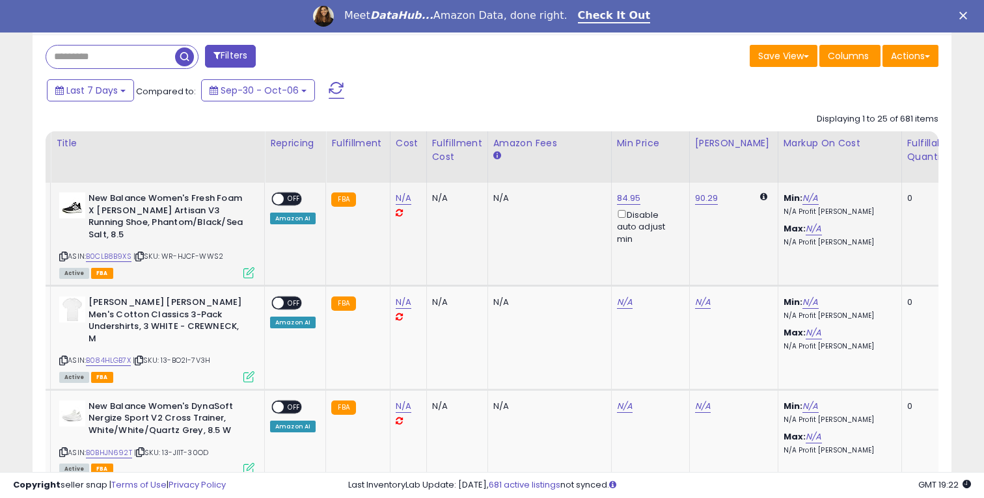
click at [760, 196] on icon at bounding box center [763, 197] width 7 height 8
click at [760, 198] on icon at bounding box center [763, 197] width 7 height 8
click at [760, 195] on icon at bounding box center [763, 197] width 7 height 8
click at [806, 233] on link "N/A" at bounding box center [814, 229] width 16 height 13
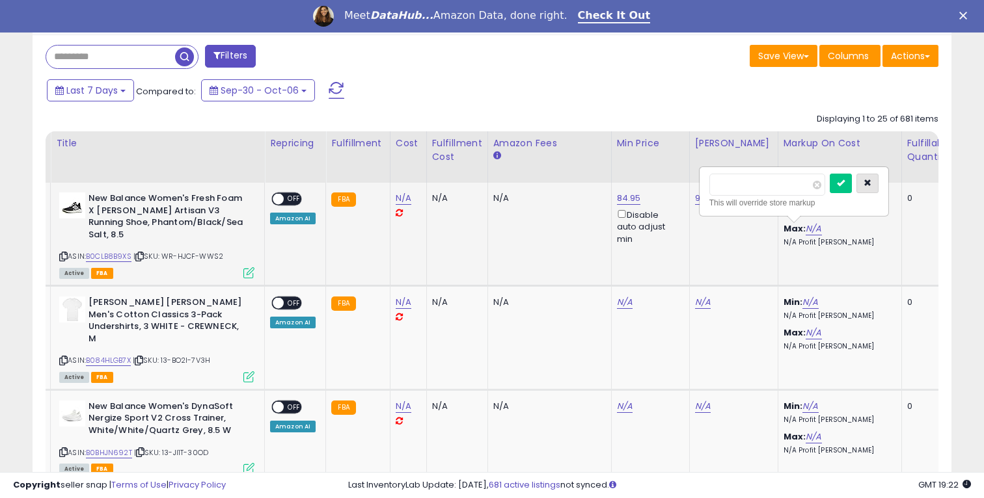
click at [878, 187] on button "button" at bounding box center [867, 184] width 22 height 20
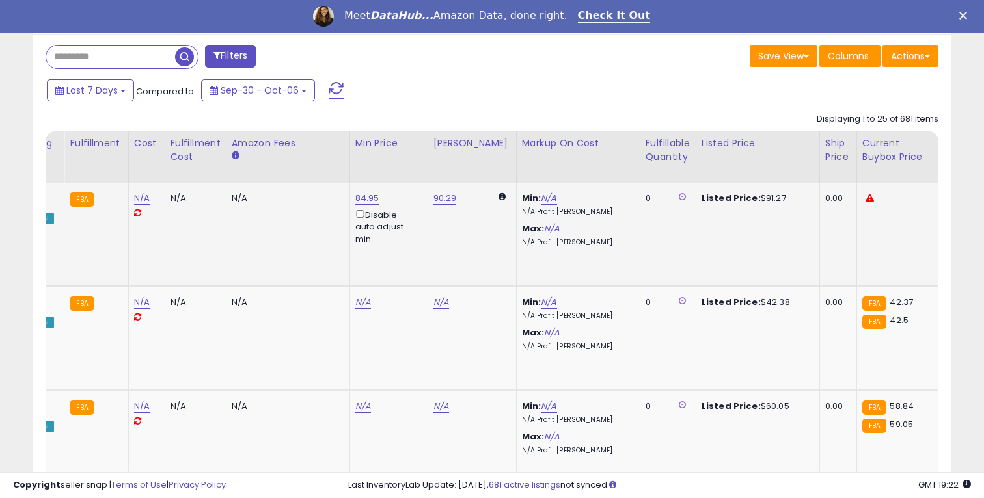
scroll to position [0, 312]
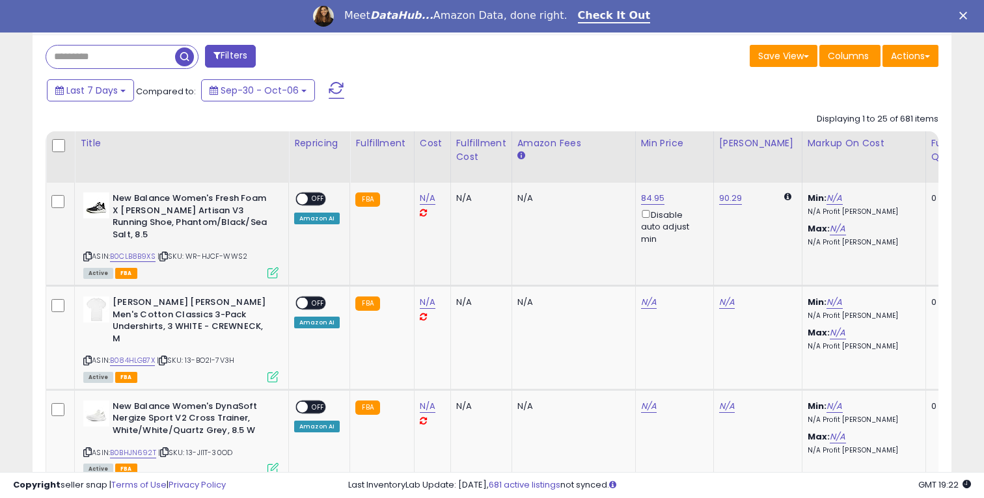
click at [297, 195] on div "ON OFF" at bounding box center [296, 199] width 31 height 11
click at [310, 198] on span "OFF" at bounding box center [318, 199] width 21 height 11
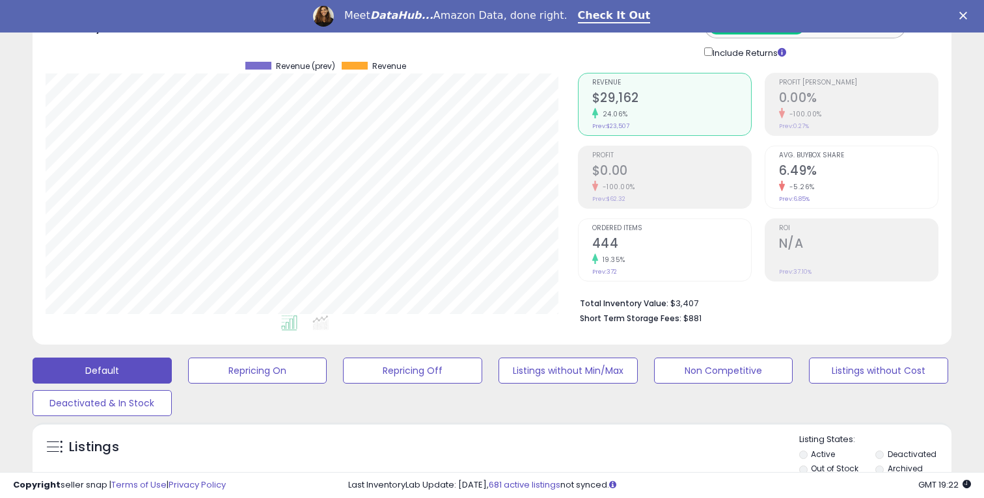
scroll to position [0, 0]
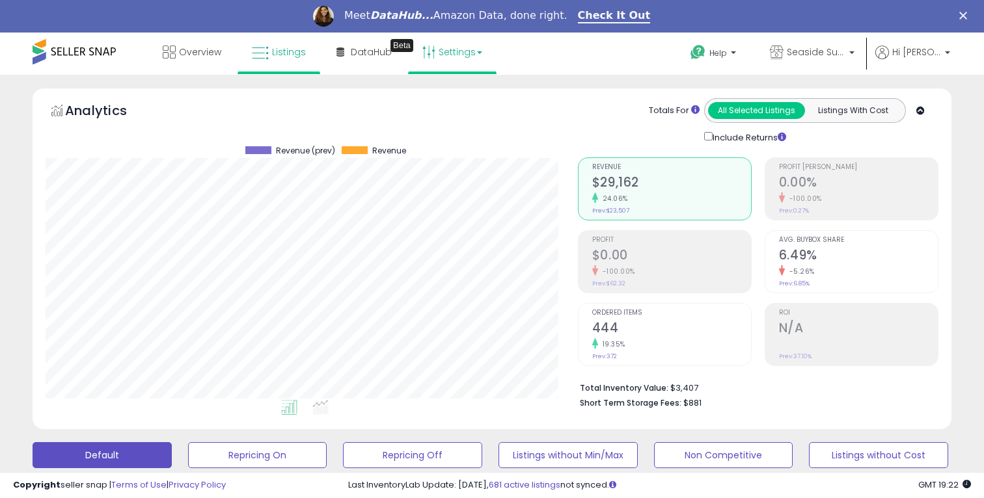
click at [437, 54] on link "Settings" at bounding box center [452, 52] width 79 height 39
click at [463, 93] on link "Store settings" at bounding box center [454, 98] width 59 height 12
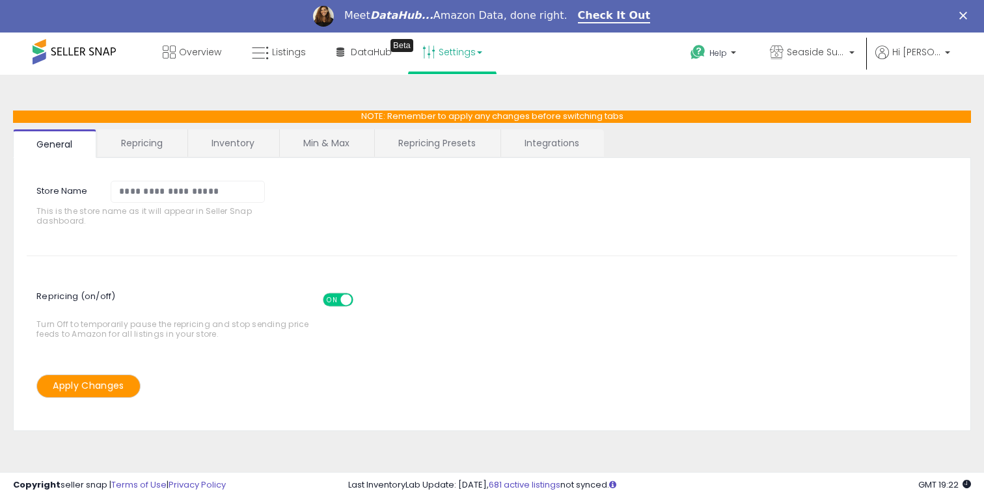
click at [168, 139] on link "Repricing" at bounding box center [142, 142] width 88 height 27
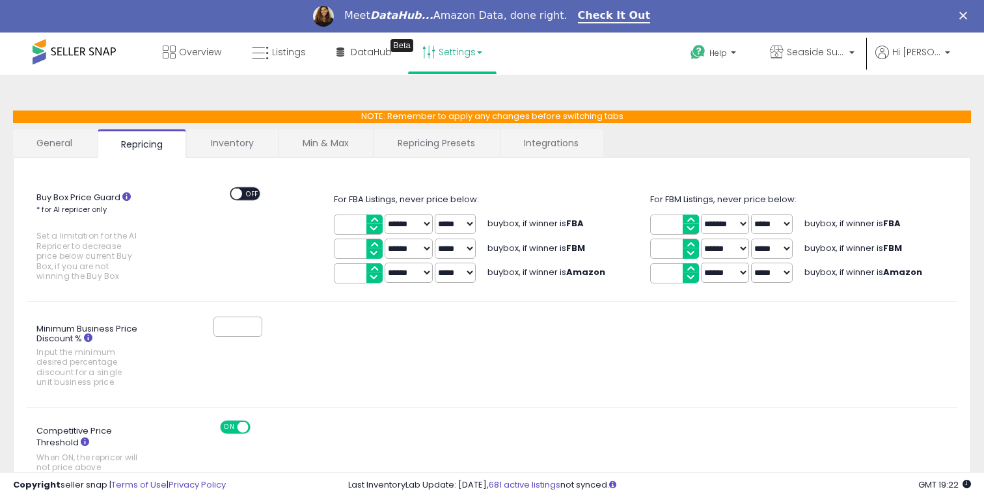
click at [426, 144] on link "Repricing Presets" at bounding box center [436, 142] width 124 height 27
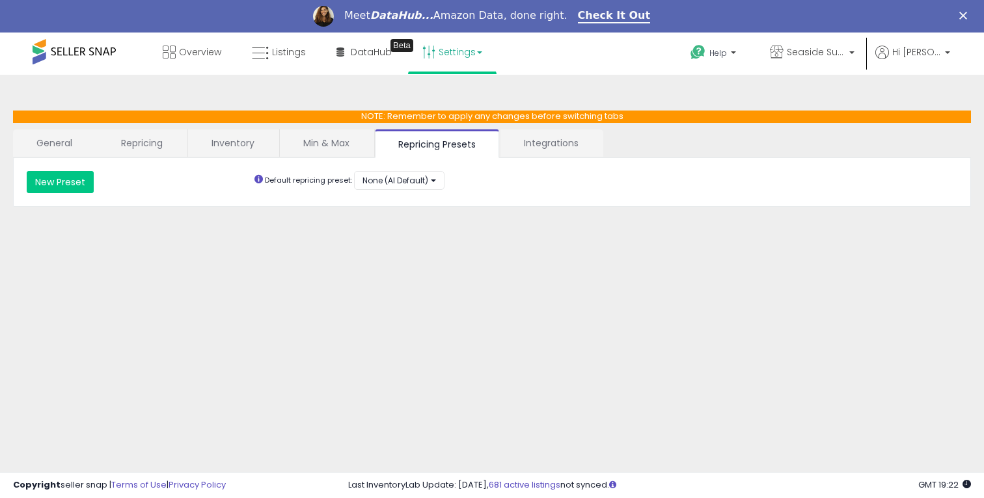
click at [557, 139] on link "Integrations" at bounding box center [551, 142] width 102 height 27
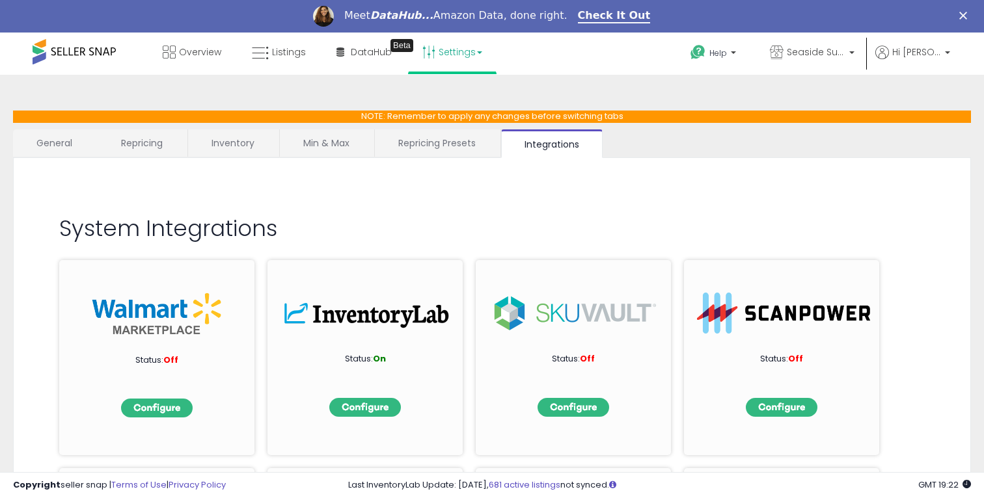
click at [314, 148] on link "Min & Max" at bounding box center [326, 142] width 93 height 27
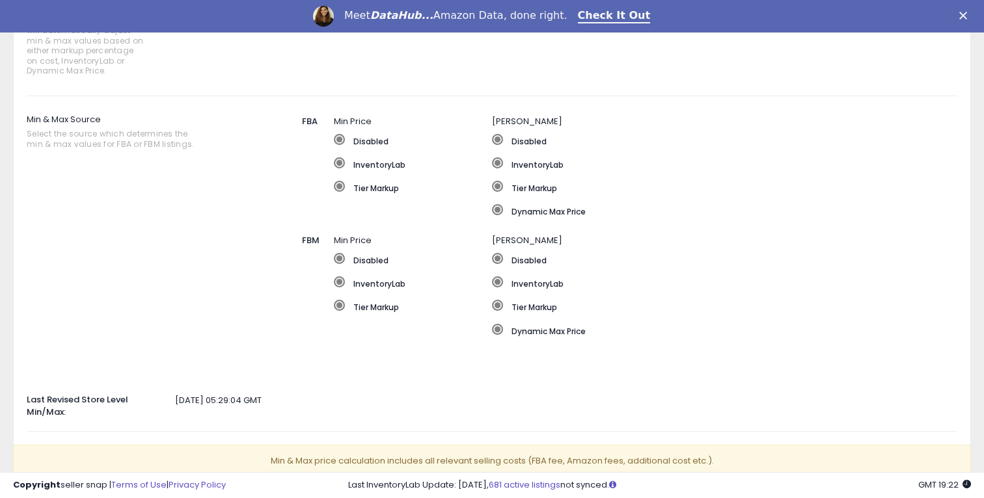
scroll to position [201, 0]
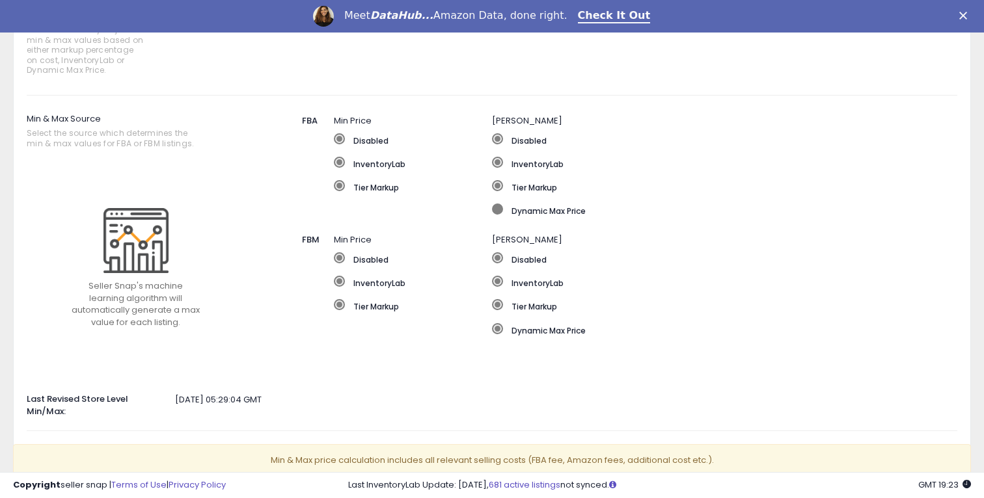
drag, startPoint x: 604, startPoint y: 213, endPoint x: 519, endPoint y: 208, distance: 85.4
click at [519, 208] on label "Dynamic Max Price" at bounding box center [690, 210] width 396 height 13
drag, startPoint x: 512, startPoint y: 211, endPoint x: 612, endPoint y: 211, distance: 100.2
click at [612, 211] on label "Dynamic Max Price" at bounding box center [690, 210] width 396 height 13
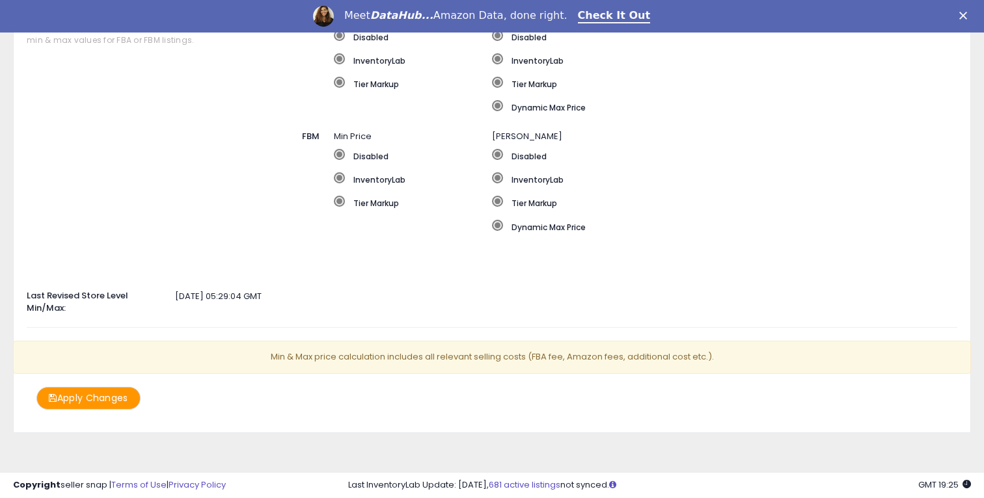
click at [54, 288] on label "Last Revised Store Level Min/Max:" at bounding box center [96, 300] width 158 height 29
click at [63, 297] on label "Last Revised Store Level Min/Max:" at bounding box center [96, 300] width 158 height 29
click at [196, 297] on div "[DATE] 05:29:04 GMT" at bounding box center [492, 297] width 950 height 12
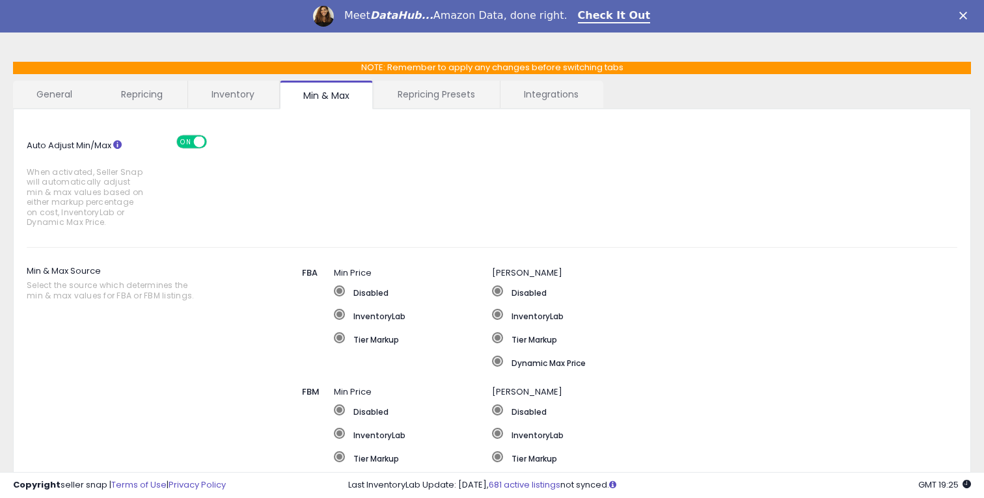
scroll to position [46, 0]
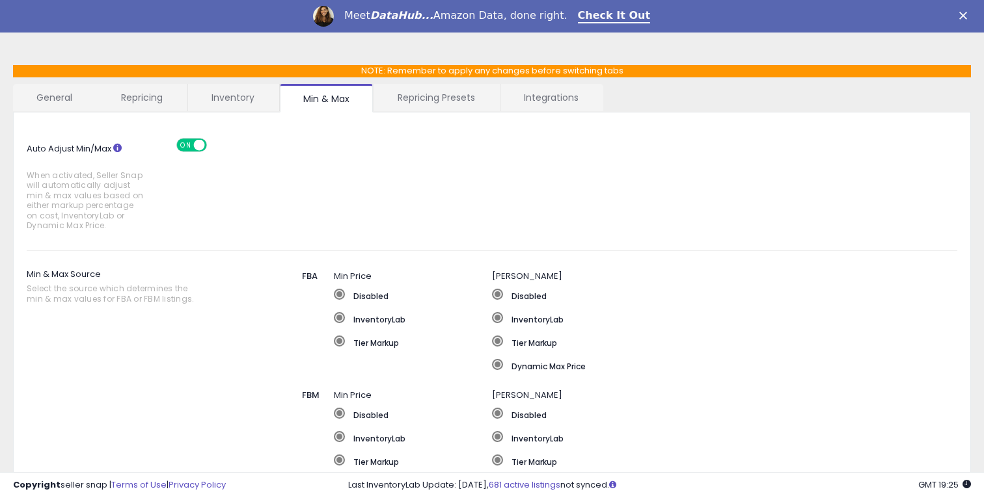
click at [187, 149] on span "ON" at bounding box center [186, 144] width 16 height 11
click at [187, 149] on div "ON OFF" at bounding box center [177, 144] width 31 height 11
click at [192, 141] on span "OFF" at bounding box center [199, 144] width 21 height 11
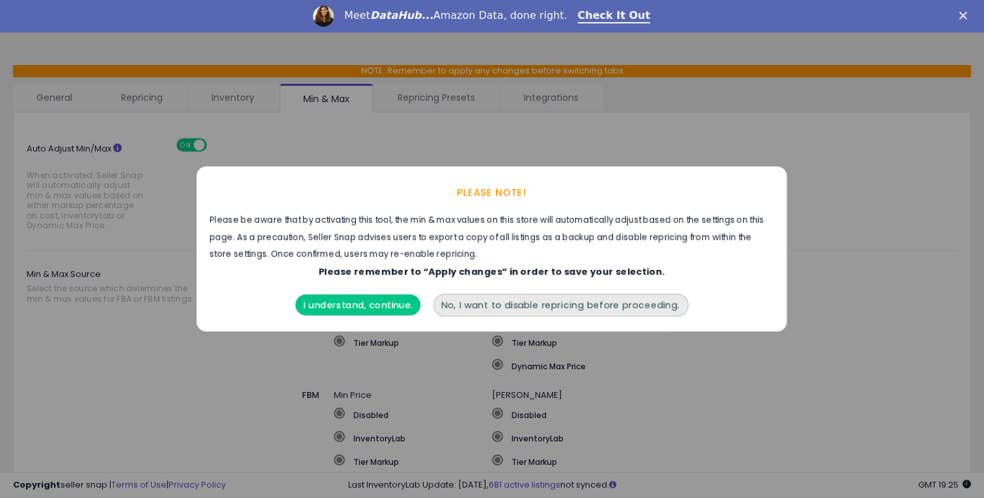
click at [379, 305] on button "I understand, continue." at bounding box center [357, 305] width 125 height 21
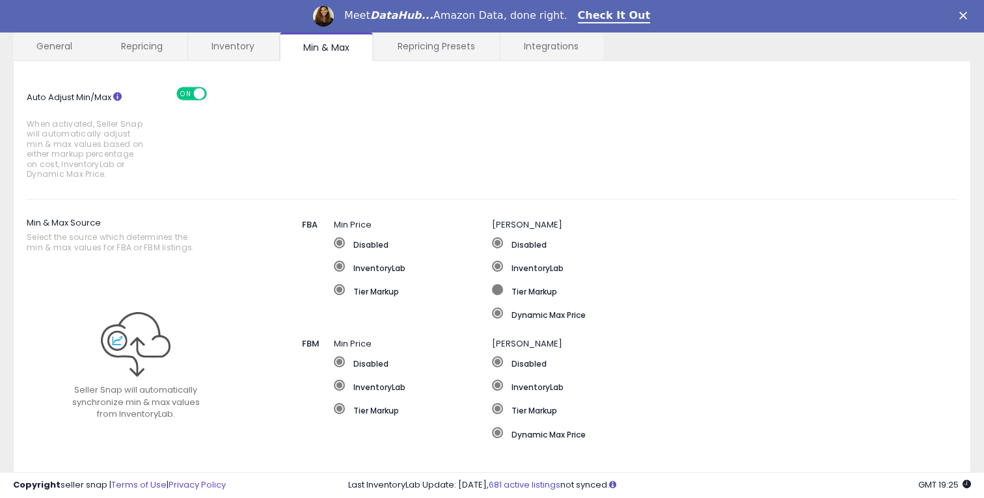
scroll to position [98, 0]
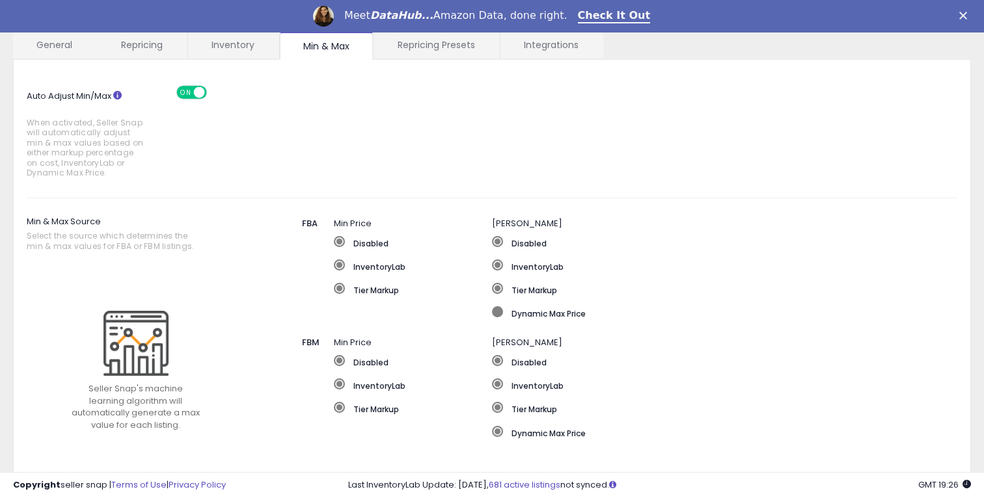
click at [502, 311] on span at bounding box center [497, 311] width 11 height 11
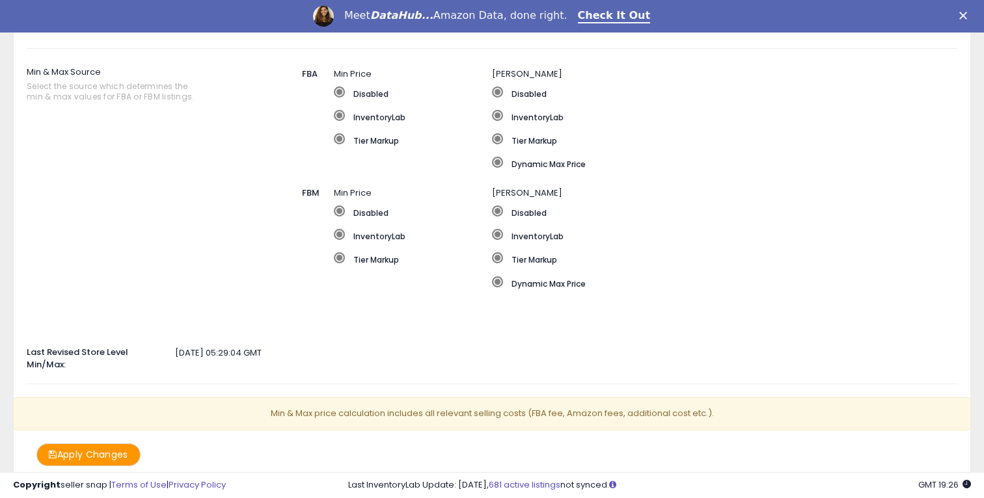
scroll to position [305, 0]
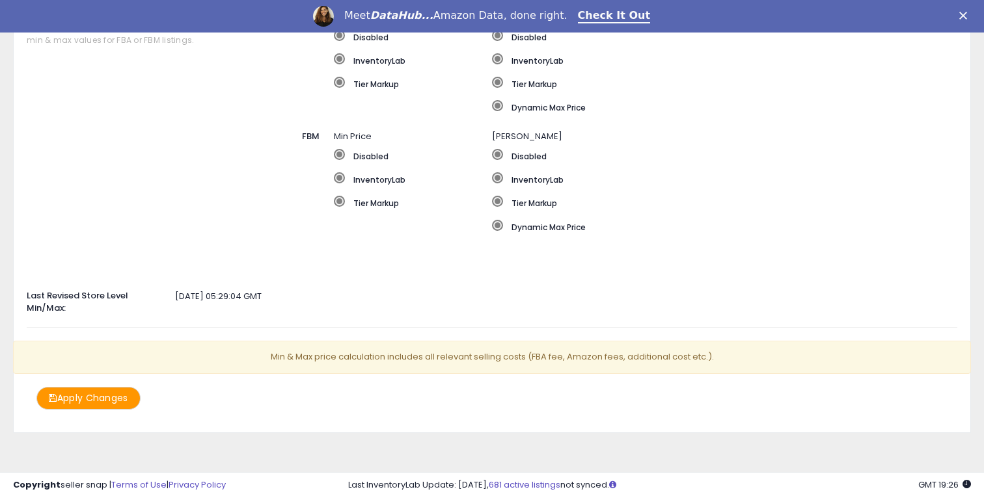
click at [84, 402] on button "Apply Changes" at bounding box center [88, 398] width 104 height 23
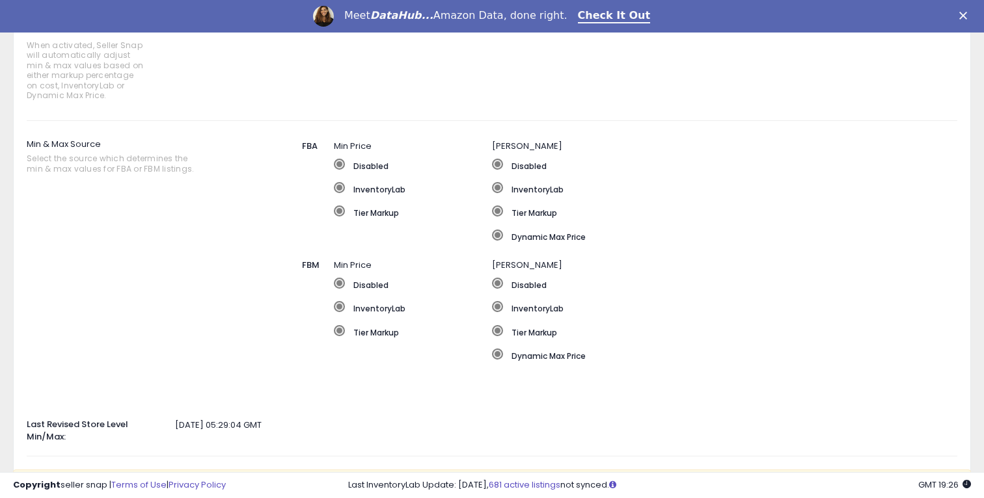
scroll to position [51, 0]
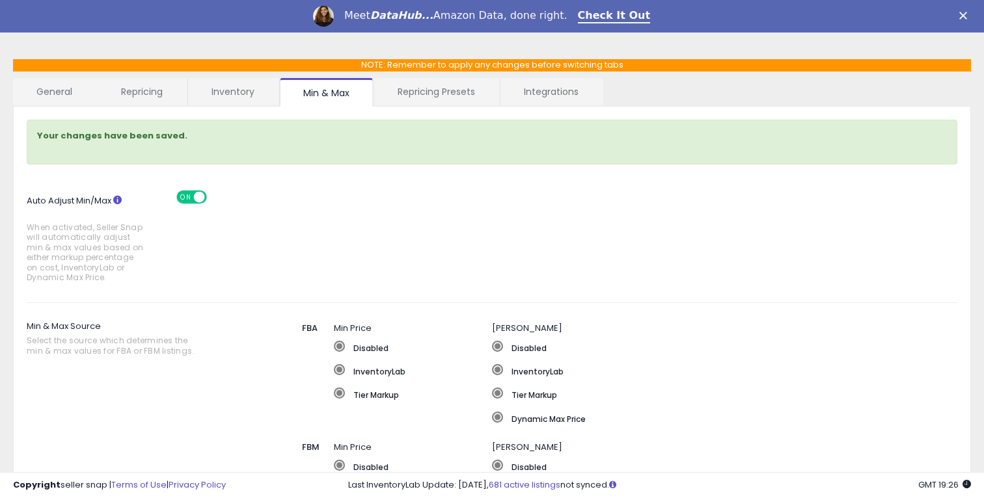
click at [396, 88] on link "Repricing Presets" at bounding box center [436, 91] width 124 height 27
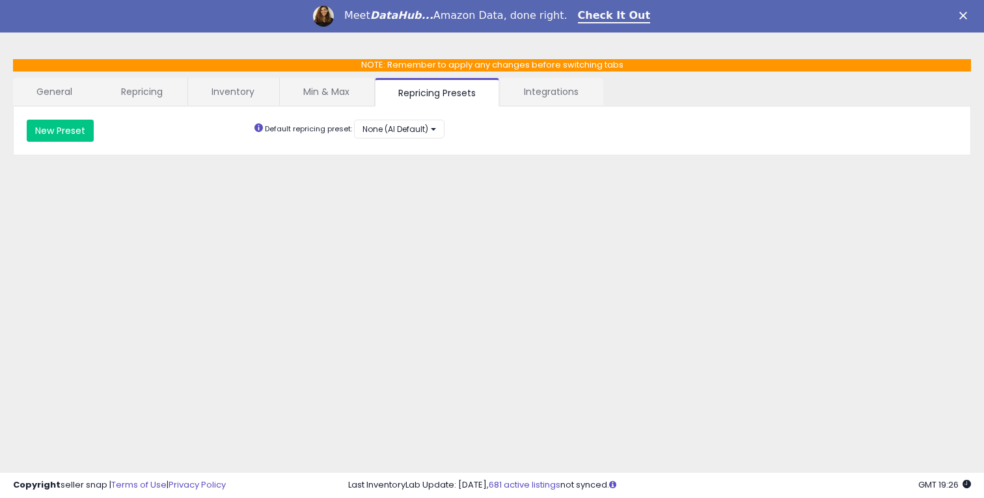
click at [528, 89] on link "Integrations" at bounding box center [551, 91] width 102 height 27
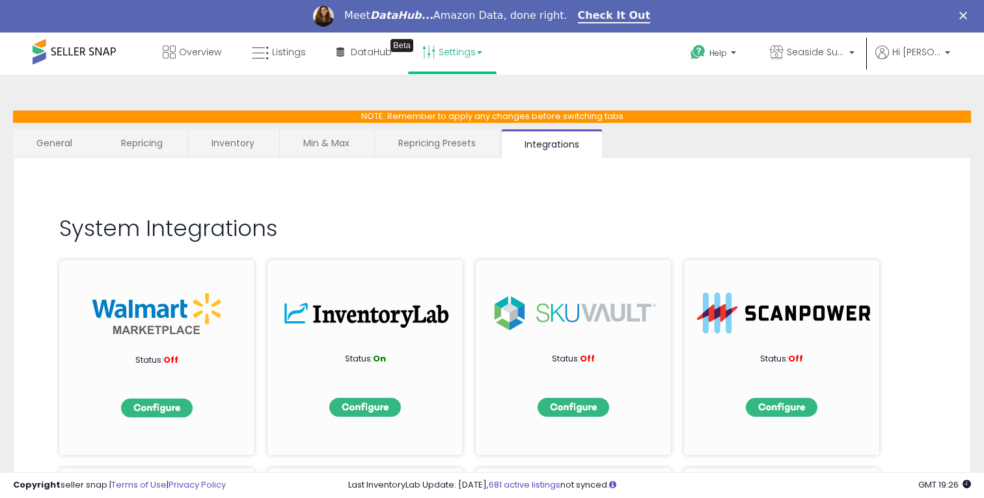
click at [236, 142] on link "Inventory" at bounding box center [233, 142] width 90 height 27
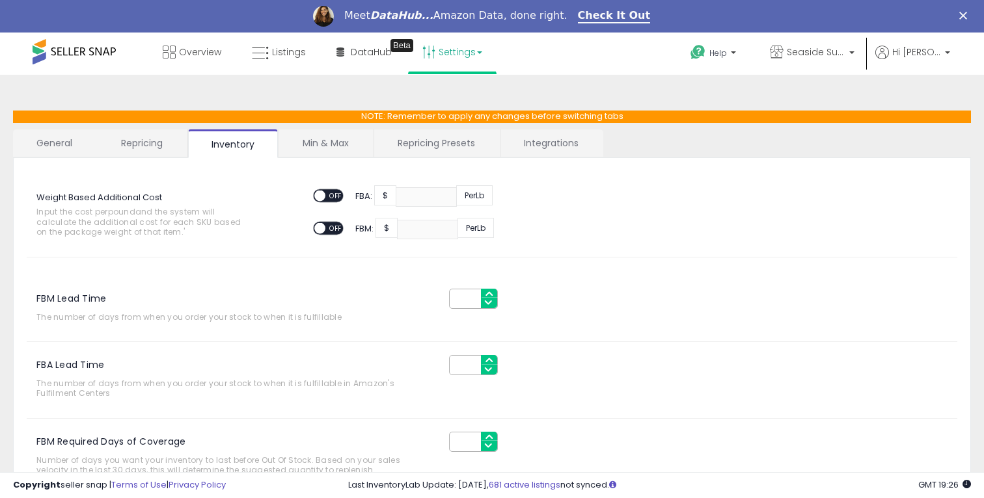
click at [165, 147] on link "Repricing" at bounding box center [142, 142] width 88 height 27
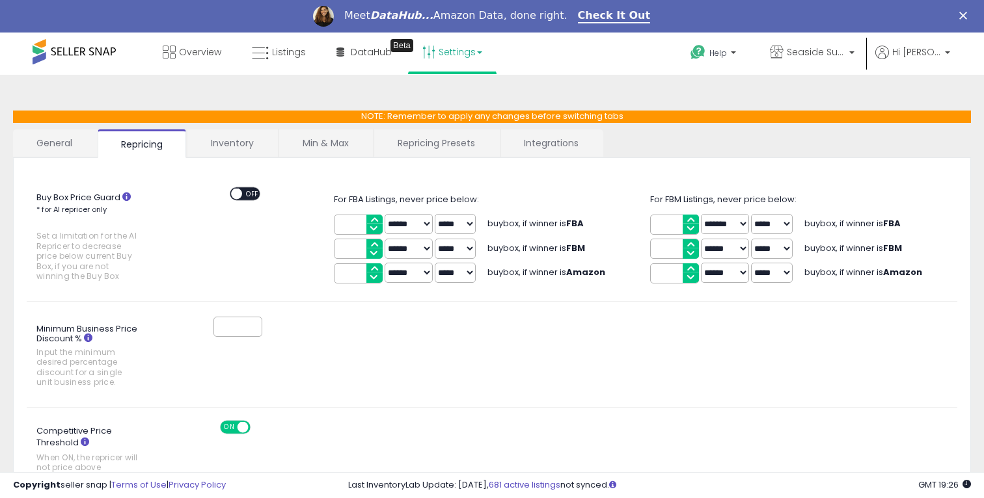
click at [127, 196] on icon at bounding box center [126, 197] width 8 height 8
click at [414, 144] on link "Repricing Presets" at bounding box center [436, 142] width 124 height 27
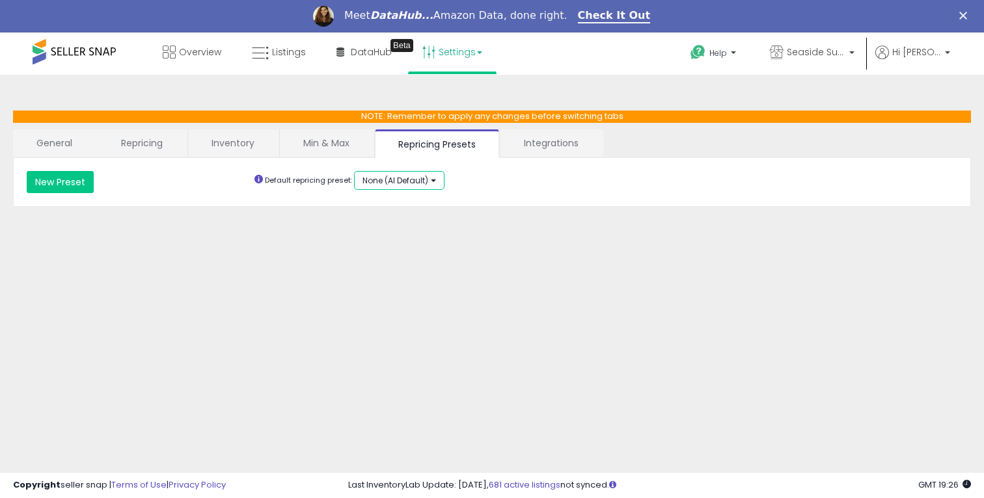
click at [421, 178] on span "None (AI Default)" at bounding box center [395, 180] width 66 height 11
click at [74, 188] on button "New Preset" at bounding box center [60, 182] width 67 height 22
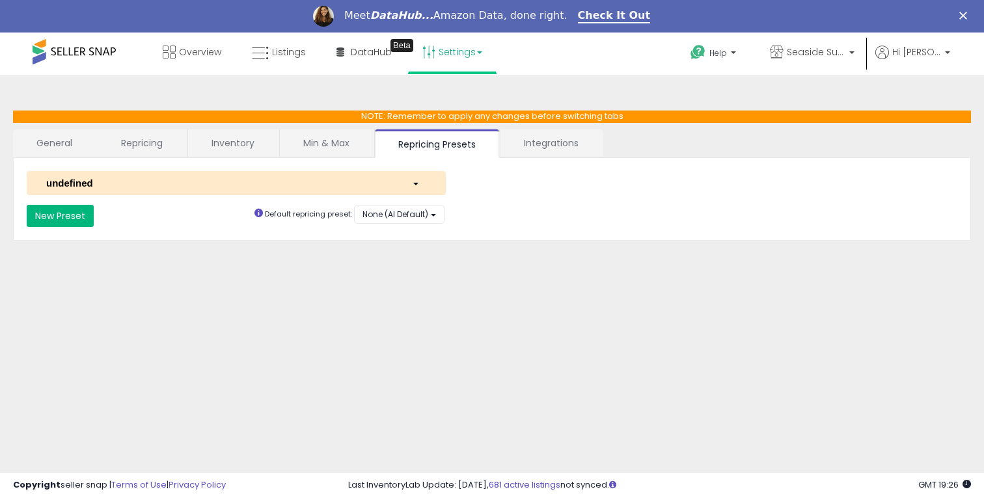
select select "*********"
click at [101, 182] on div "undefined" at bounding box center [219, 183] width 366 height 14
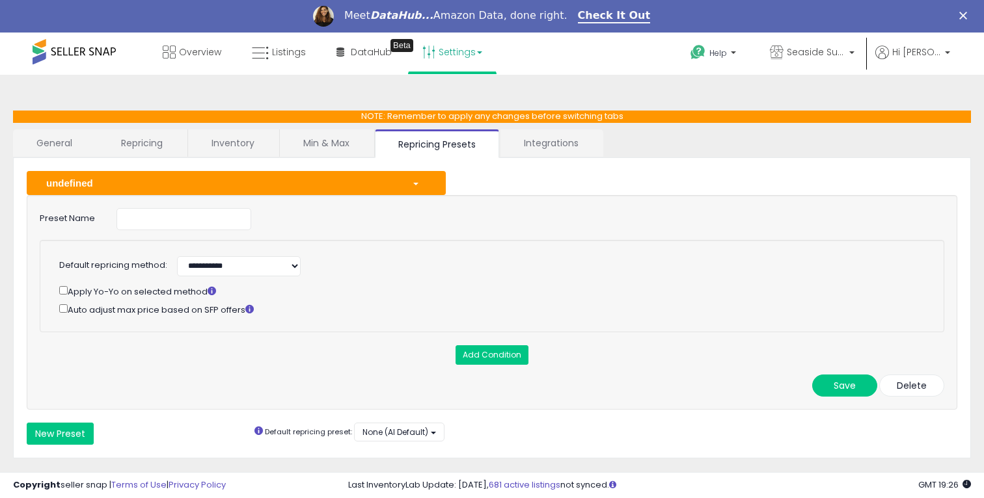
click at [148, 291] on div "Apply Yo-Yo on selected method" at bounding box center [489, 291] width 861 height 15
click at [904, 392] on button "Delete" at bounding box center [911, 386] width 65 height 22
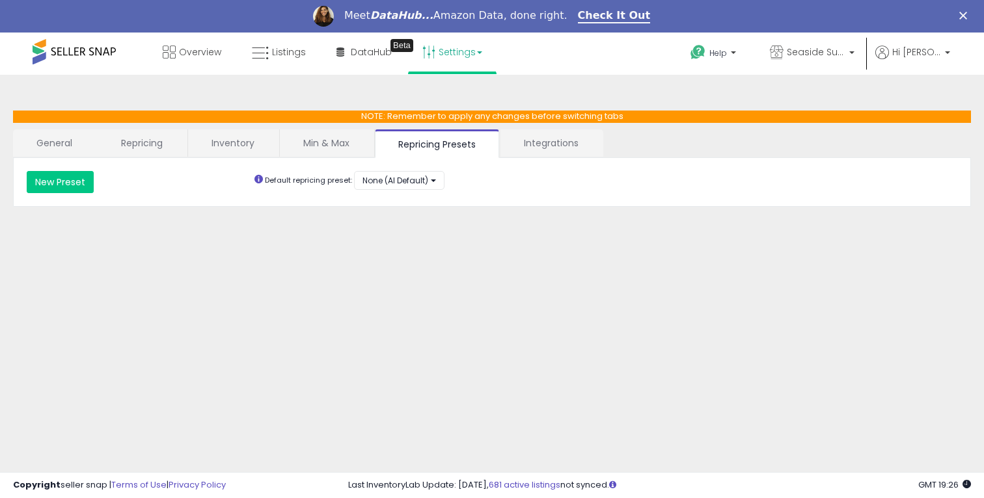
click at [565, 146] on link "Integrations" at bounding box center [551, 142] width 102 height 27
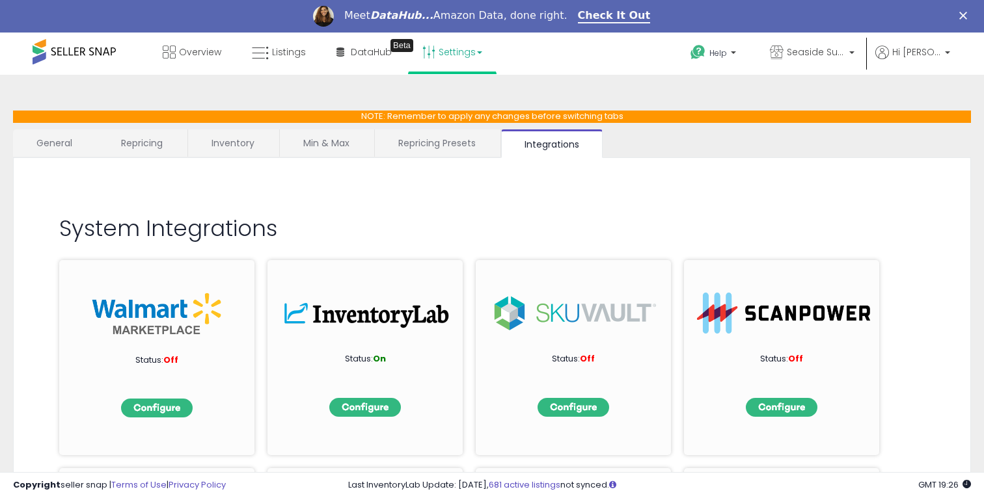
click at [418, 145] on link "Repricing Presets" at bounding box center [437, 142] width 124 height 27
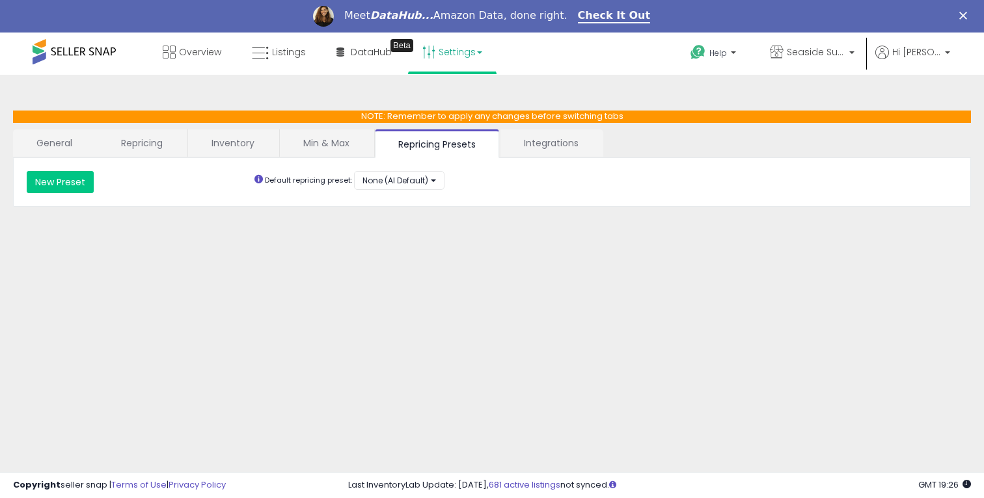
click at [325, 145] on link "Min & Max" at bounding box center [326, 142] width 93 height 27
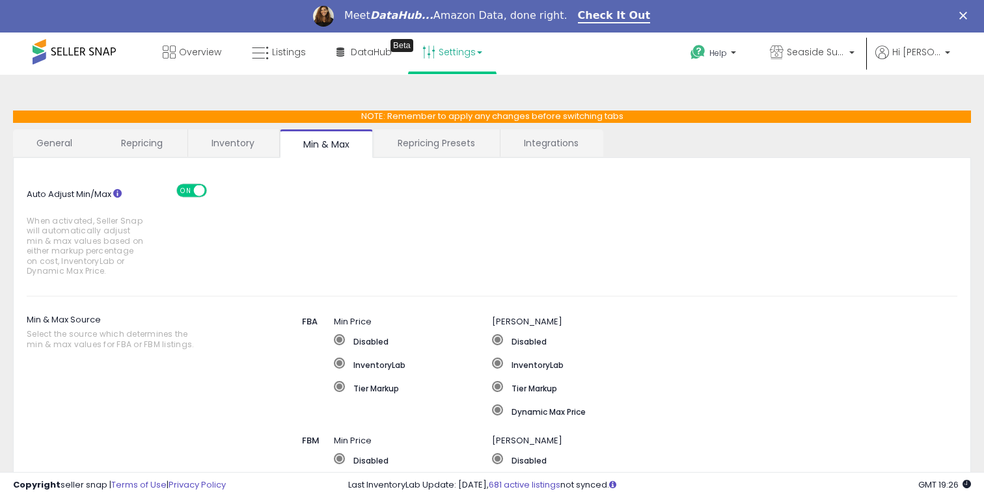
click at [261, 139] on link "Inventory" at bounding box center [233, 142] width 90 height 27
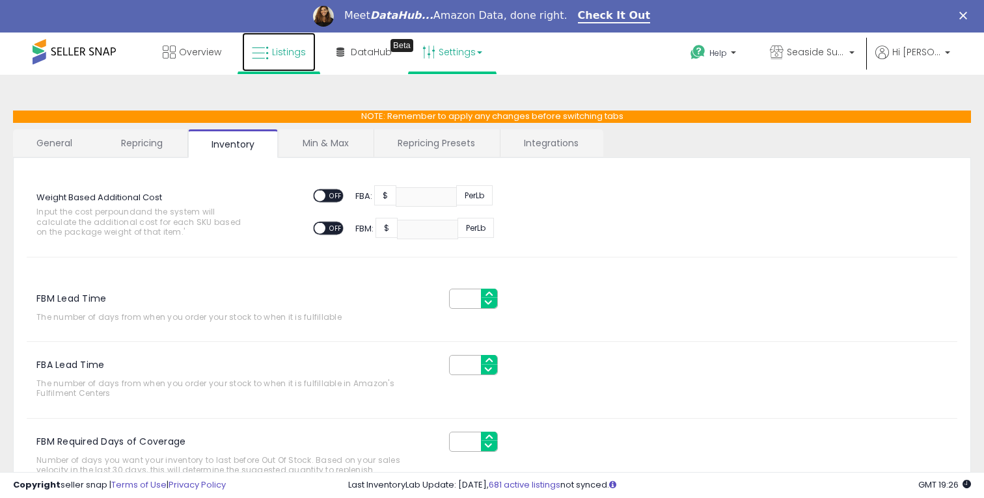
click at [293, 48] on span "Listings" at bounding box center [289, 52] width 34 height 13
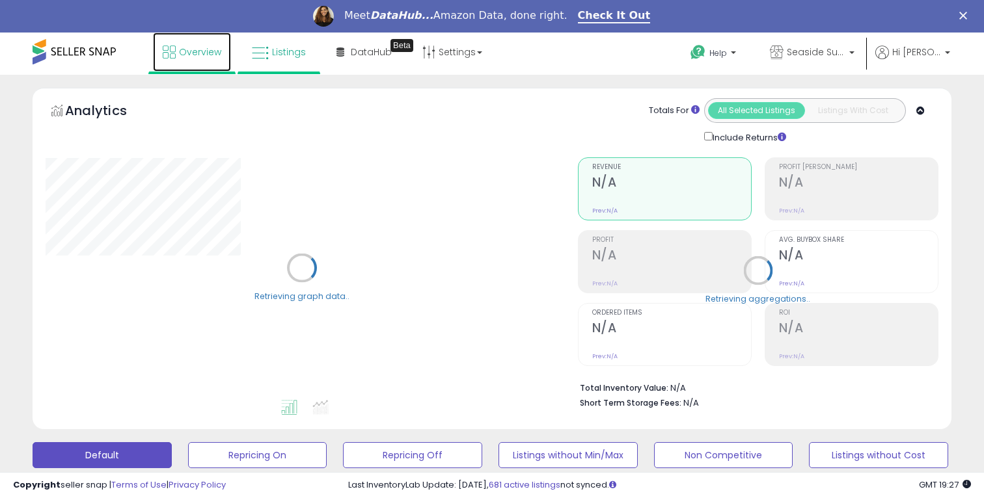
click at [180, 42] on link "Overview" at bounding box center [192, 52] width 78 height 39
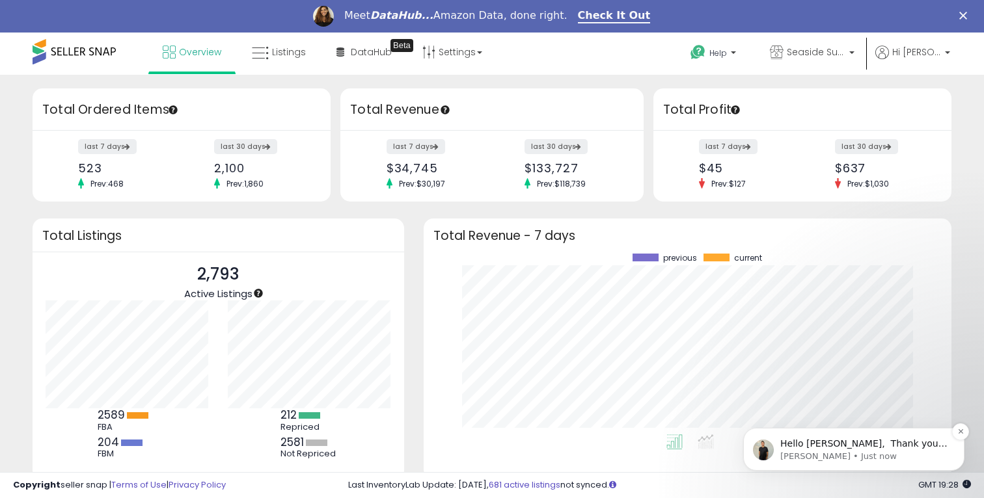
click at [848, 431] on div "Hello [PERSON_NAME], ​ Thank you so much for reaching out to us with your quest…" at bounding box center [853, 449] width 221 height 43
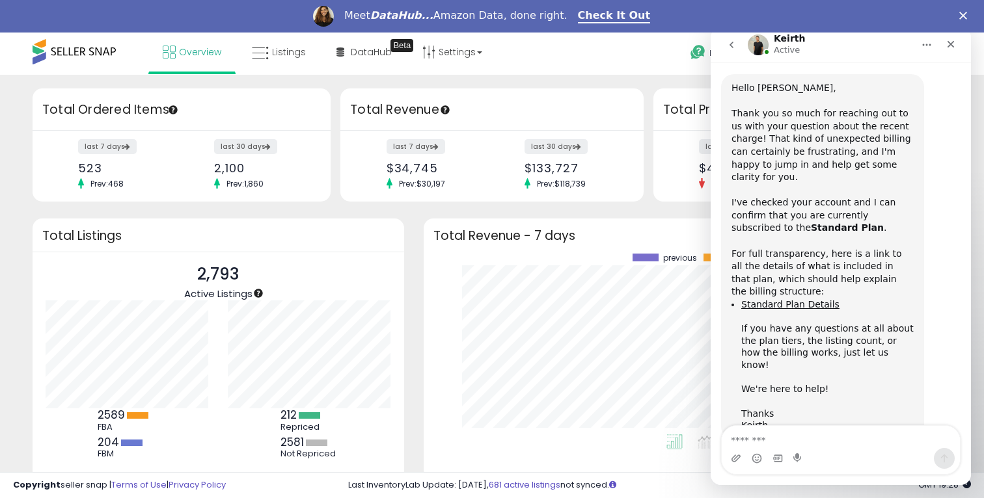
scroll to position [332, 0]
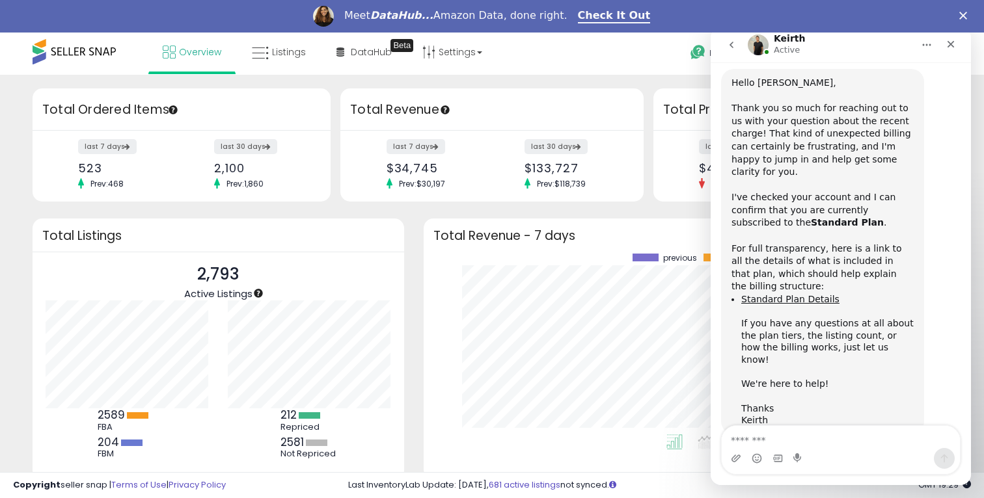
click at [786, 439] on textarea "Message…" at bounding box center [841, 437] width 238 height 22
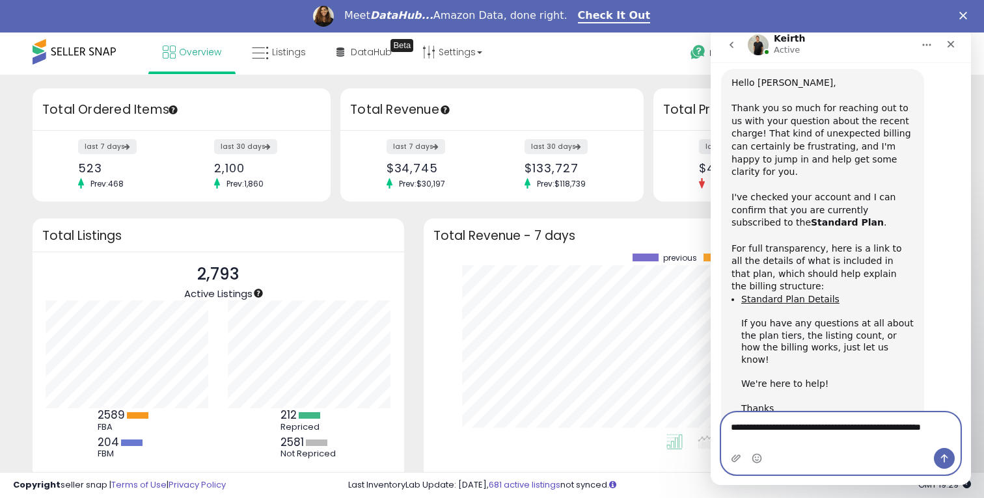
scroll to position [345, 0]
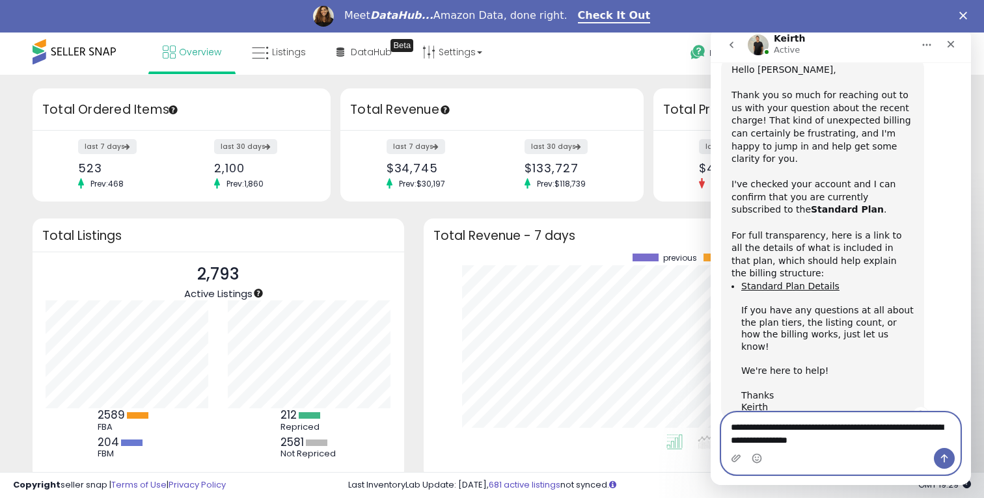
paste textarea "**********"
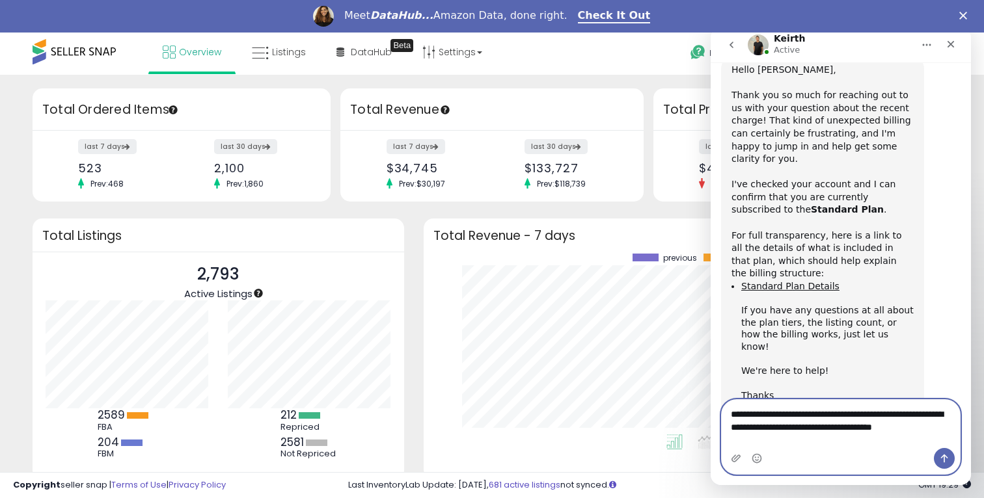
scroll to position [359, 0]
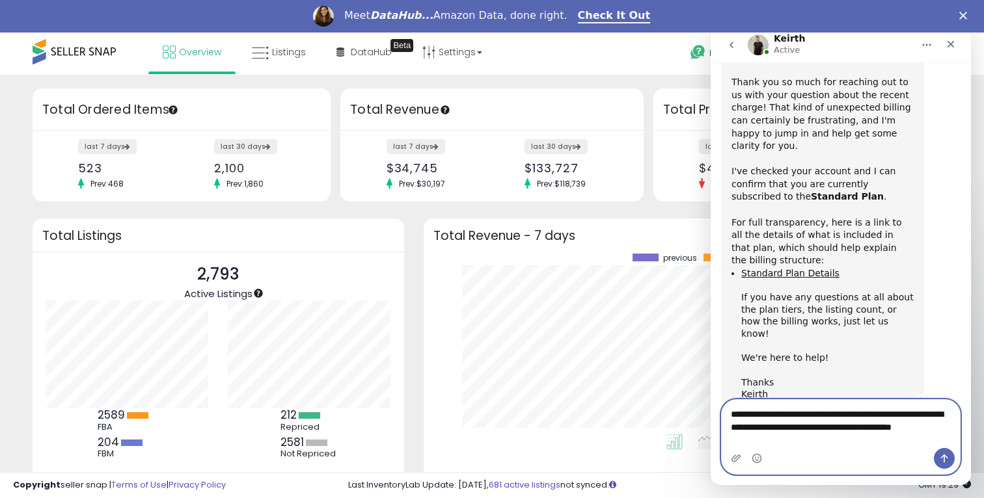
type textarea "**********"
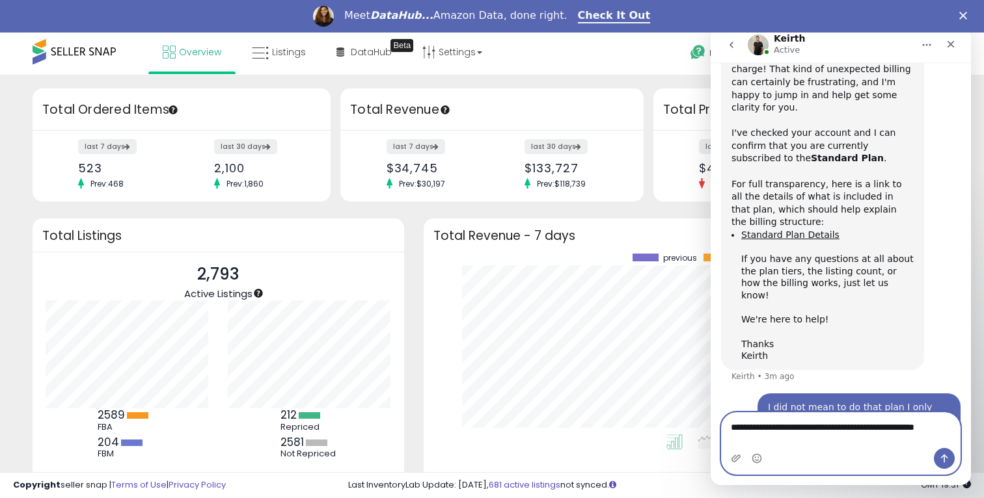
scroll to position [388, 0]
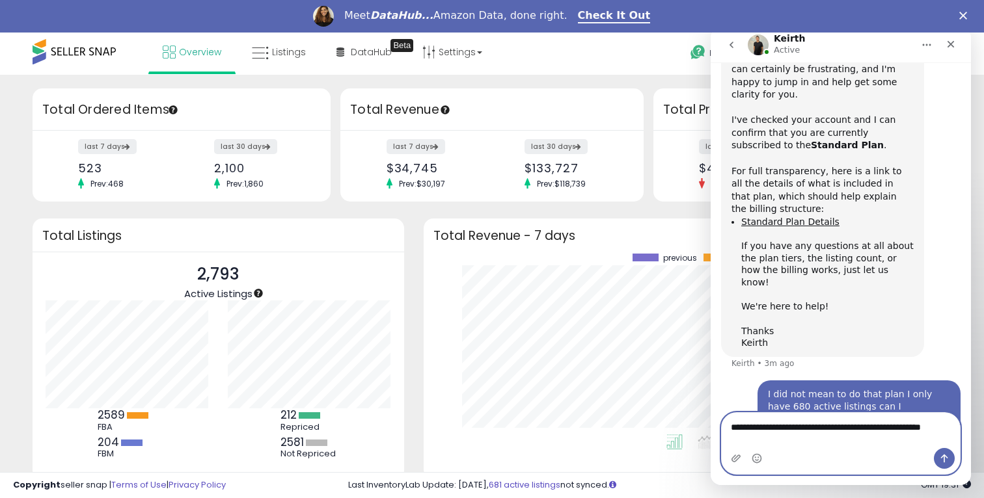
type textarea "**********"
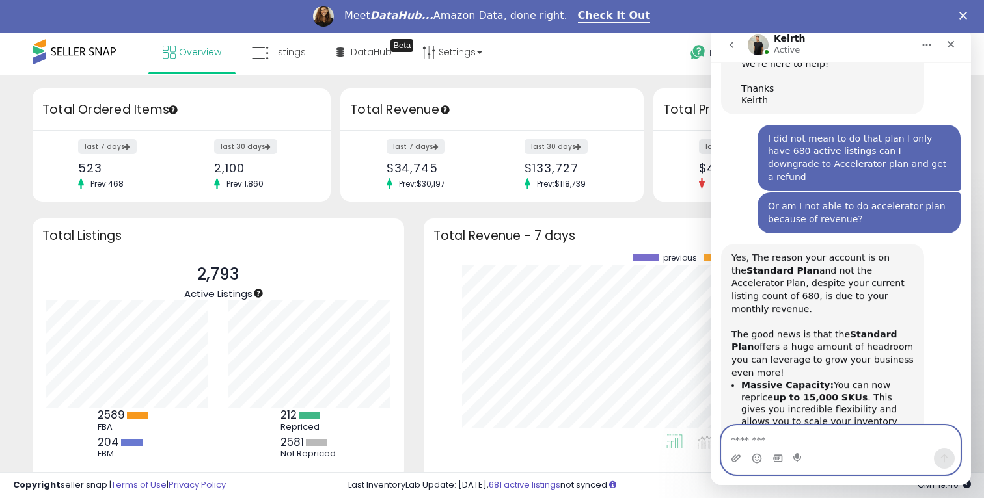
scroll to position [641, 0]
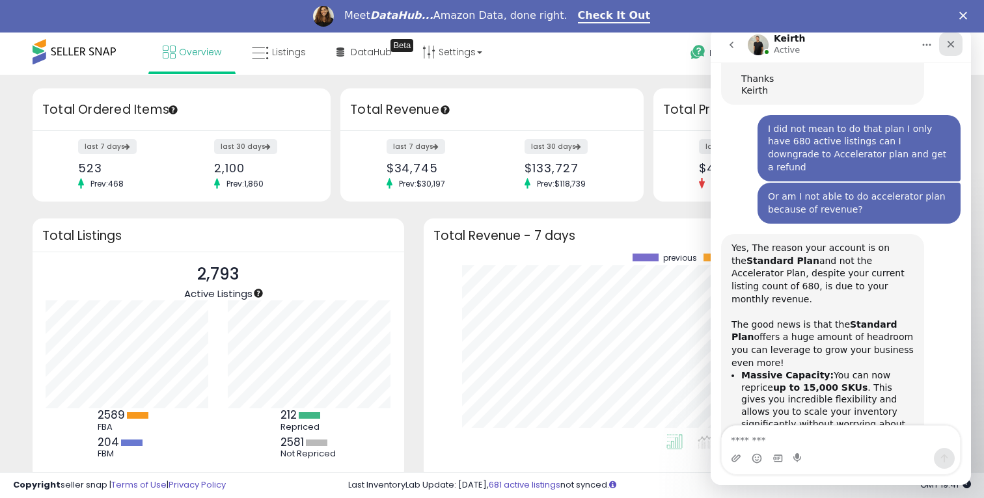
click at [953, 46] on icon "Close" at bounding box center [950, 44] width 10 height 10
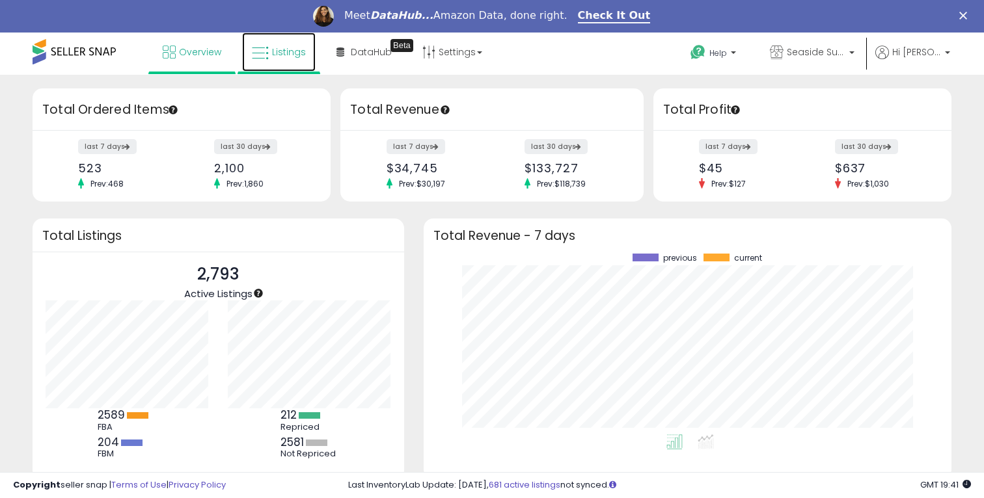
click at [285, 53] on span "Listings" at bounding box center [289, 52] width 34 height 13
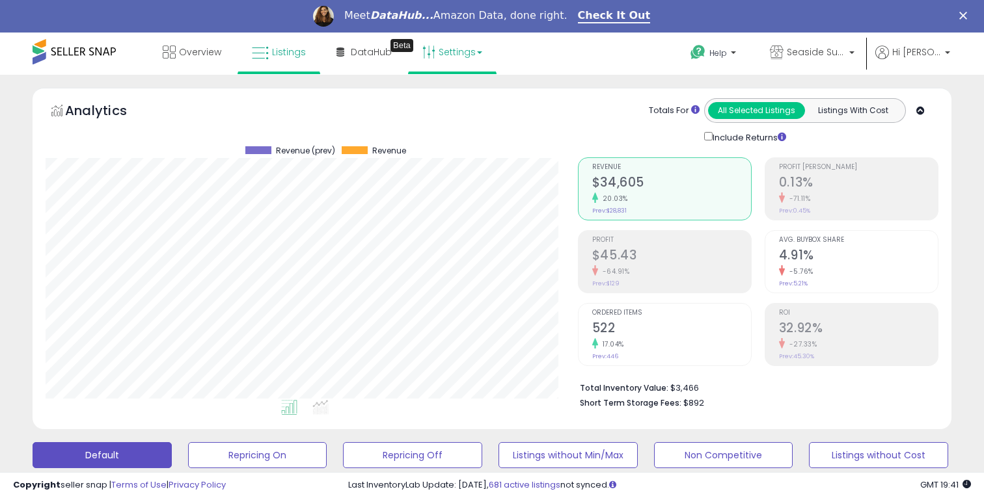
click at [452, 51] on link "Settings" at bounding box center [452, 52] width 79 height 39
click at [591, 135] on div "Totals For All Selected Listings Listings With Cost Include Returns" at bounding box center [752, 121] width 351 height 46
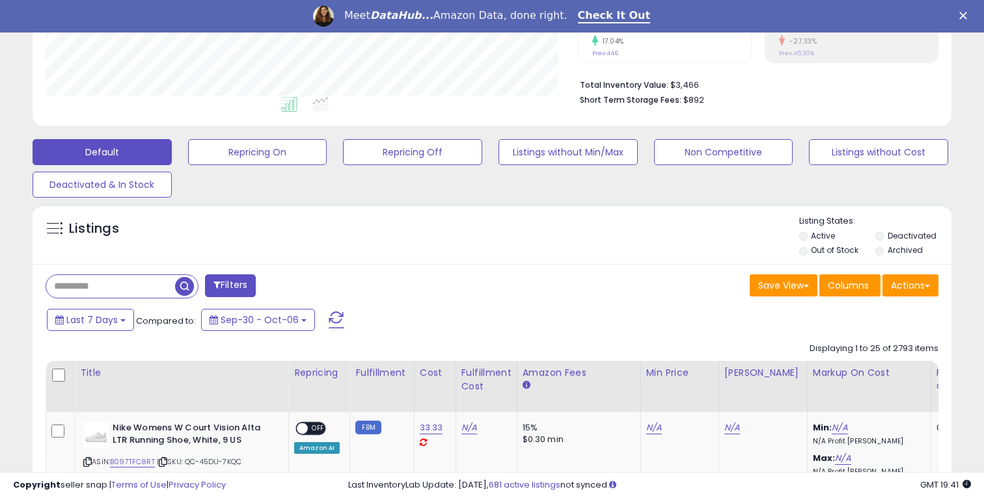
scroll to position [317, 0]
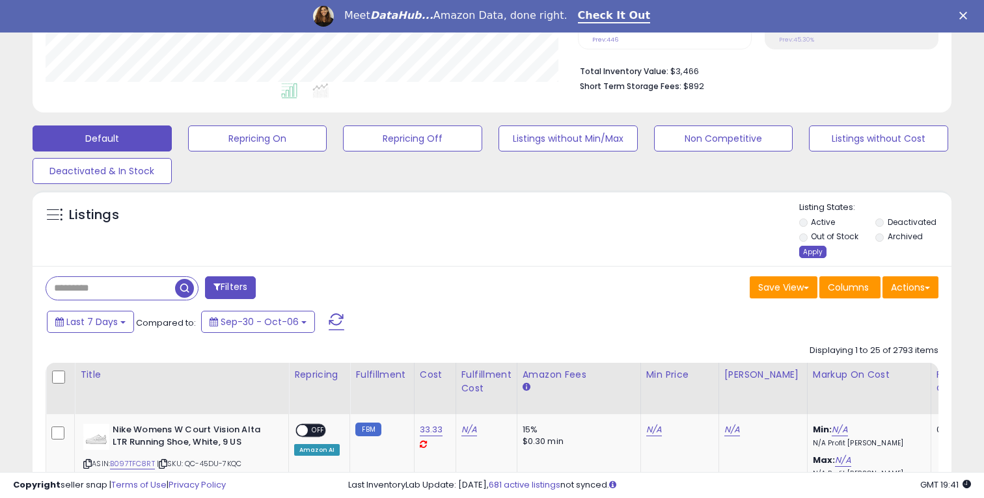
click at [824, 254] on div "Apply" at bounding box center [812, 252] width 27 height 12
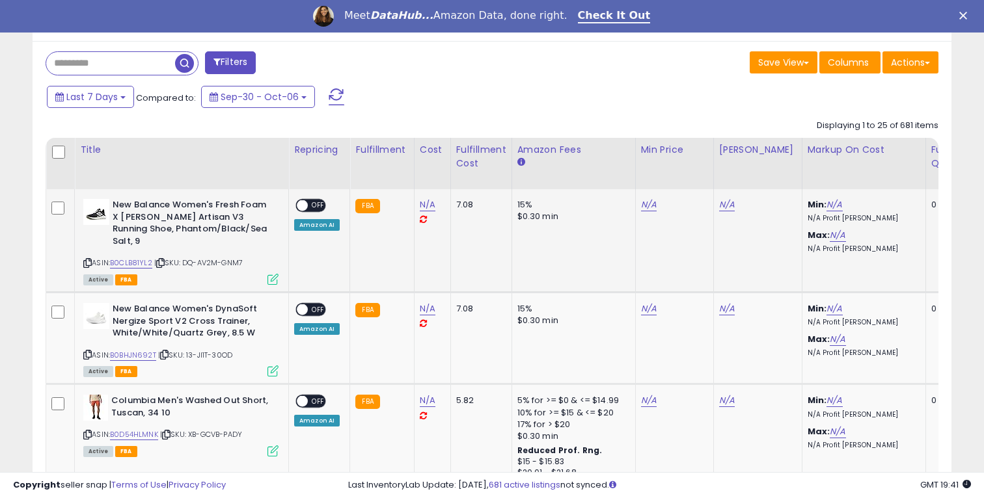
scroll to position [514, 0]
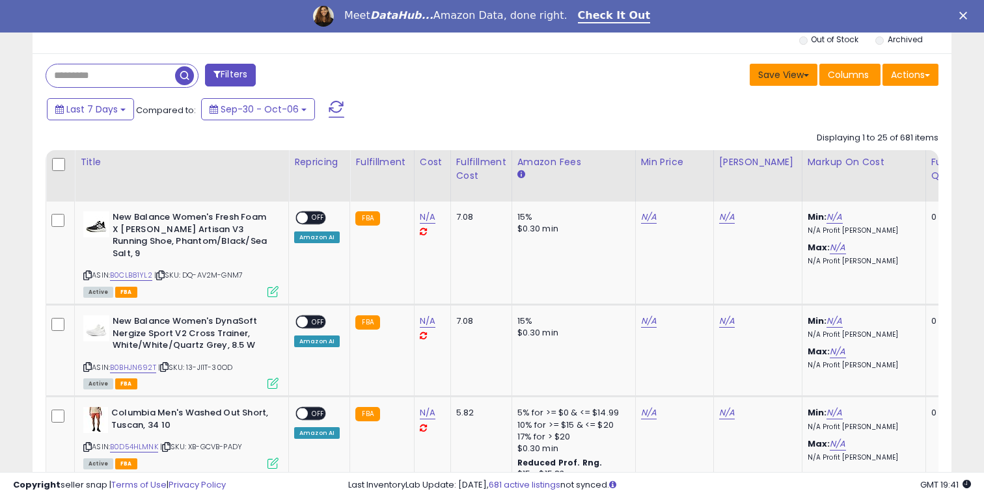
click at [756, 79] on button "Save View" at bounding box center [784, 75] width 68 height 22
click at [770, 79] on button "Save View" at bounding box center [784, 75] width 68 height 22
click at [897, 76] on button "Actions" at bounding box center [910, 75] width 56 height 22
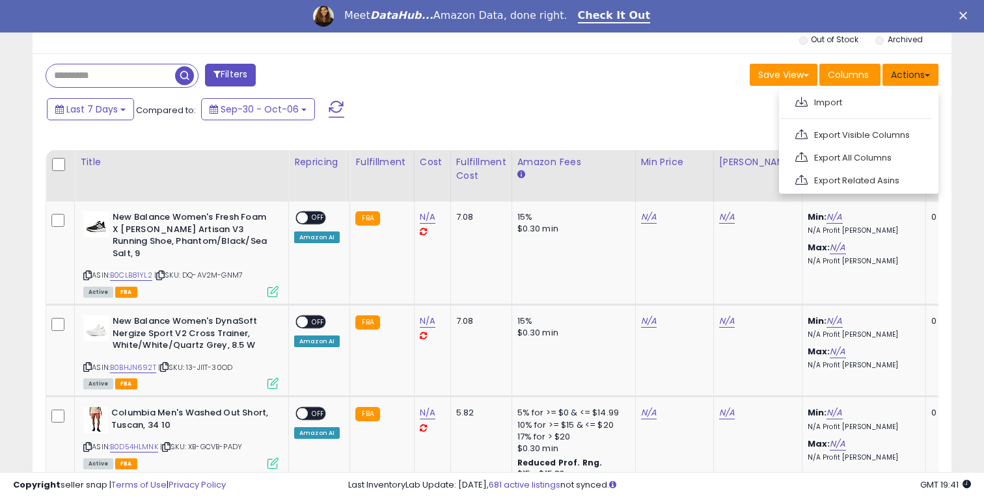
click at [897, 76] on button "Actions" at bounding box center [910, 75] width 56 height 22
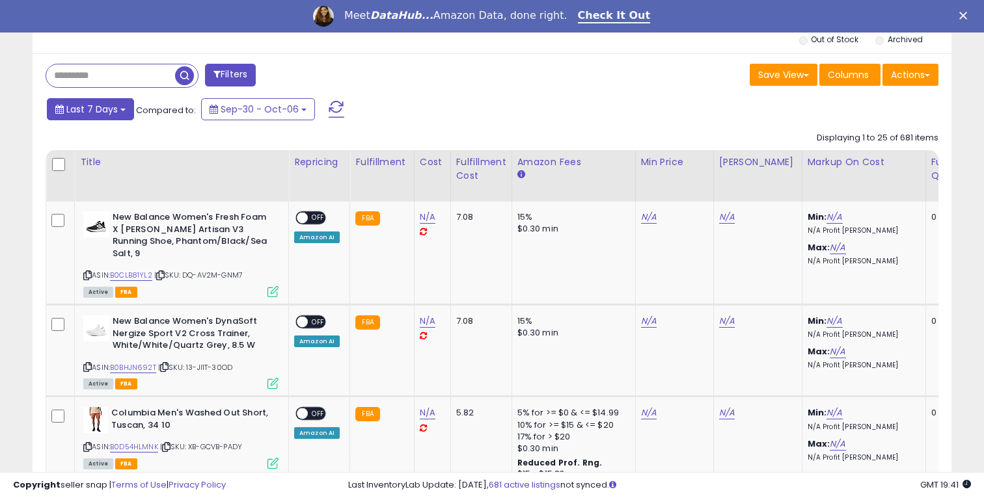
click at [110, 109] on span "Last 7 Days" at bounding box center [91, 109] width 51 height 13
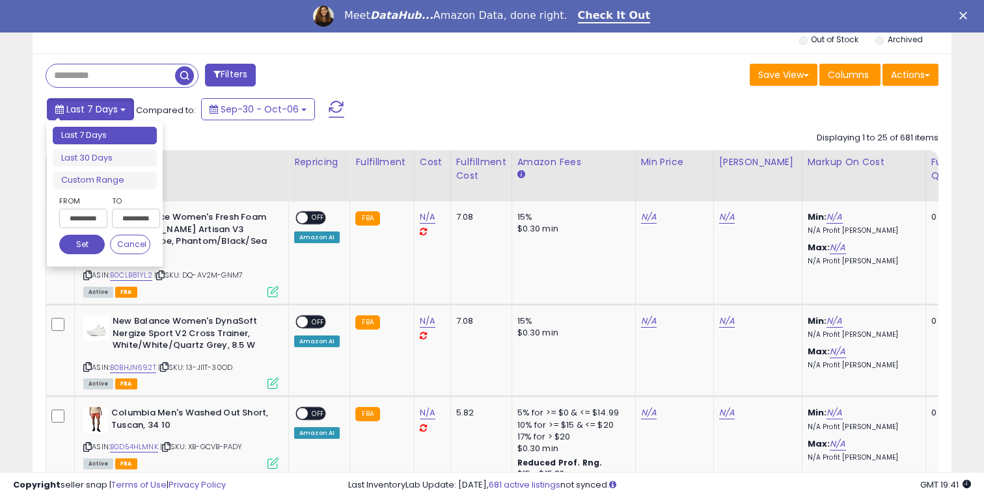
click at [110, 109] on span "Last 7 Days" at bounding box center [91, 109] width 51 height 13
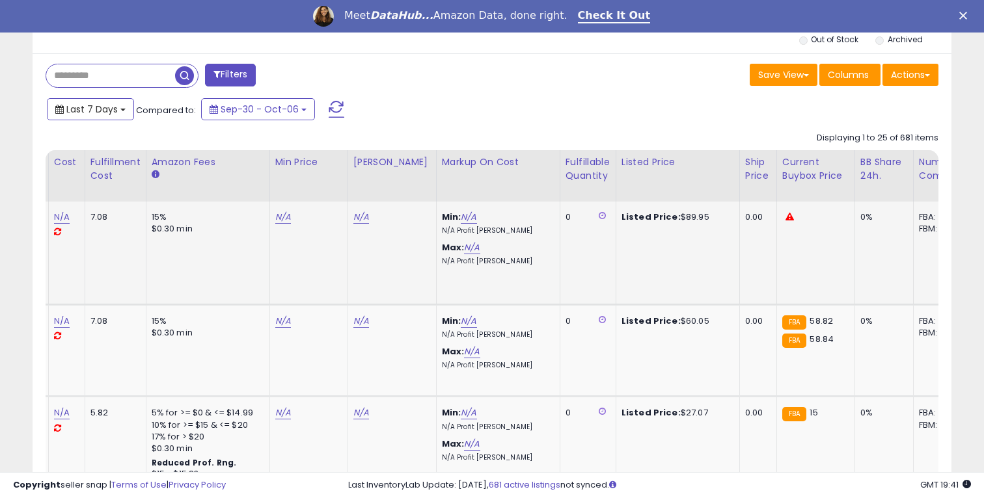
scroll to position [0, 0]
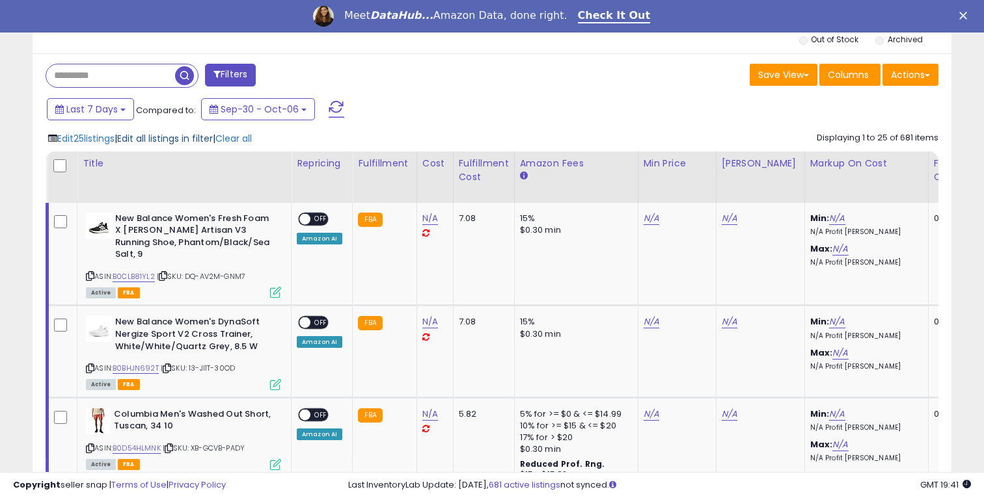
click at [159, 139] on span "Edit all listings in filter" at bounding box center [165, 138] width 96 height 13
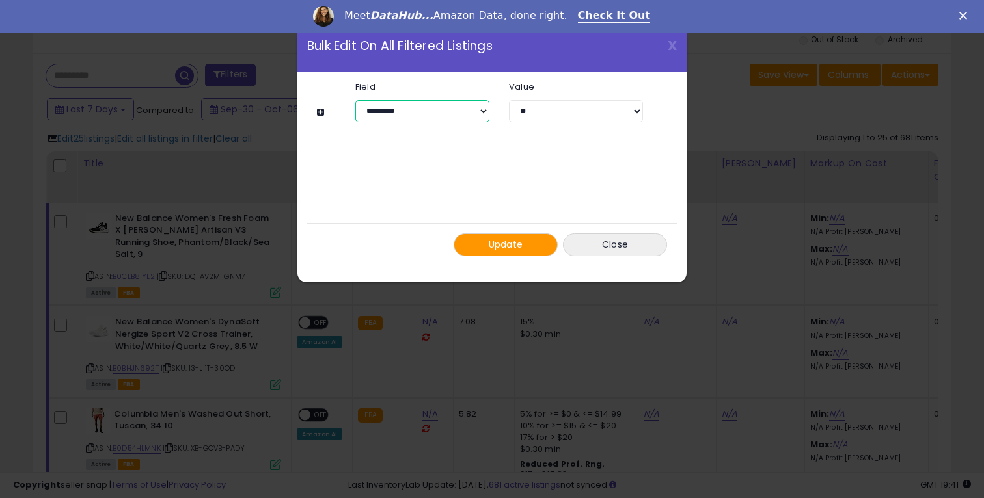
click at [397, 118] on select "**********" at bounding box center [422, 111] width 134 height 22
click at [355, 100] on select "**********" at bounding box center [422, 111] width 134 height 22
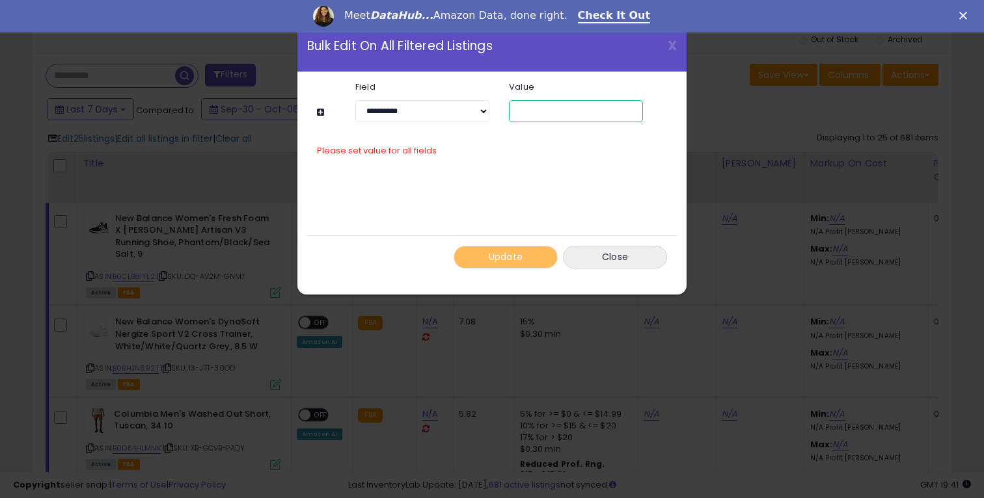
click at [521, 117] on input "number" at bounding box center [576, 111] width 134 height 22
click at [677, 48] on div "X Close Bulk Edit On All Filtered Listings" at bounding box center [491, 46] width 389 height 52
click at [671, 48] on span "X" at bounding box center [672, 45] width 9 height 18
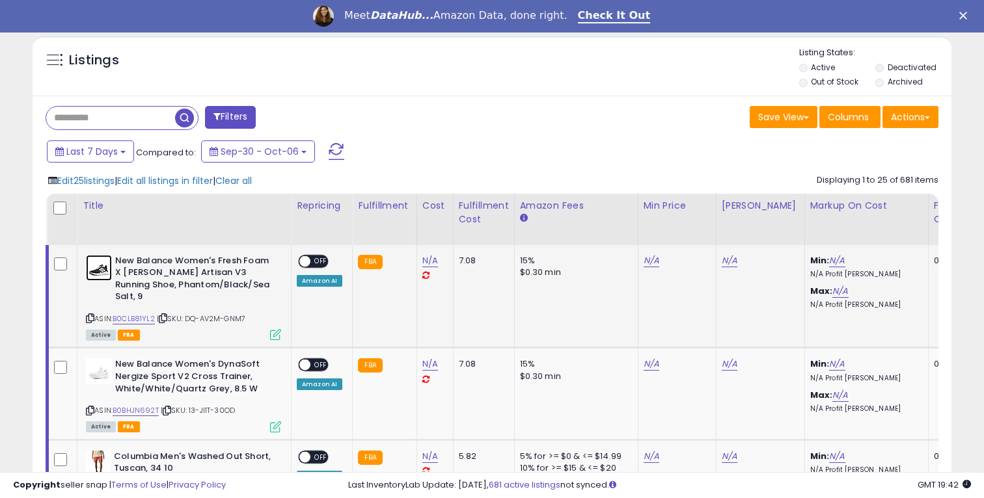
click at [102, 275] on img at bounding box center [99, 268] width 26 height 26
click at [174, 180] on span "Edit all listings in filter" at bounding box center [165, 180] width 96 height 13
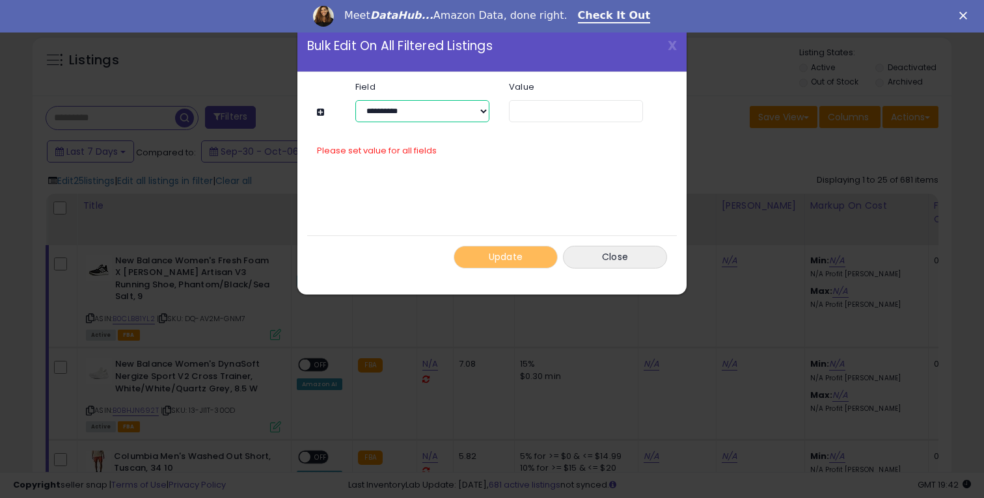
click at [392, 105] on select "**********" at bounding box center [422, 111] width 134 height 22
select select "*********"
click at [355, 100] on select "**********" at bounding box center [422, 111] width 134 height 22
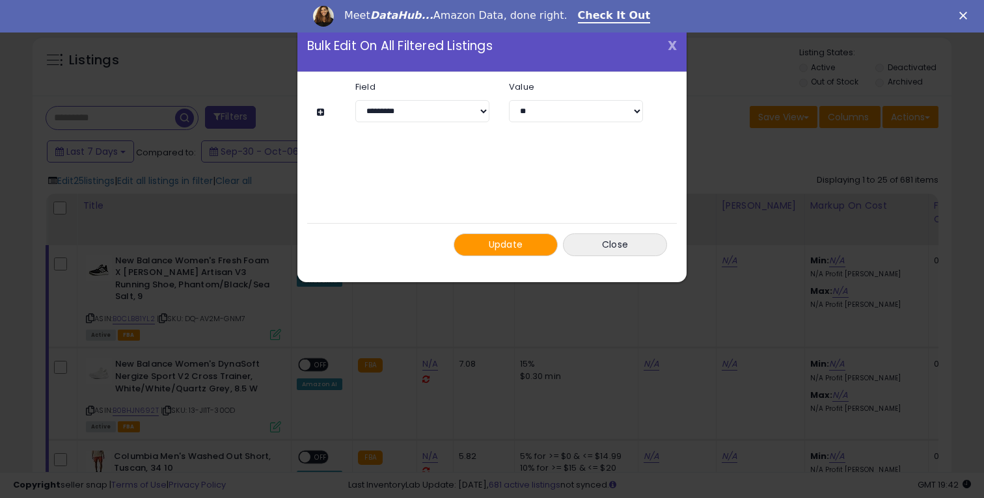
click at [669, 45] on span "X" at bounding box center [672, 45] width 9 height 18
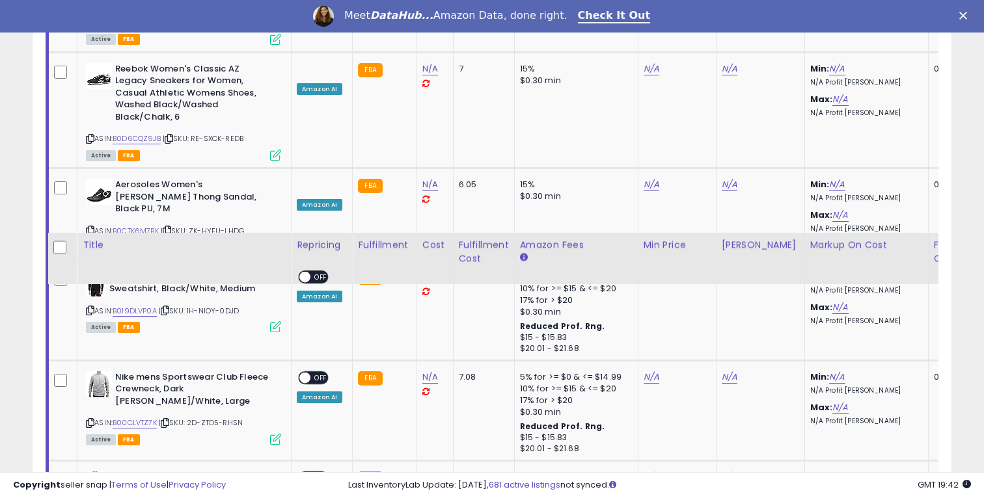
scroll to position [2595, 0]
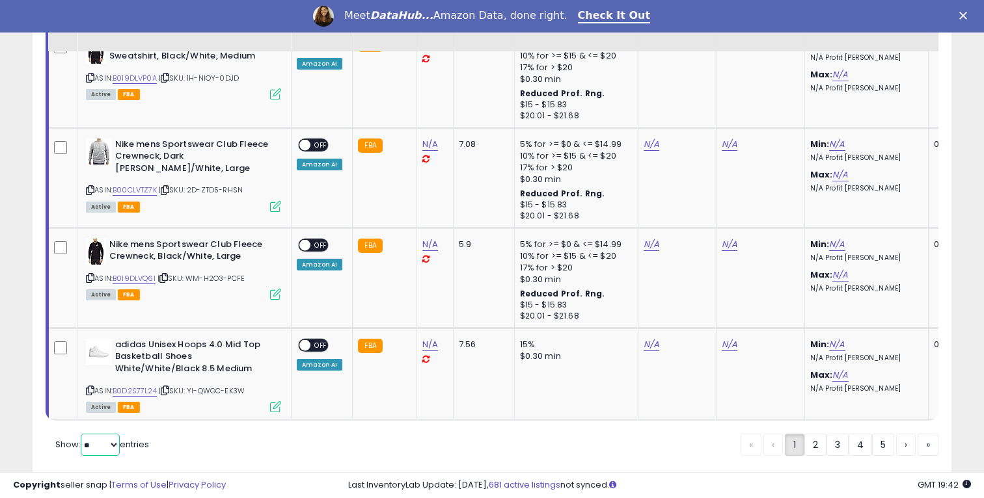
click at [90, 434] on select "** **" at bounding box center [100, 445] width 39 height 22
select select "**"
click at [82, 434] on select "** **" at bounding box center [100, 445] width 39 height 22
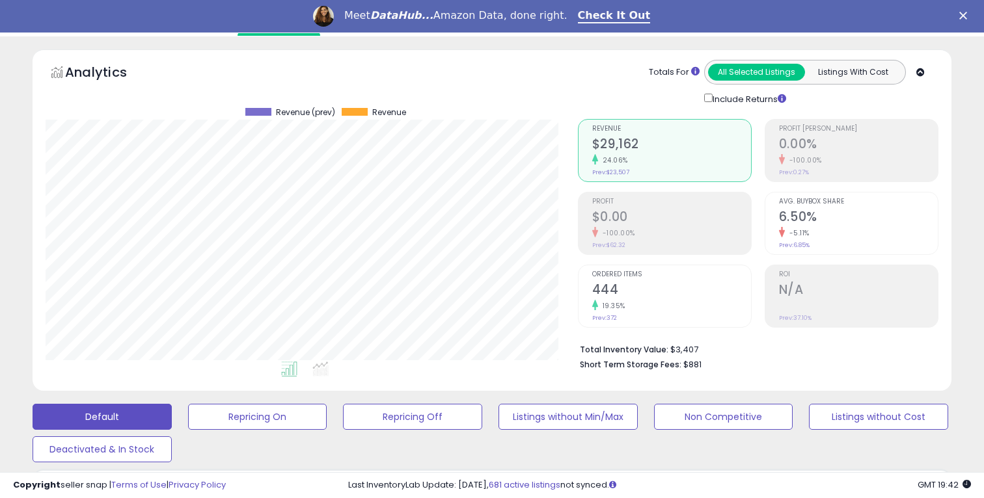
scroll to position [96, 0]
